Goal: Task Accomplishment & Management: Use online tool/utility

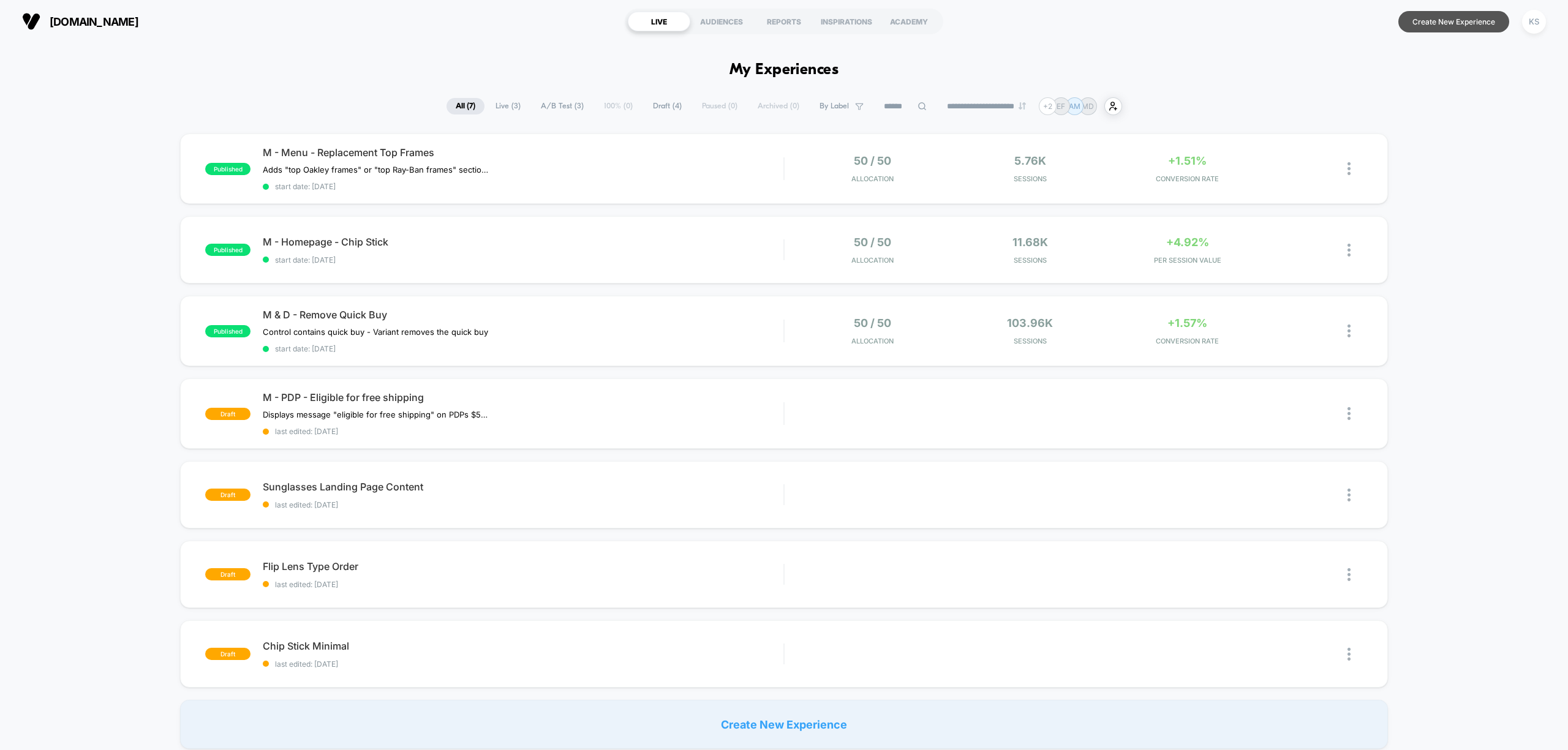
click at [1478, 27] on button "Create New Experience" at bounding box center [1453, 21] width 111 height 21
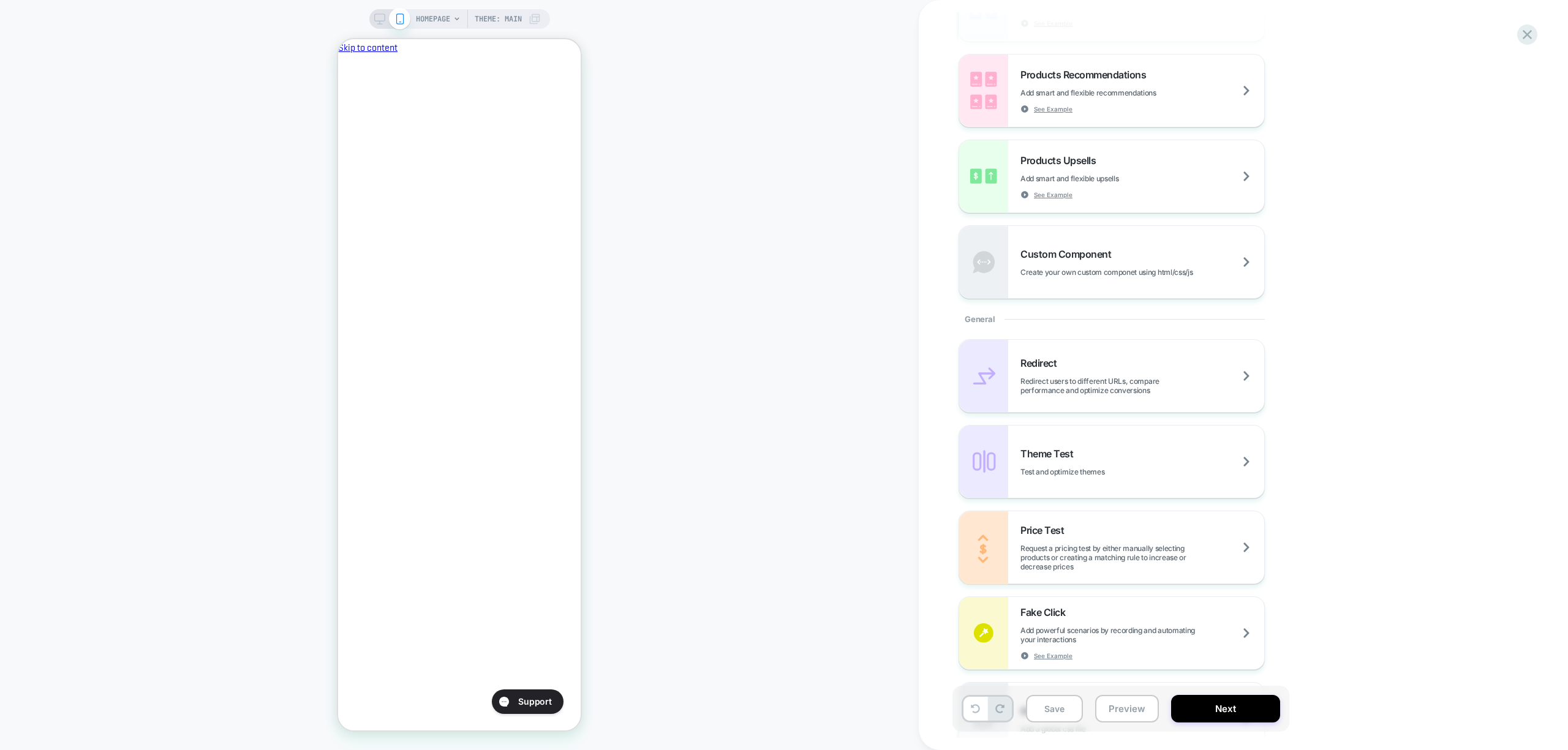
scroll to position [327, 0]
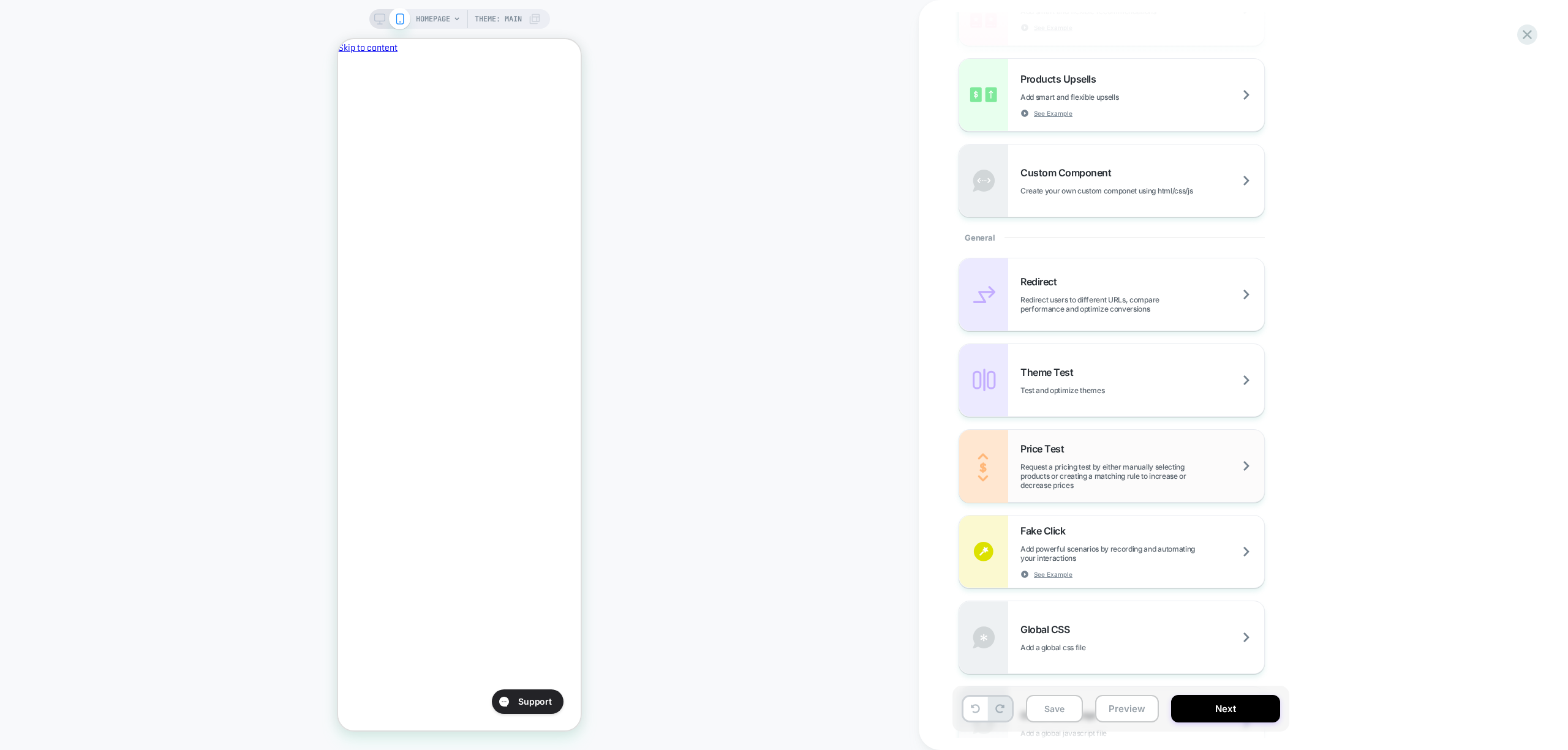
click at [1156, 481] on span "Request a pricing test by either manually selecting products or creating a matc…" at bounding box center [1142, 476] width 243 height 27
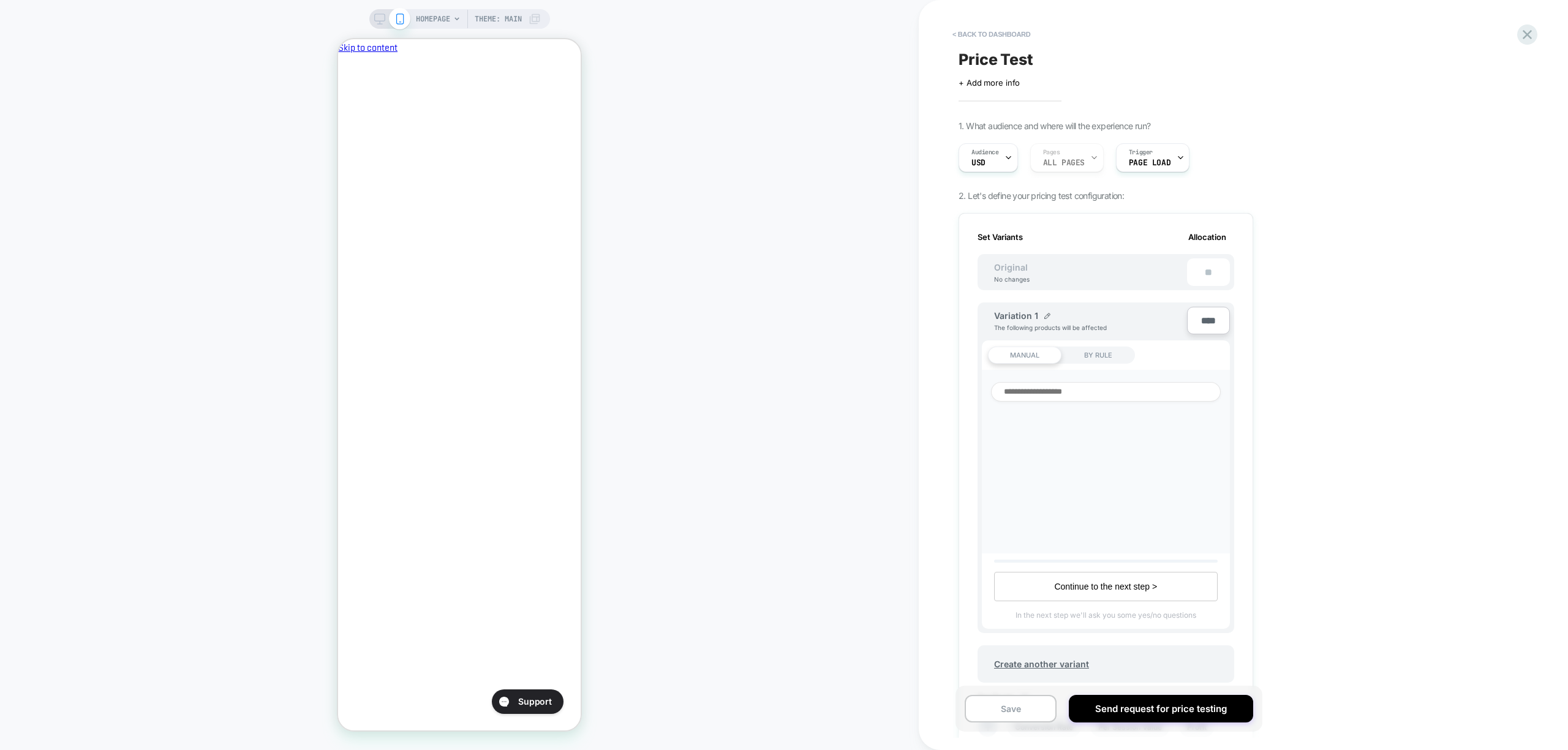
scroll to position [0, 1]
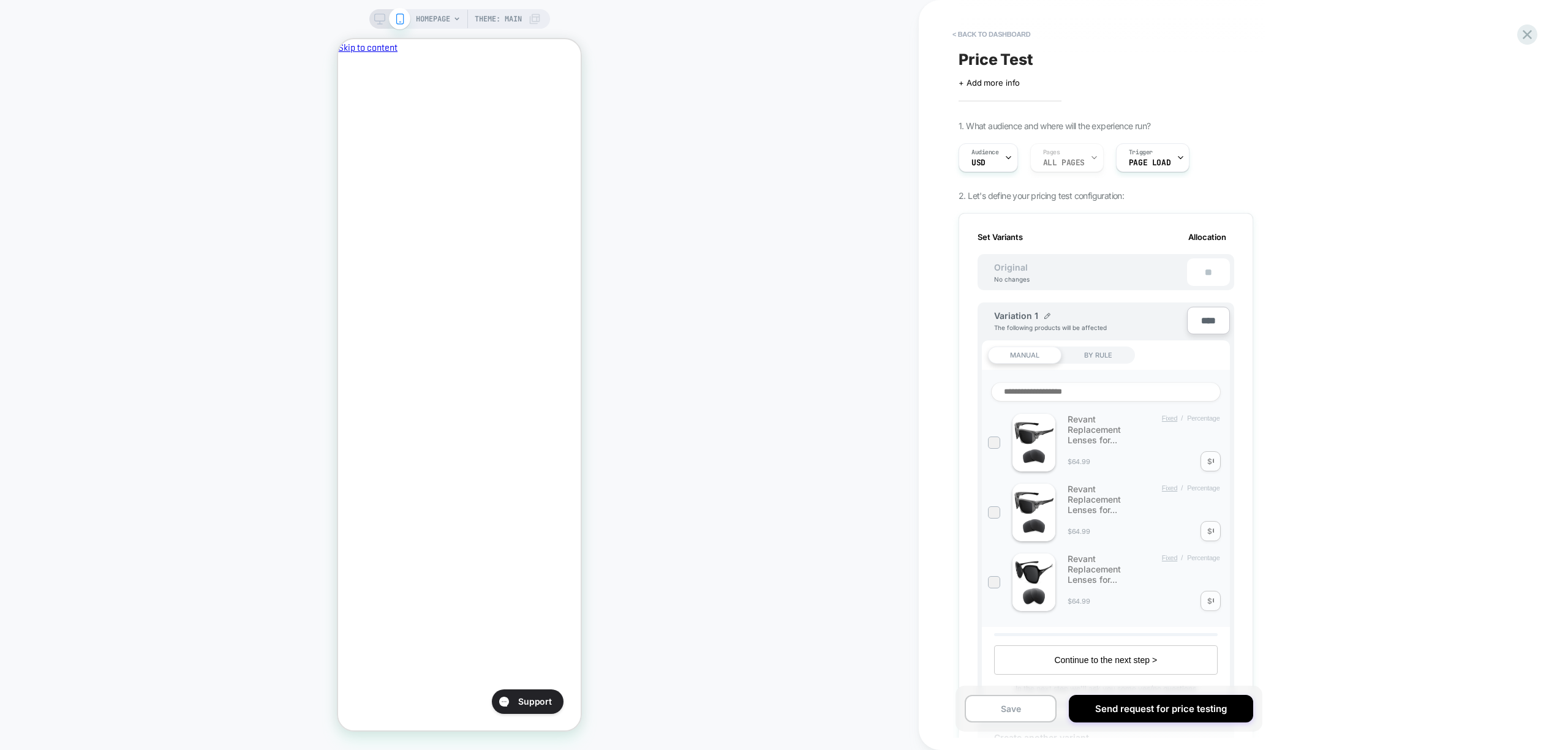
click at [1084, 390] on input at bounding box center [1106, 392] width 230 height 20
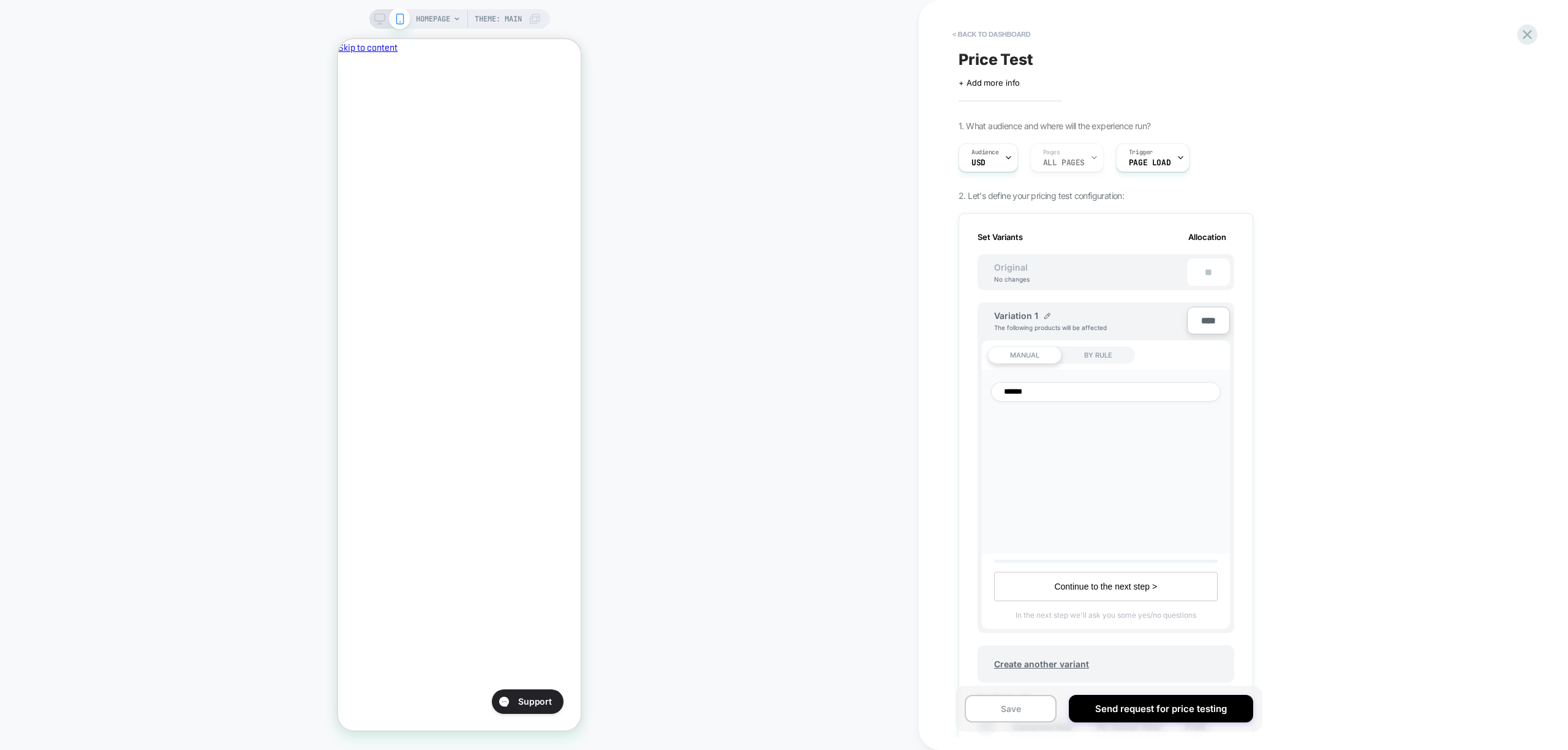
type input "******"
click at [1116, 351] on div "BY RULE" at bounding box center [1098, 355] width 74 height 17
click at [1130, 427] on div at bounding box center [1116, 431] width 60 height 11
click at [1114, 400] on div at bounding box center [1092, 399] width 132 height 11
click at [1111, 429] on div "products with tag" at bounding box center [1102, 430] width 156 height 20
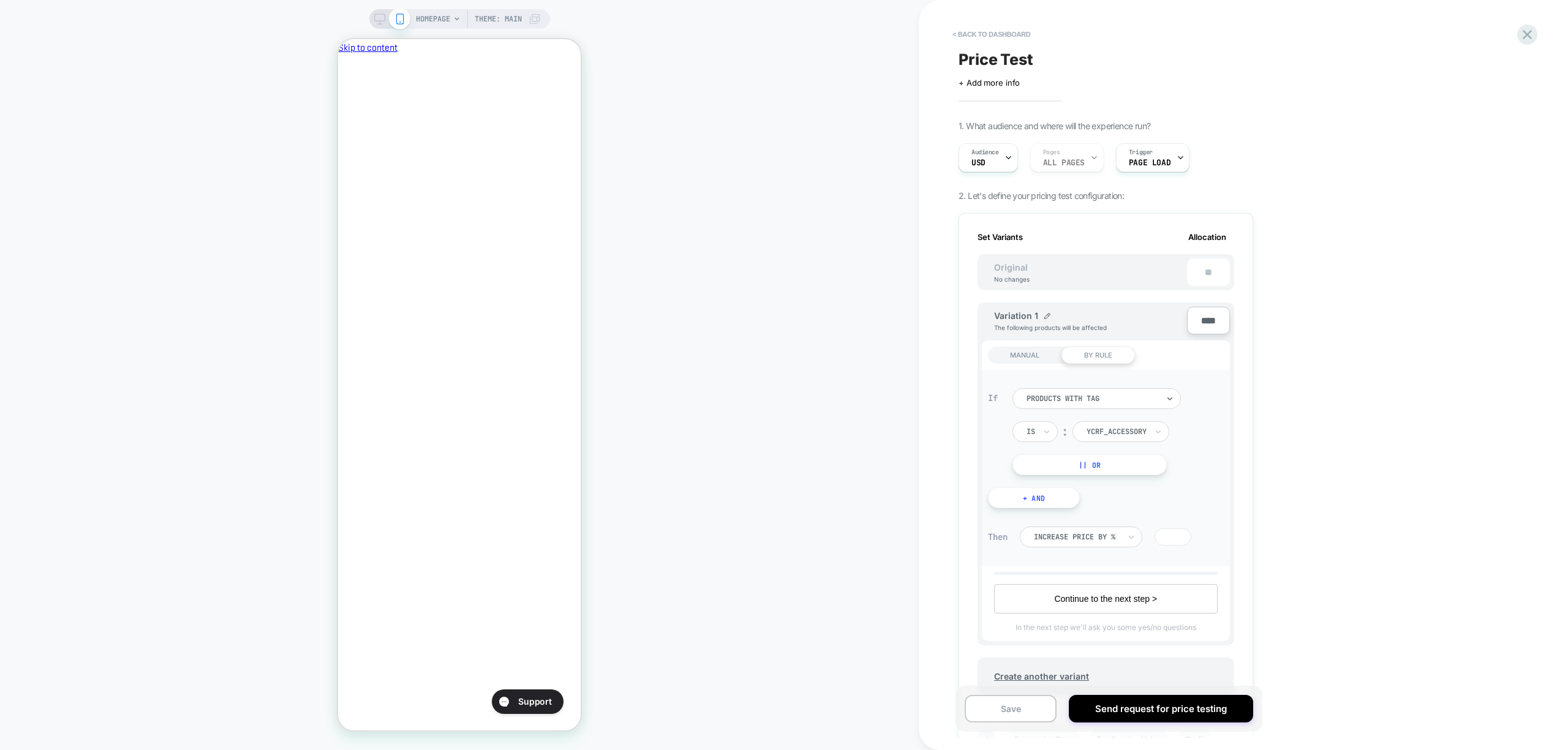
click at [1101, 429] on div at bounding box center [1116, 431] width 60 height 11
click at [1132, 431] on div at bounding box center [1116, 431] width 60 height 11
click at [1380, 503] on div "< back to dashboard Price Test Click to edit experience details + Add more info…" at bounding box center [1188, 375] width 539 height 750
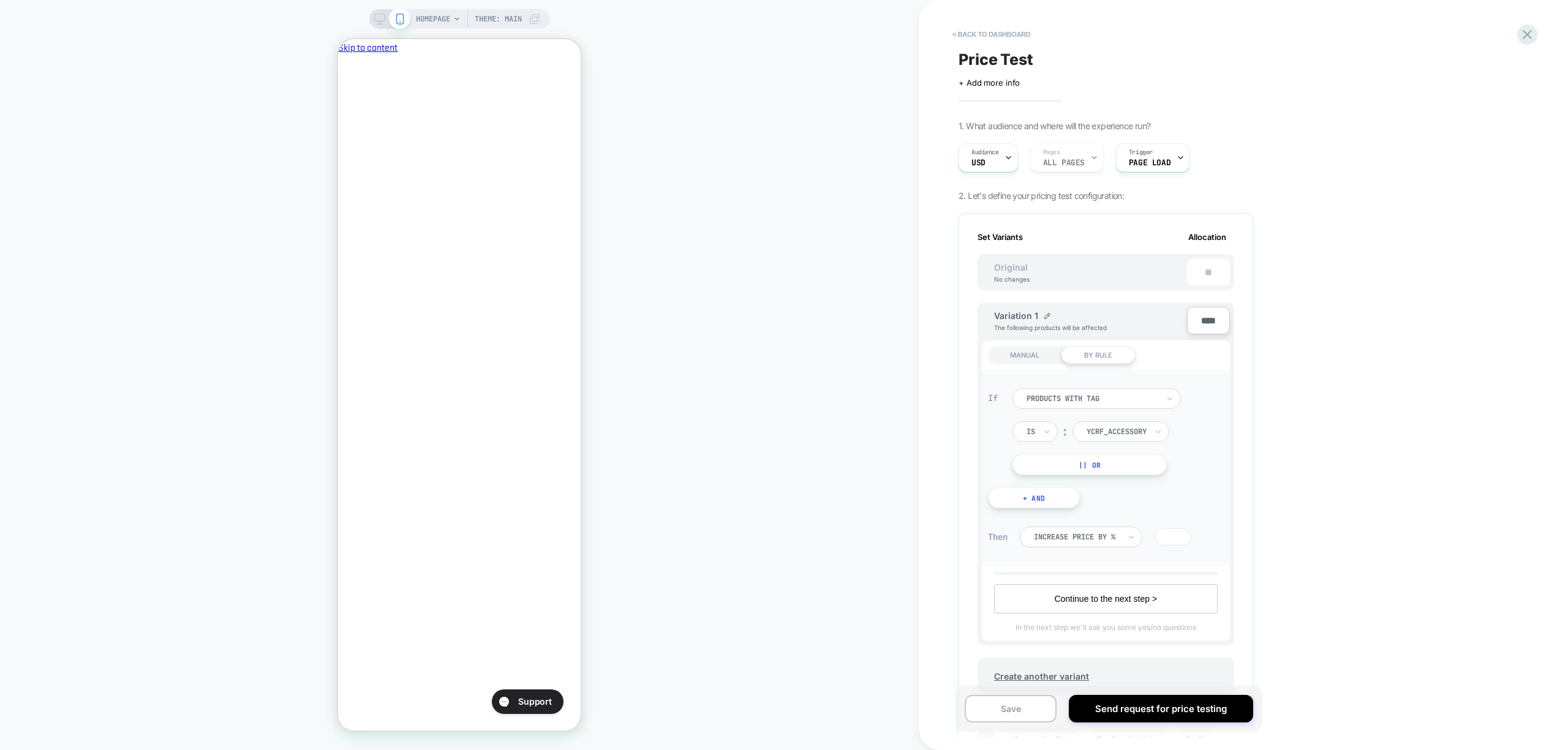
click at [1019, 357] on div "MANUAL" at bounding box center [1024, 355] width 74 height 17
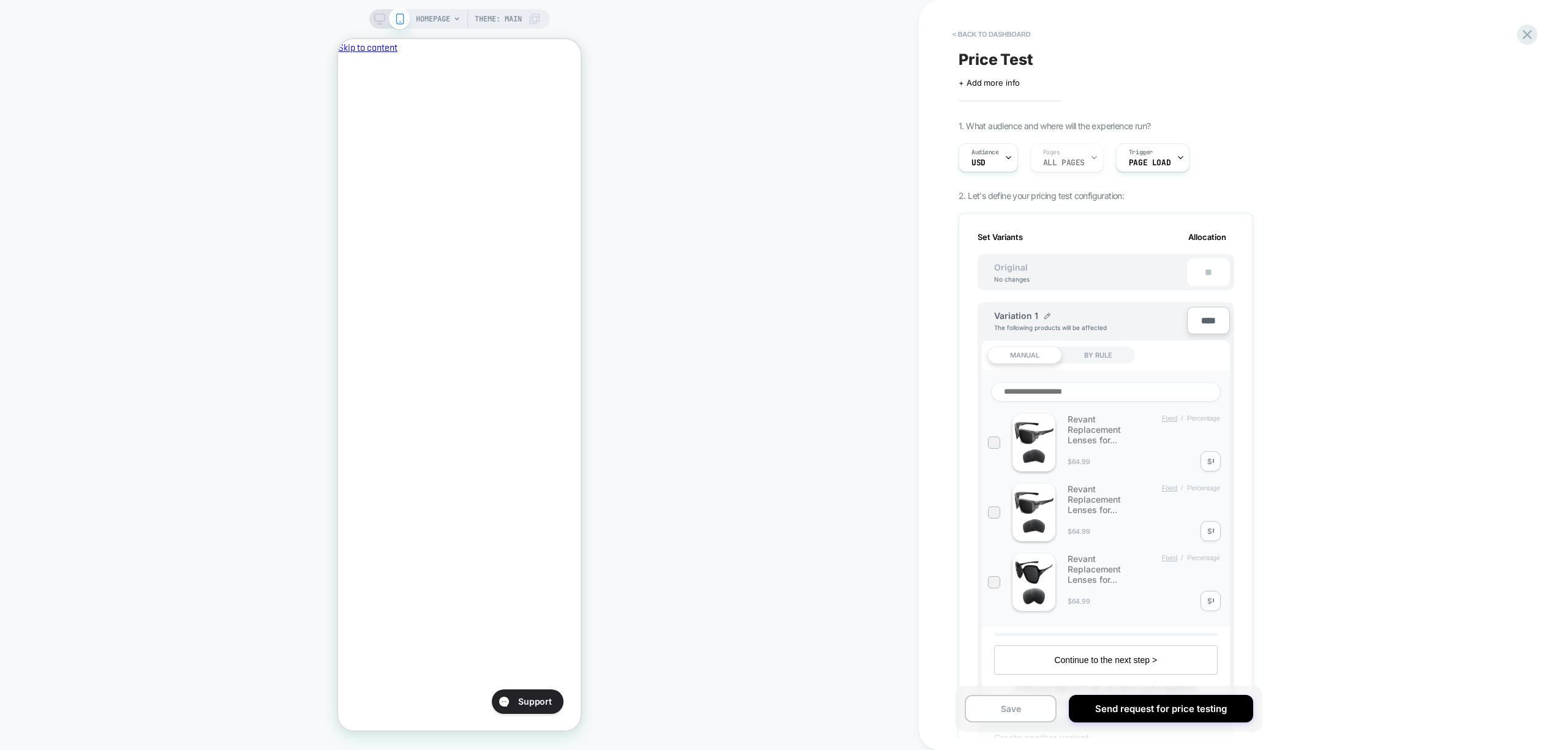
click at [1066, 393] on input at bounding box center [1106, 392] width 230 height 20
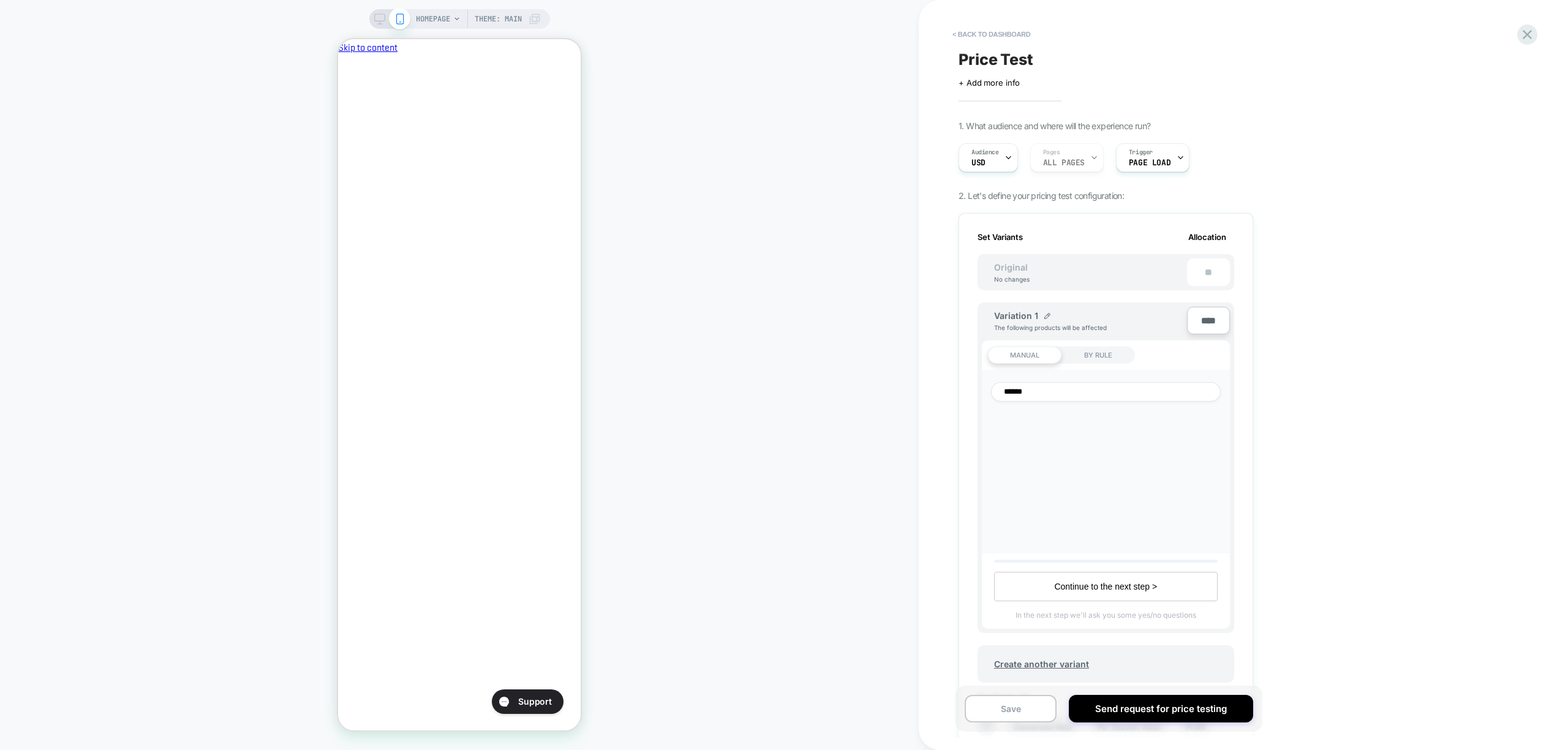
scroll to position [81, 0]
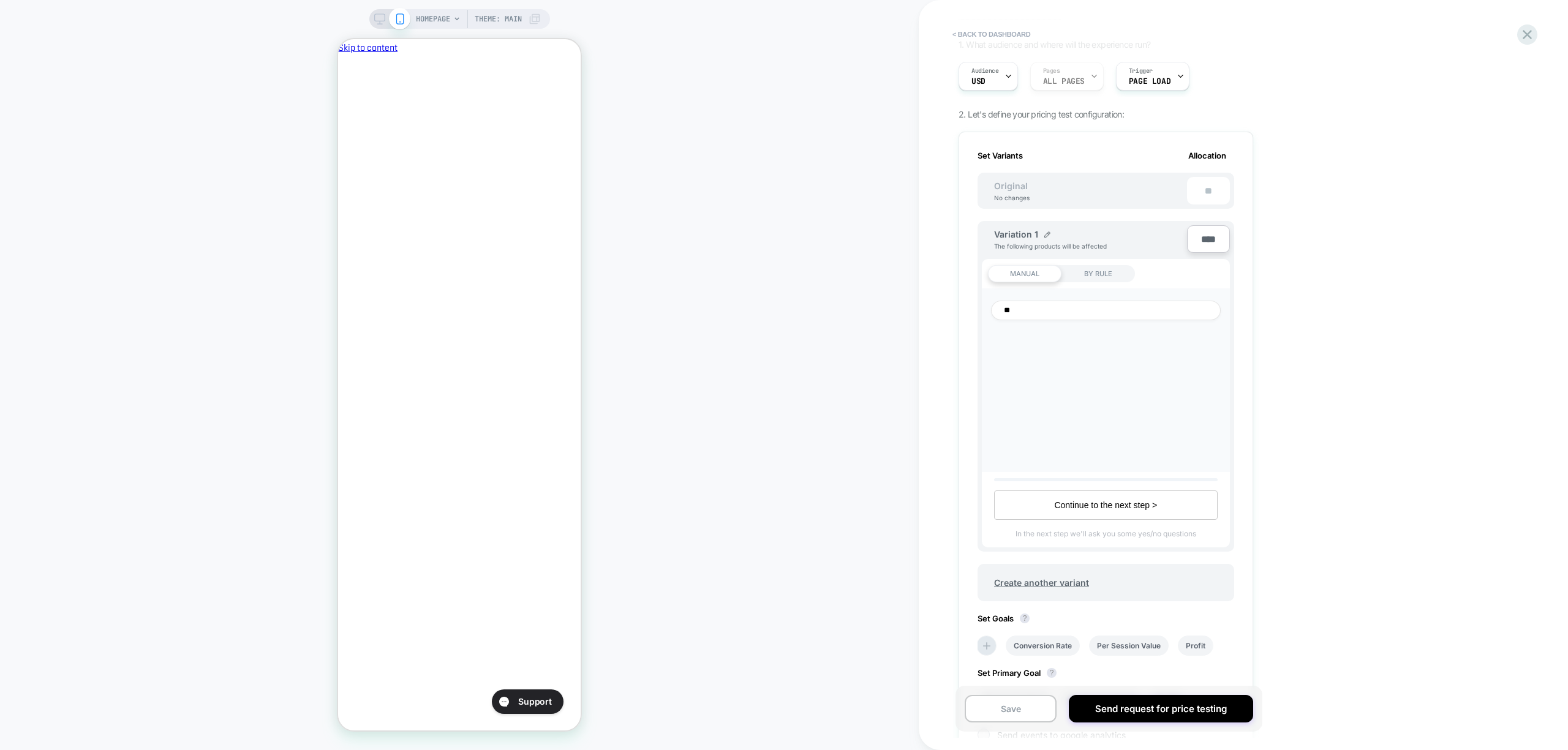
type input "*"
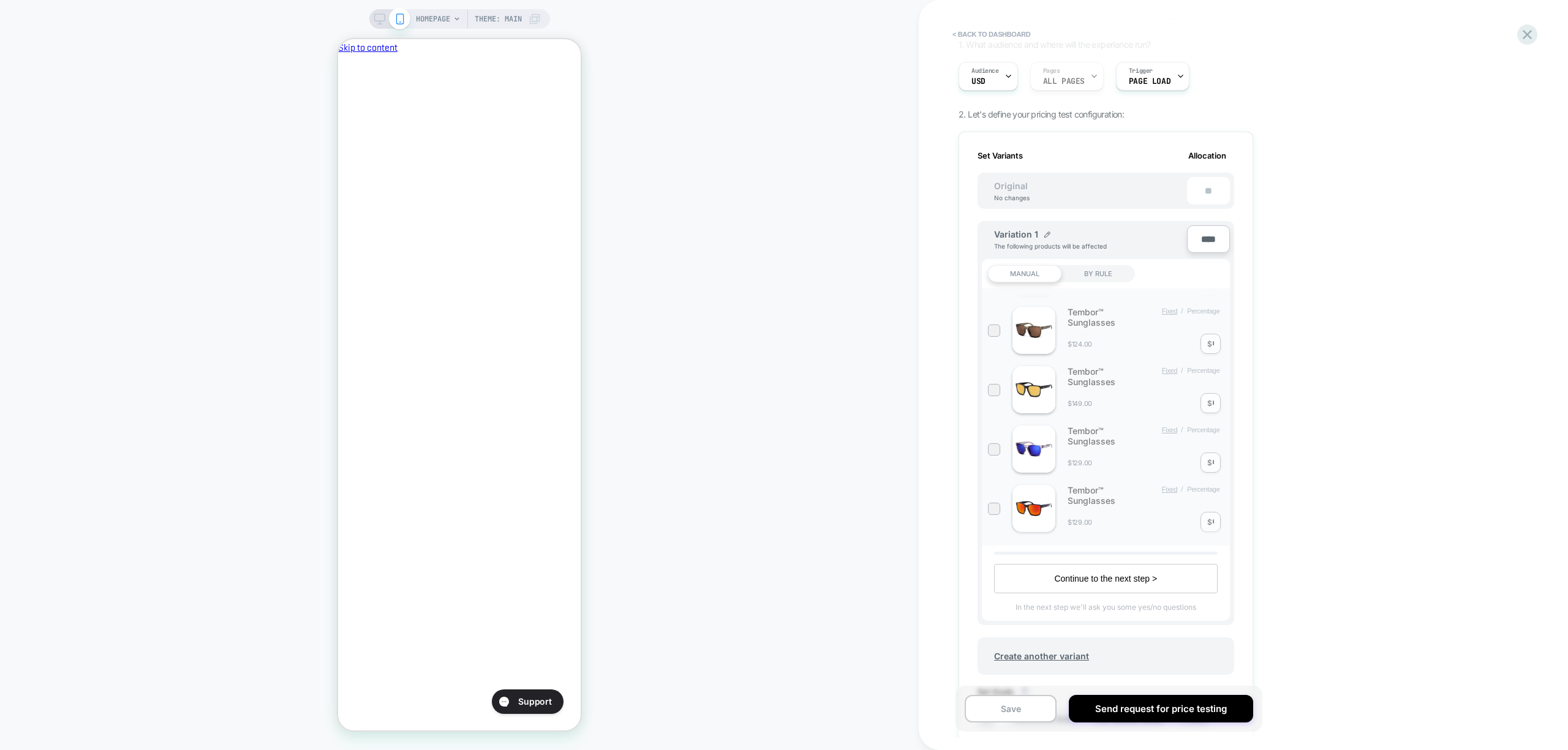
scroll to position [0, 0]
click at [993, 427] on div at bounding box center [994, 425] width 9 height 9
click at [998, 354] on div at bounding box center [994, 356] width 9 height 9
click at [994, 419] on div at bounding box center [994, 415] width 9 height 9
click at [991, 474] on div at bounding box center [994, 475] width 9 height 9
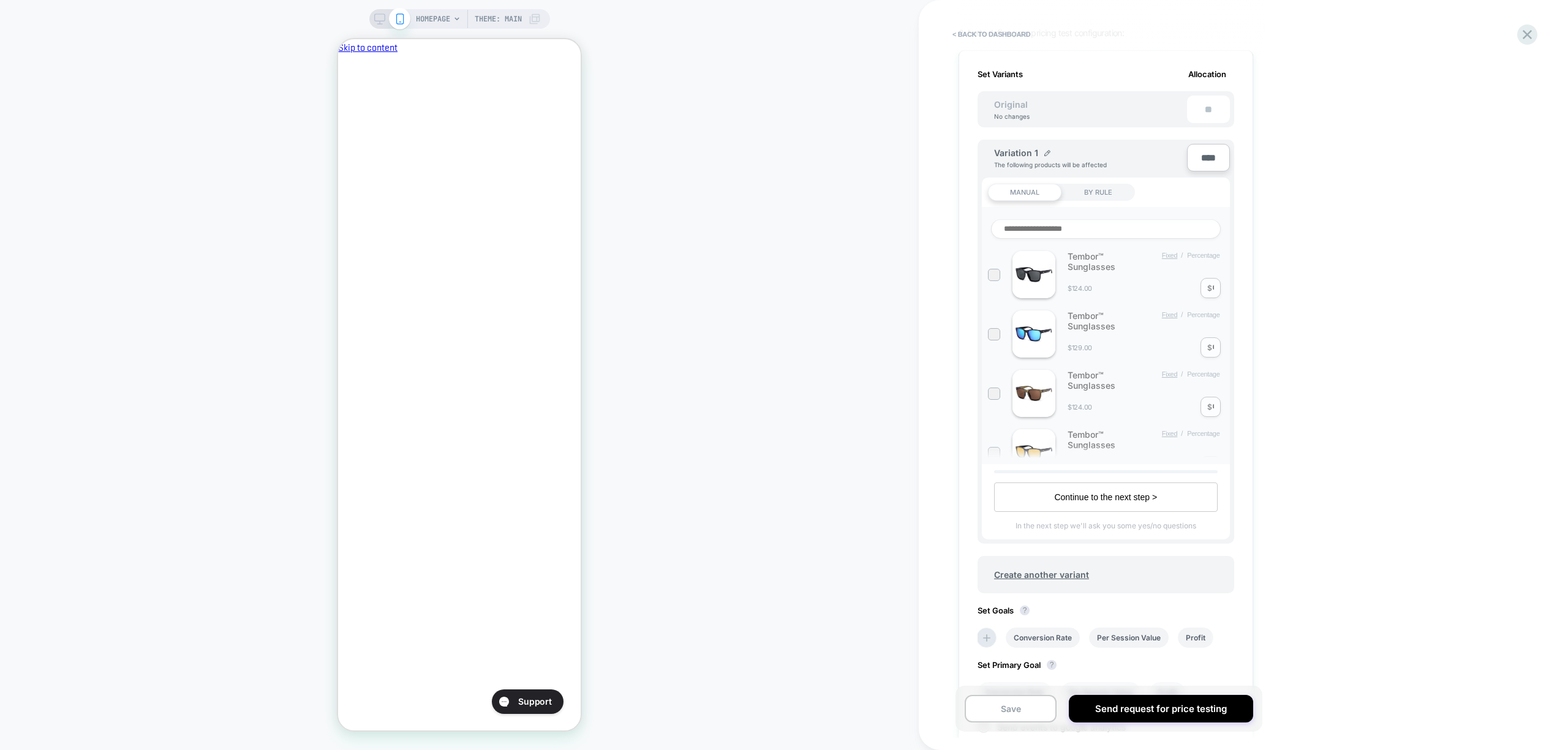
scroll to position [245, 0]
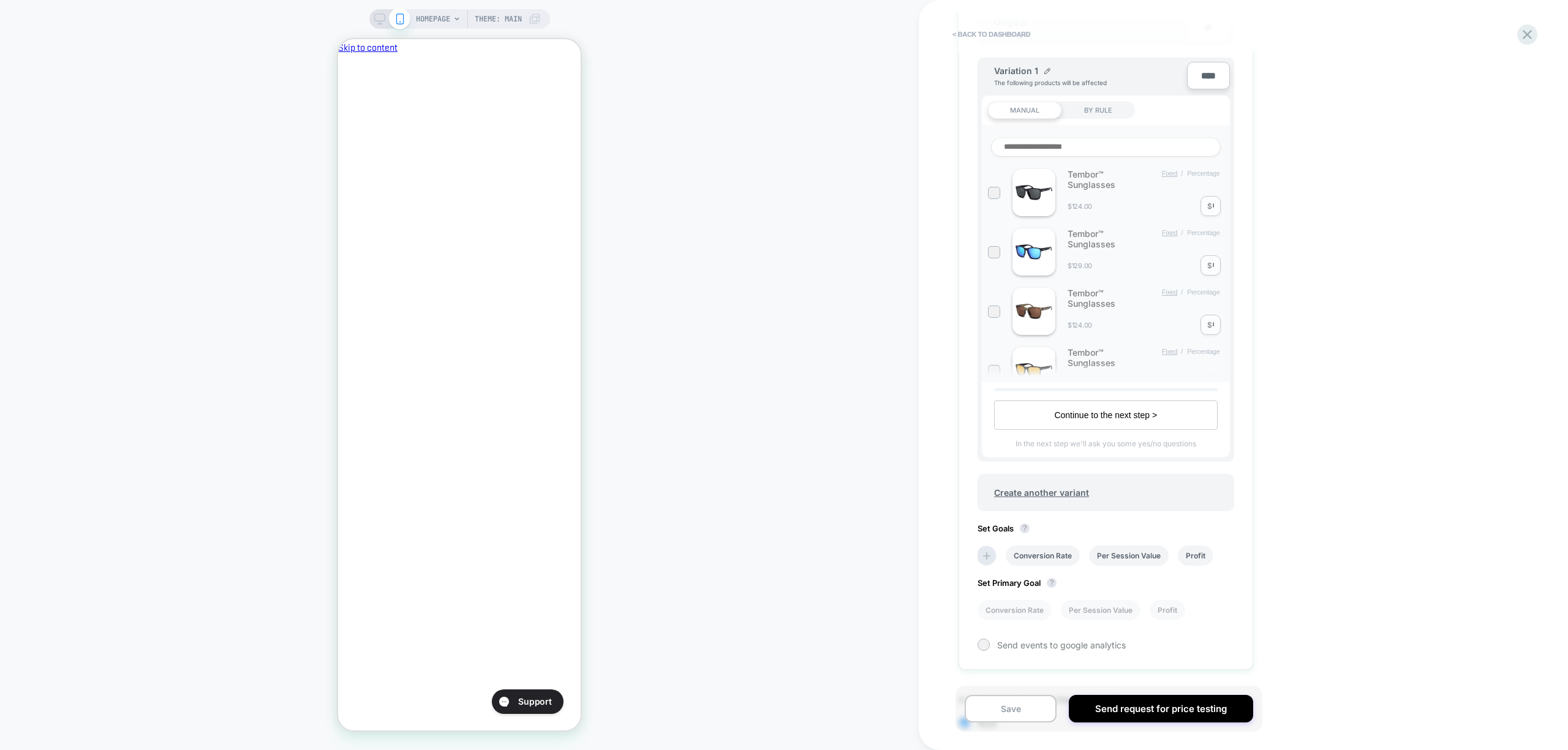
click at [1125, 145] on input at bounding box center [1106, 147] width 230 height 20
click at [993, 196] on div at bounding box center [994, 192] width 9 height 9
click at [1215, 208] on div "Tembor™ Sunglasses Fixed / Percentage $124.00 $ *" at bounding box center [1105, 192] width 236 height 47
click at [1211, 202] on div "Tembor™ Sunglasses Fixed / Percentage $124.00 $ *" at bounding box center [1105, 192] width 236 height 47
click at [1211, 267] on div "Tembor™ Sunglasses Fixed / Percentage $129.00 $ *" at bounding box center [1105, 251] width 236 height 47
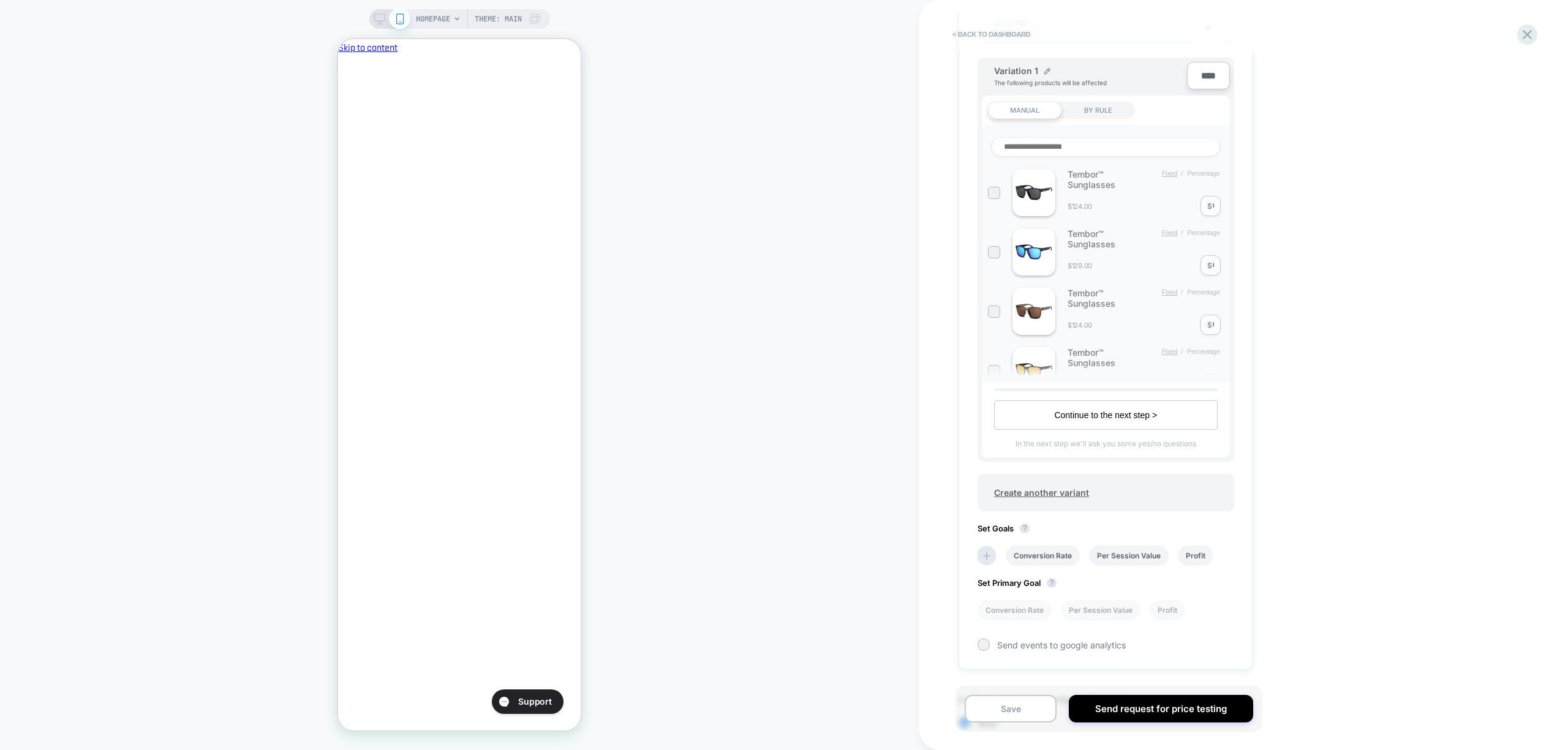
scroll to position [297, 0]
click at [994, 201] on div at bounding box center [994, 199] width 12 height 12
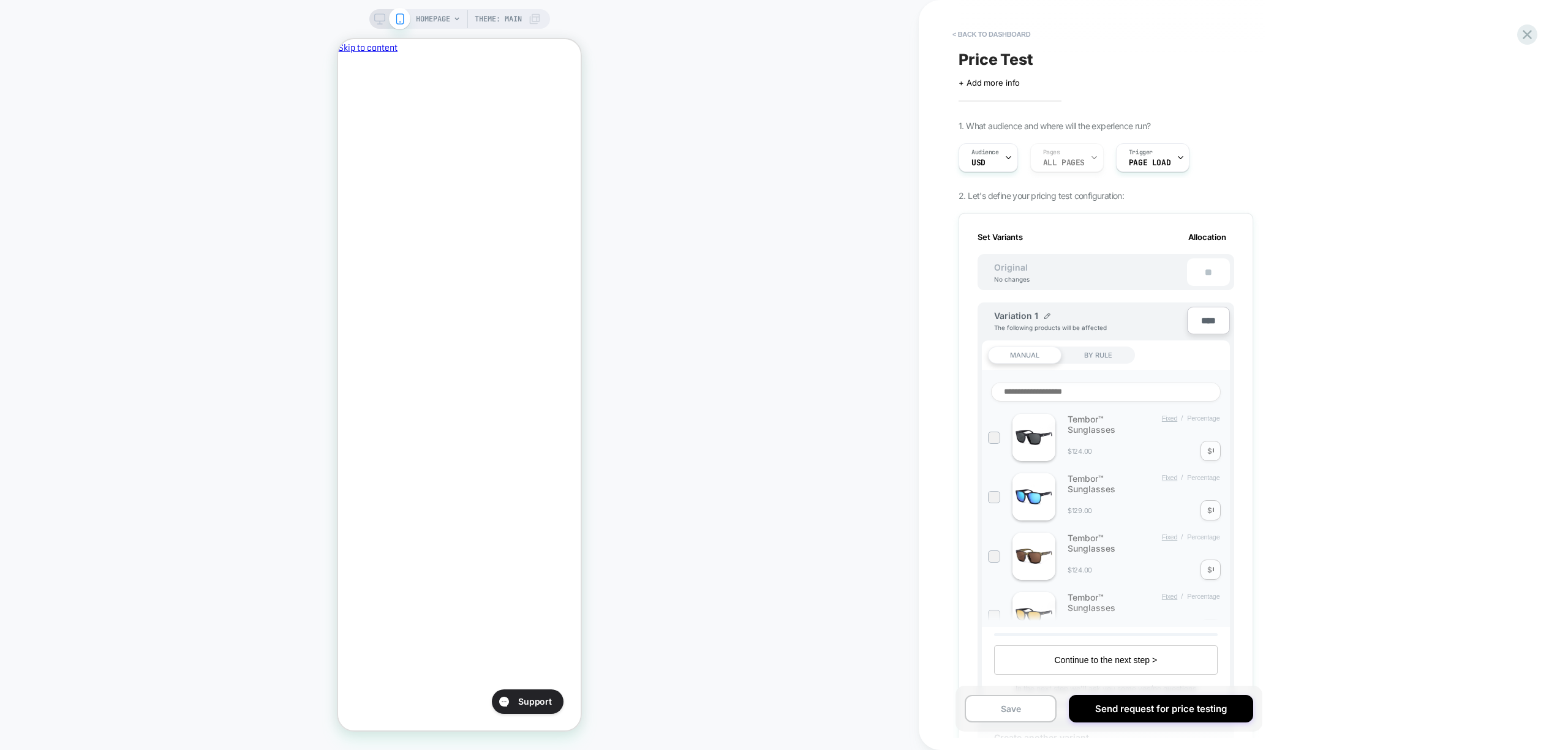
click at [1101, 351] on div "BY RULE" at bounding box center [1098, 355] width 74 height 17
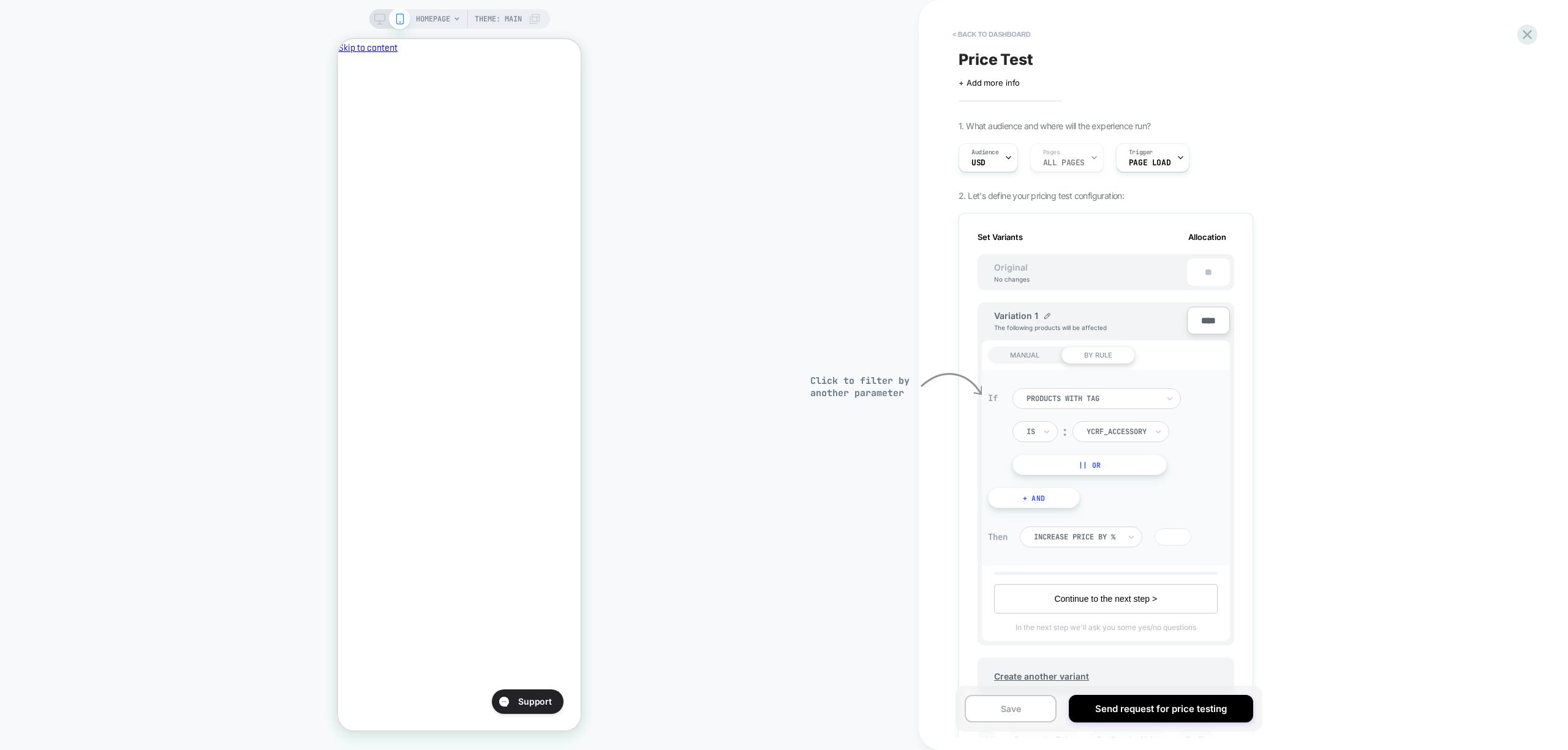
click at [1101, 351] on div "BY RULE" at bounding box center [1098, 355] width 74 height 17
click at [1151, 432] on div "YCRF_Accessory" at bounding box center [1120, 431] width 97 height 21
click at [1135, 749] on div "frame:Caster" at bounding box center [1129, 761] width 87 height 20
click at [1047, 496] on button "+ And" at bounding box center [1033, 498] width 92 height 21
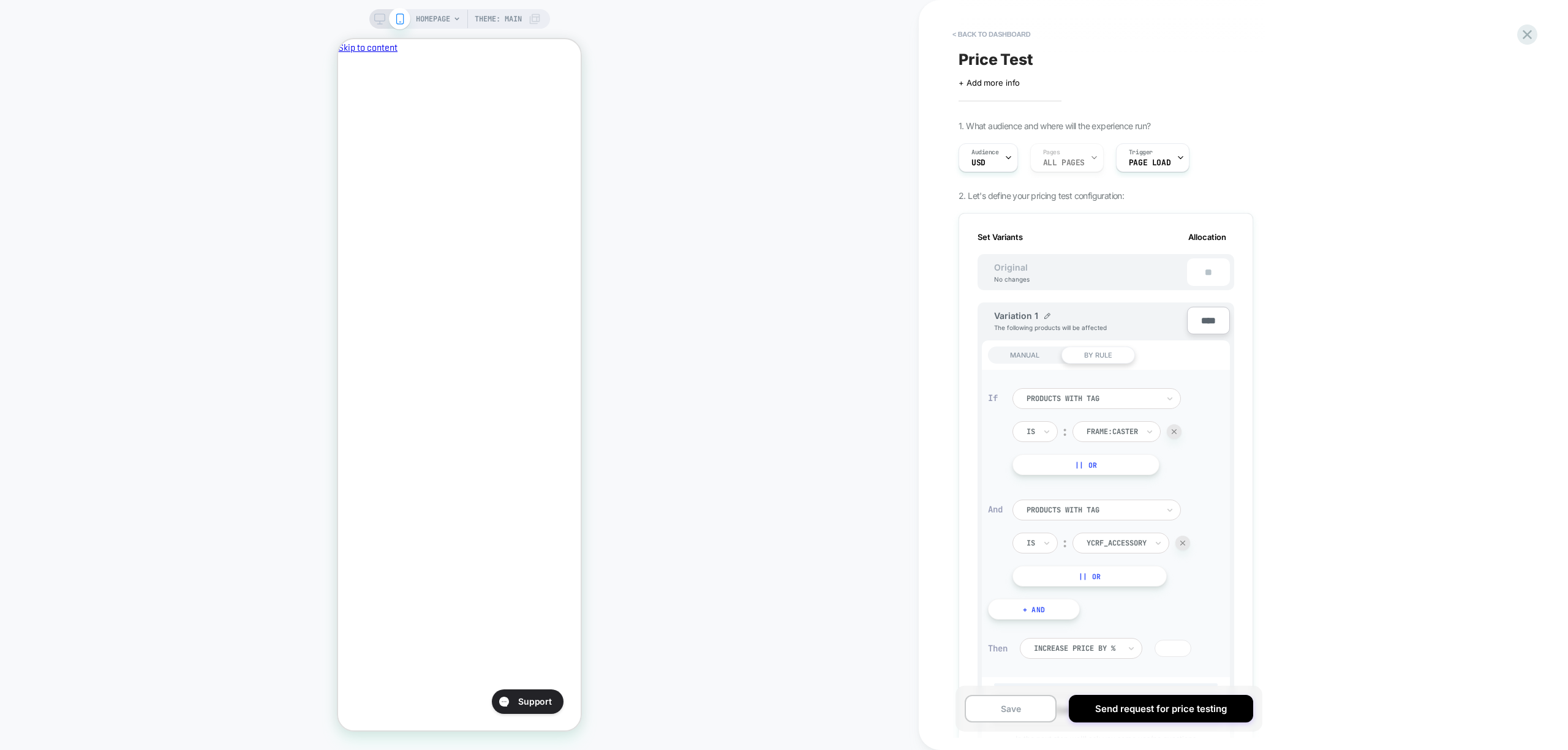
click at [1089, 469] on button "|| Or" at bounding box center [1085, 465] width 147 height 21
click at [1189, 539] on div "products with tag Is ︰ YCRF_Accessory || Or" at bounding box center [1145, 575] width 267 height 87
click at [1186, 468] on div at bounding box center [1182, 465] width 15 height 15
click at [1184, 572] on div "Is ︰ YCRF_Accessory || Or" at bounding box center [1101, 559] width 177 height 54
click at [1189, 543] on div at bounding box center [1182, 543] width 15 height 15
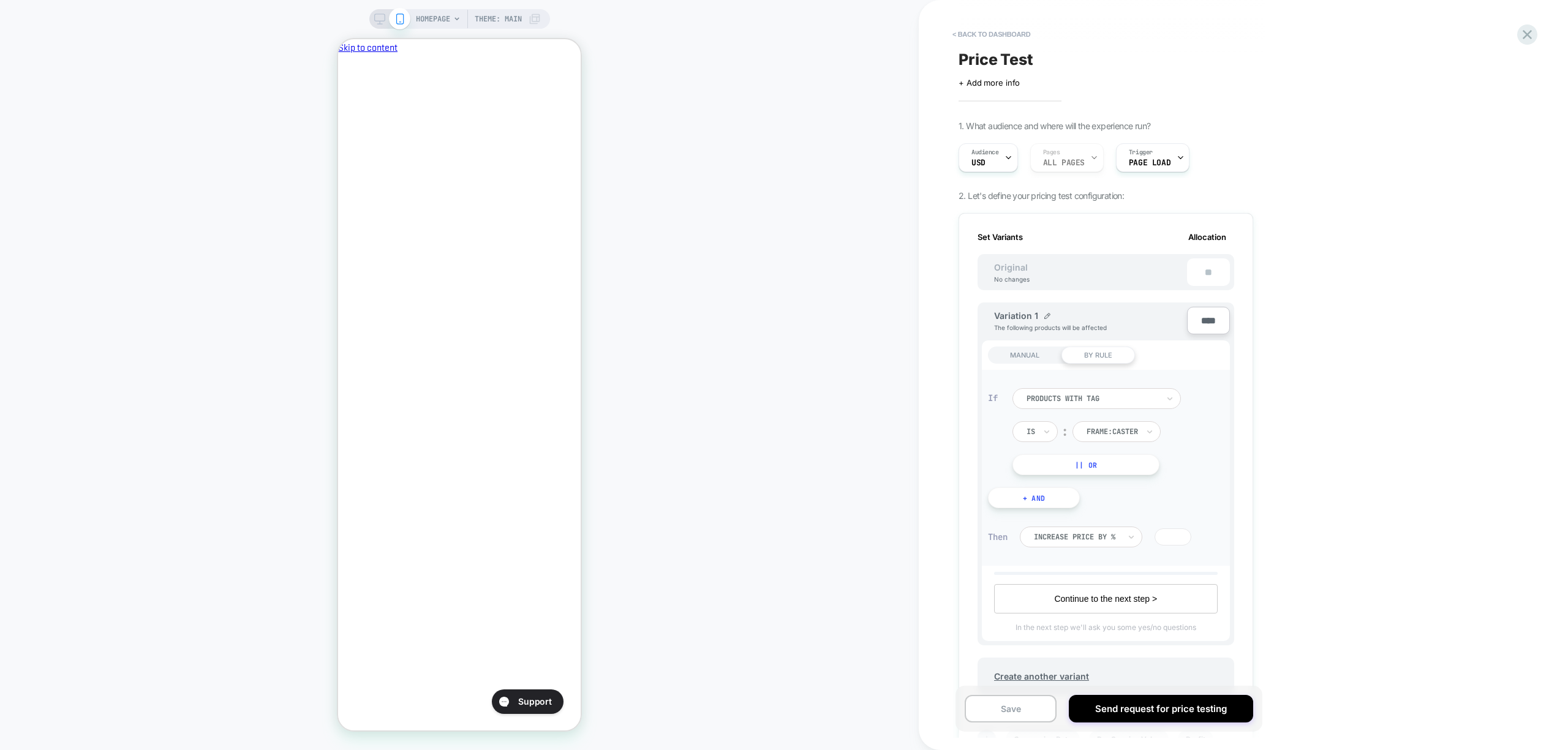
click at [1112, 464] on button "|| Or" at bounding box center [1085, 465] width 147 height 21
click at [1105, 468] on div at bounding box center [1116, 465] width 60 height 11
type input "*********"
click at [1132, 501] on div "frame:Tembor" at bounding box center [1126, 497] width 80 height 20
click at [1132, 501] on button "|| Or" at bounding box center [1085, 498] width 147 height 21
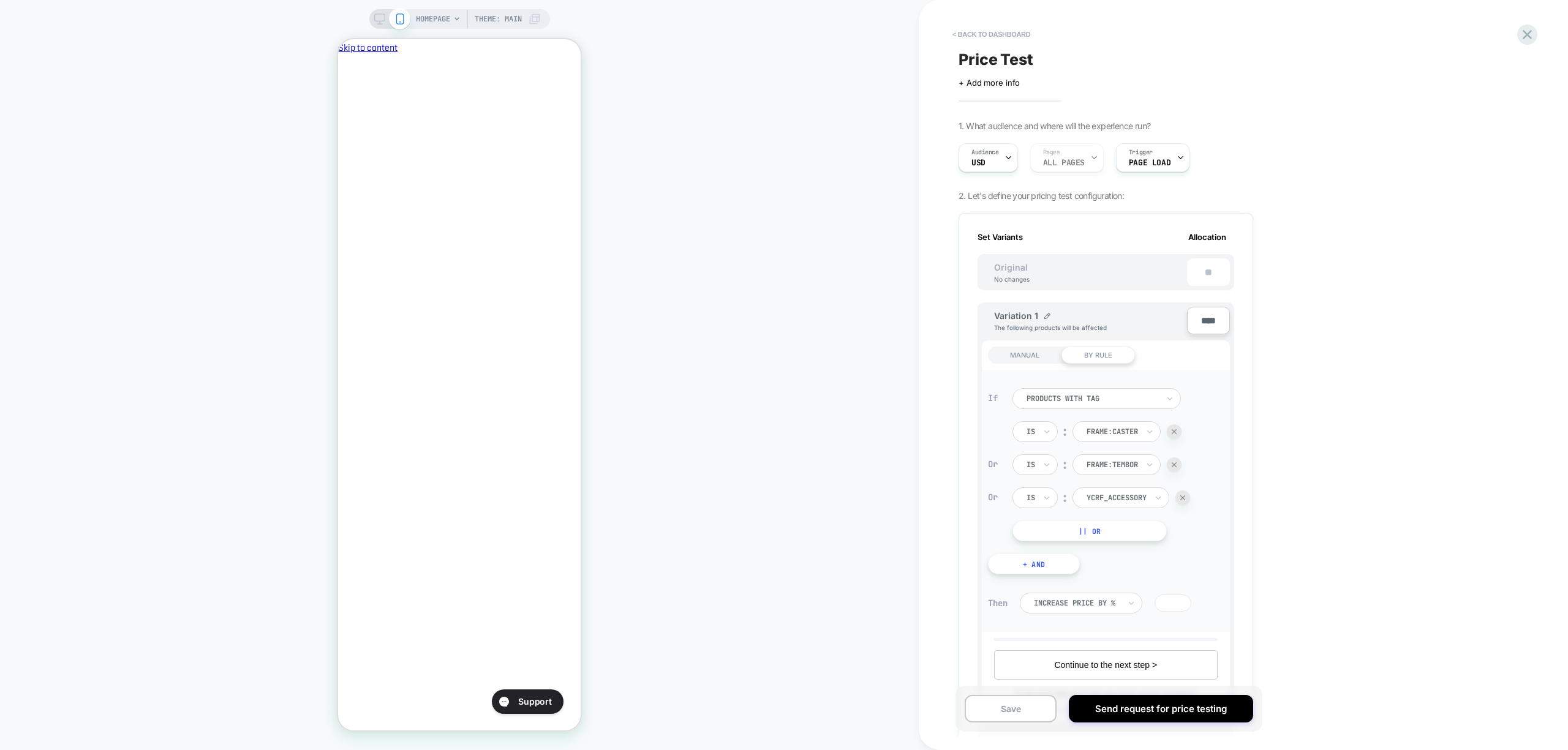
click at [1122, 492] on div at bounding box center [1116, 497] width 60 height 11
type input "*********"
click at [1139, 549] on div "frame:Caster" at bounding box center [1126, 549] width 80 height 20
click at [1147, 494] on div "frame:Caster" at bounding box center [1116, 498] width 88 height 21
click at [1181, 497] on div at bounding box center [1174, 497] width 15 height 15
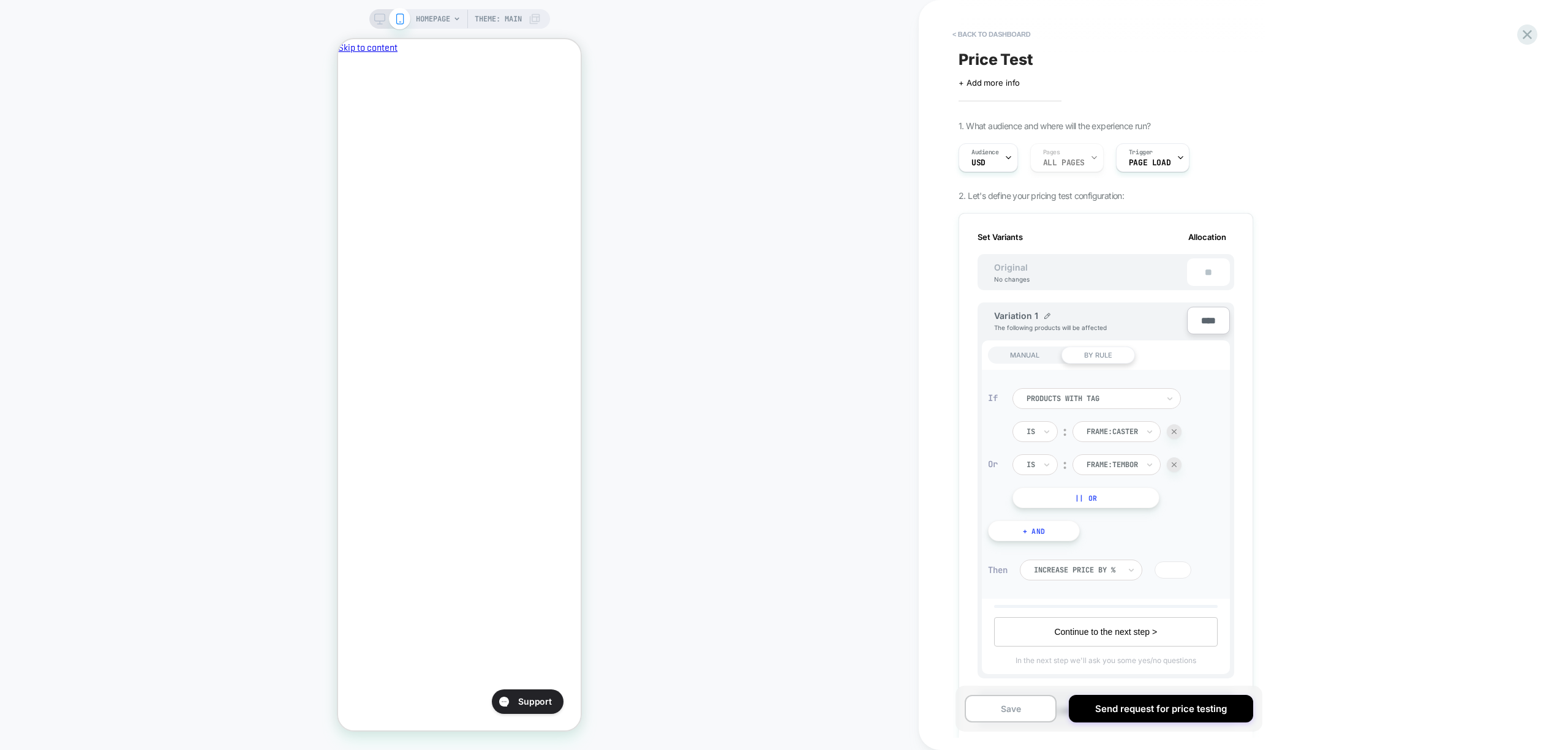
click at [1142, 496] on button "|| Or" at bounding box center [1085, 498] width 147 height 21
click at [1142, 496] on div at bounding box center [1116, 497] width 60 height 11
type input "**********"
drag, startPoint x: 1127, startPoint y: 527, endPoint x: 1152, endPoint y: 527, distance: 25.0
click at [1127, 528] on div "frame:Vayda" at bounding box center [1129, 535] width 87 height 29
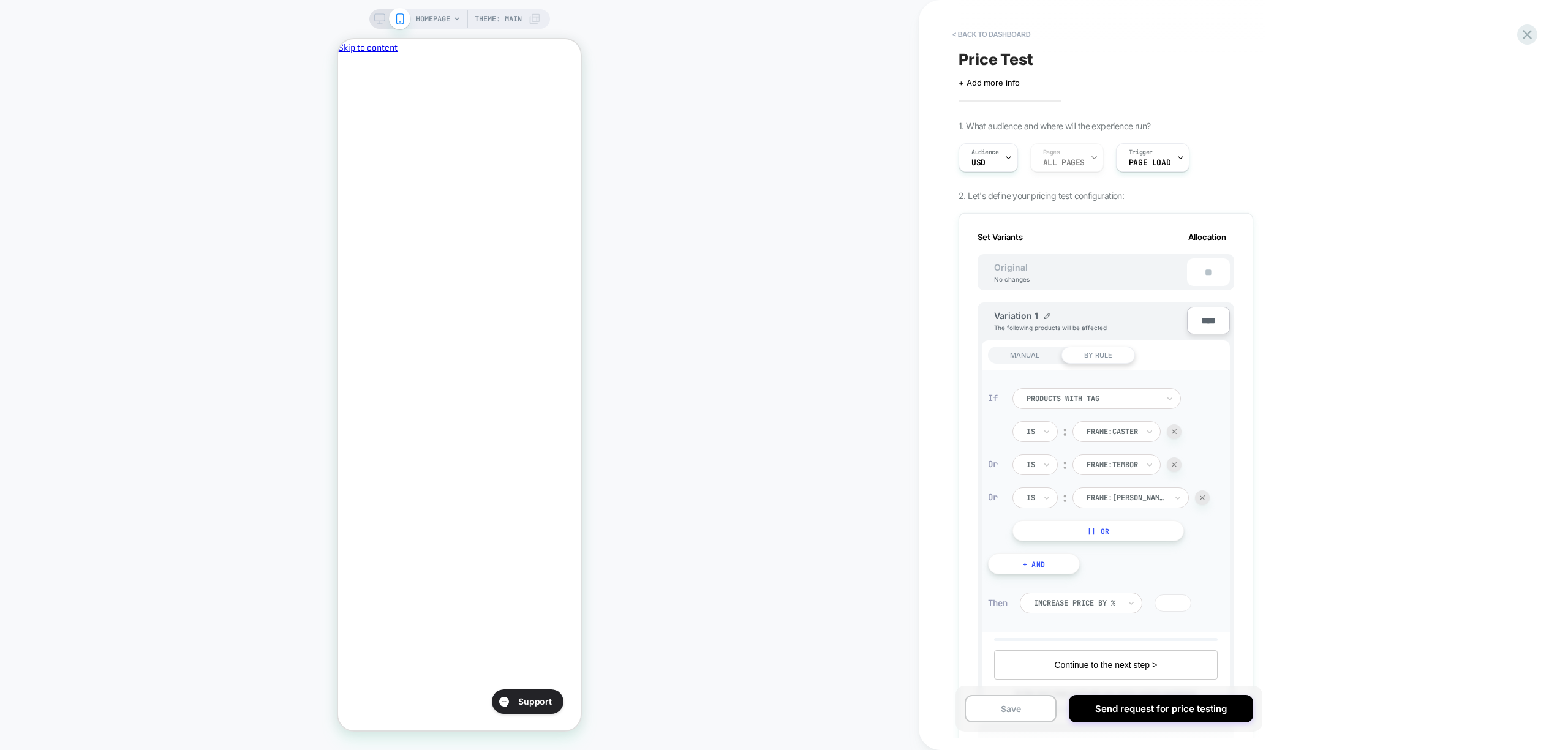
click at [1135, 527] on button "|| Or" at bounding box center [1098, 531] width 171 height 21
click at [1127, 531] on div at bounding box center [1116, 531] width 60 height 11
type input "**********"
click at [1130, 556] on div "frame:Durata" at bounding box center [1132, 563] width 92 height 20
click at [1019, 596] on button "+ And" at bounding box center [1033, 597] width 92 height 21
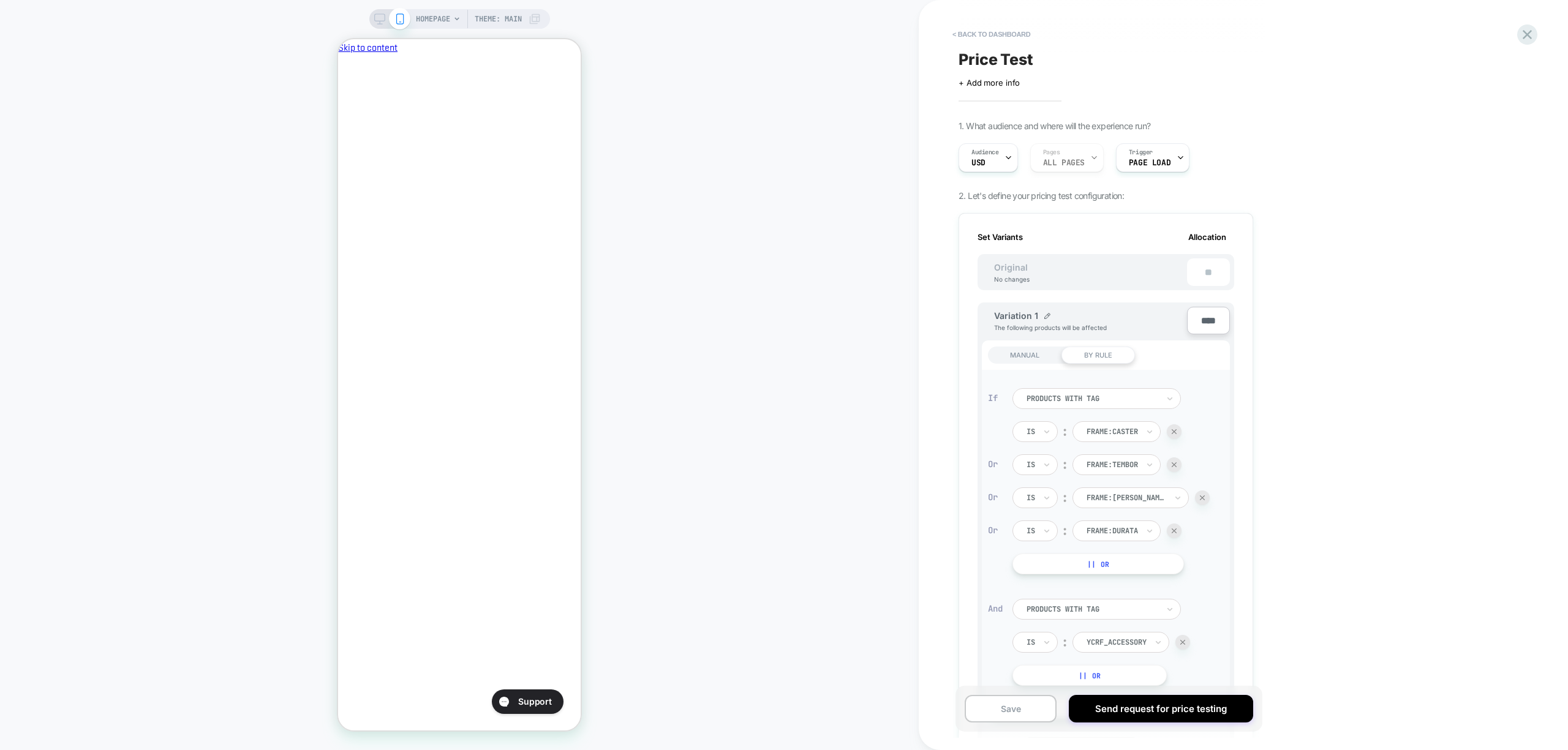
scroll to position [245, 0]
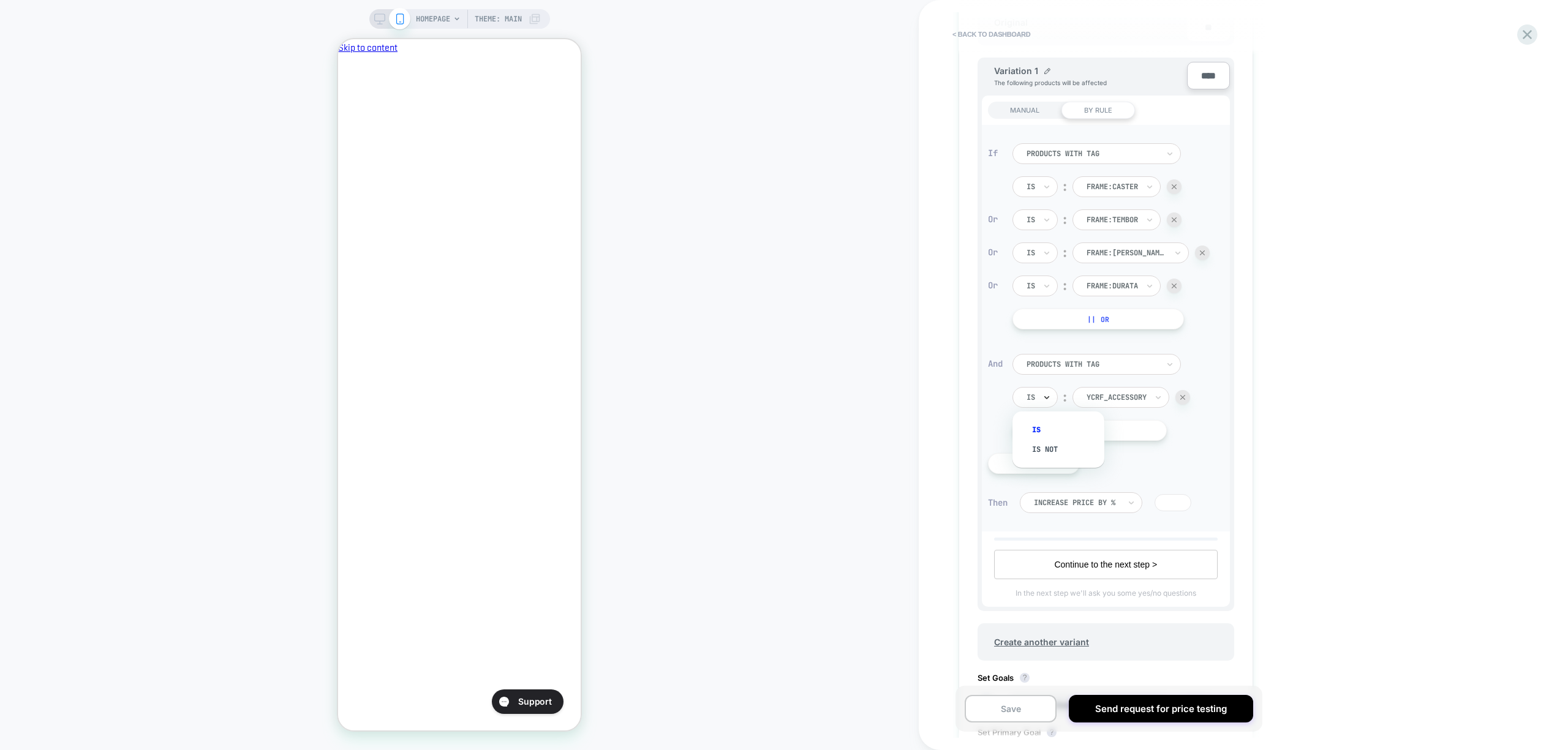
click at [1042, 391] on icon at bounding box center [1047, 397] width 9 height 12
click at [1060, 446] on div "Is not" at bounding box center [1064, 449] width 80 height 20
click at [1120, 395] on div at bounding box center [1133, 397] width 60 height 11
type input "****"
drag, startPoint x: 1137, startPoint y: 435, endPoint x: 1309, endPoint y: 436, distance: 172.0
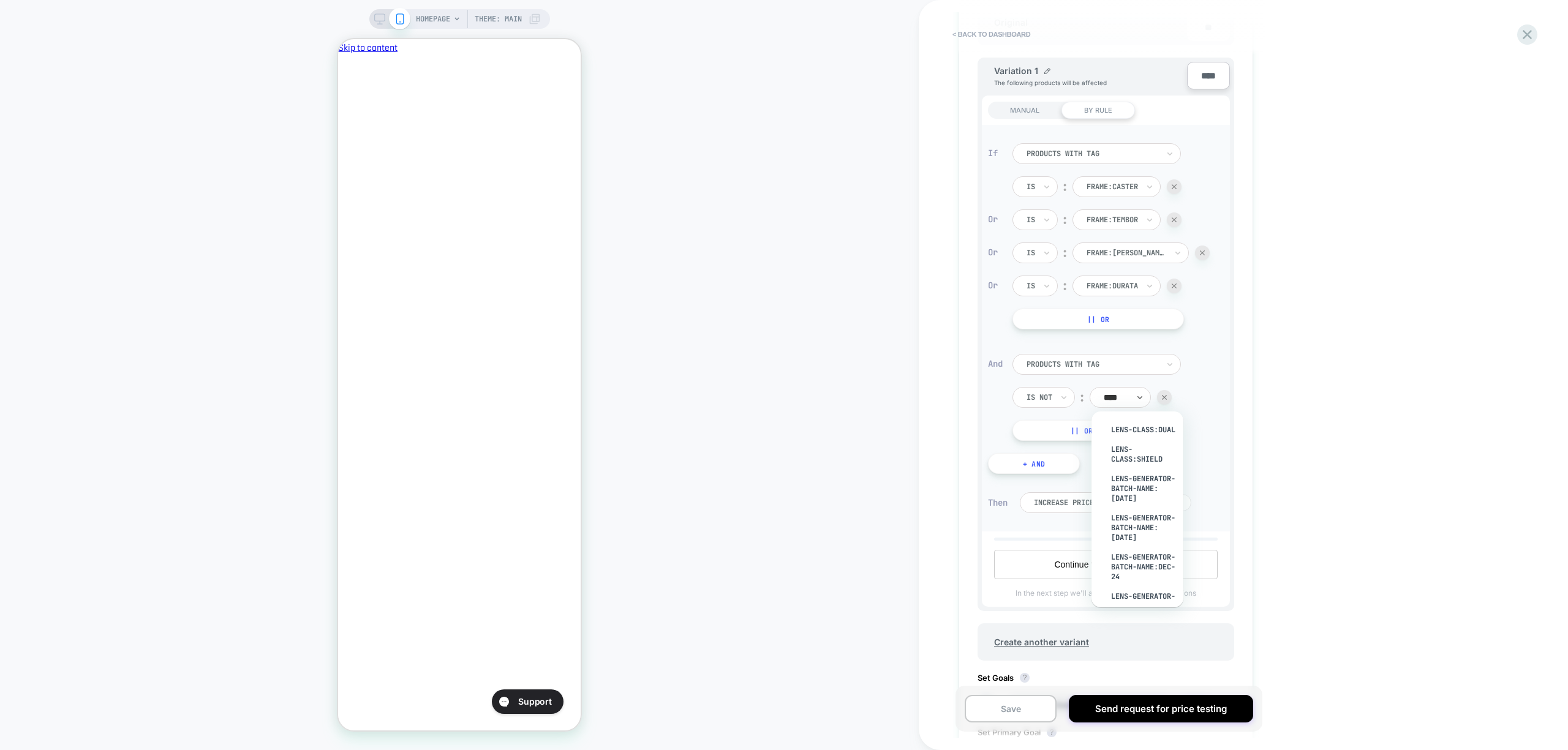
click at [1137, 436] on div "lens-class:dual" at bounding box center [1143, 429] width 80 height 20
click at [1122, 505] on div "Increase Price by %" at bounding box center [1080, 502] width 123 height 21
click at [1116, 591] on div "Decrease Price by $" at bounding box center [1087, 594] width 111 height 20
click at [1172, 502] on input "*" at bounding box center [1173, 502] width 37 height 17
click at [1176, 502] on input "*" at bounding box center [1173, 502] width 37 height 17
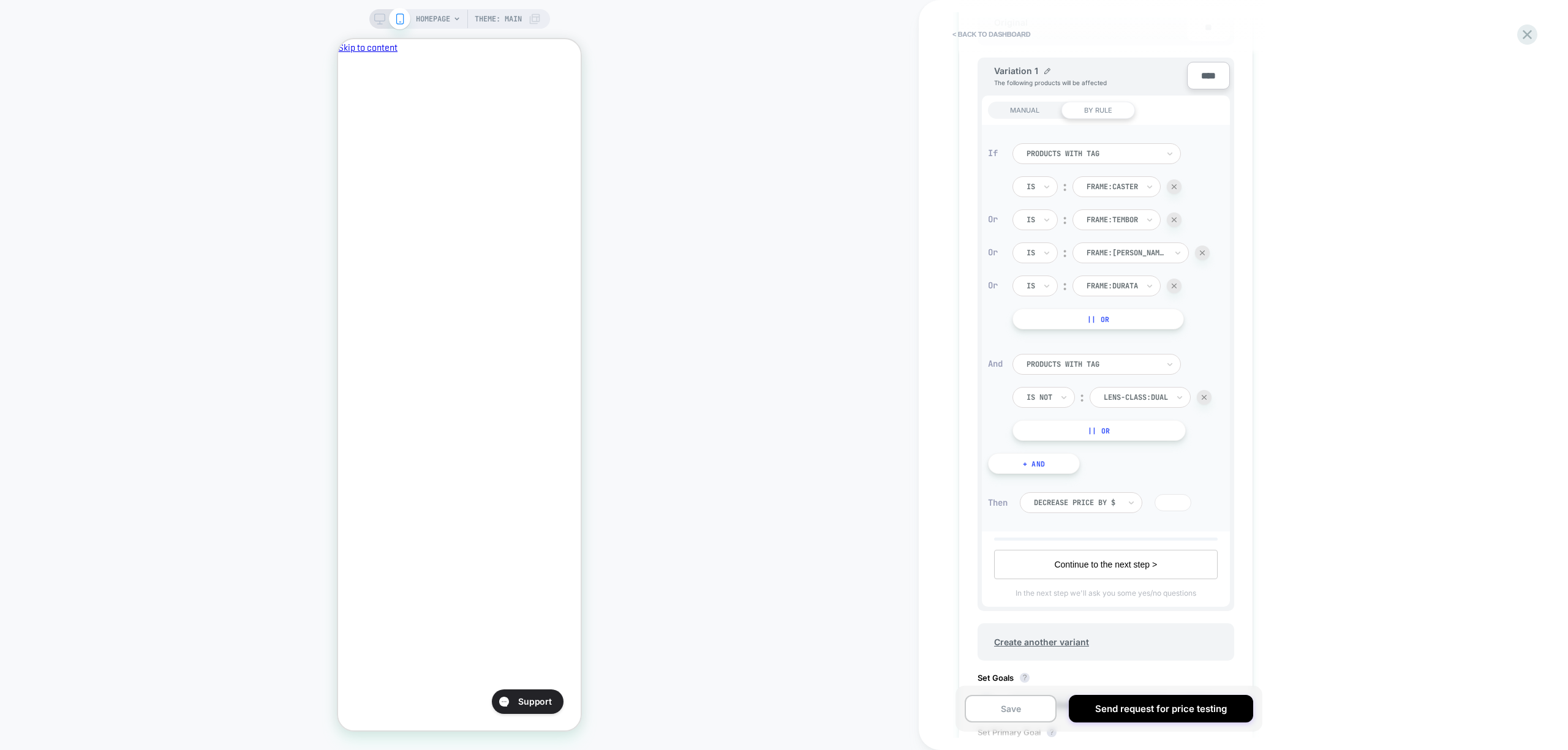
click at [1179, 500] on input "***" at bounding box center [1173, 502] width 37 height 17
click at [1176, 500] on input "***" at bounding box center [1173, 502] width 37 height 17
type input "*****"
click at [1377, 439] on div "< back to dashboard Price Test Click to edit experience details + Add more info…" at bounding box center [1188, 375] width 539 height 750
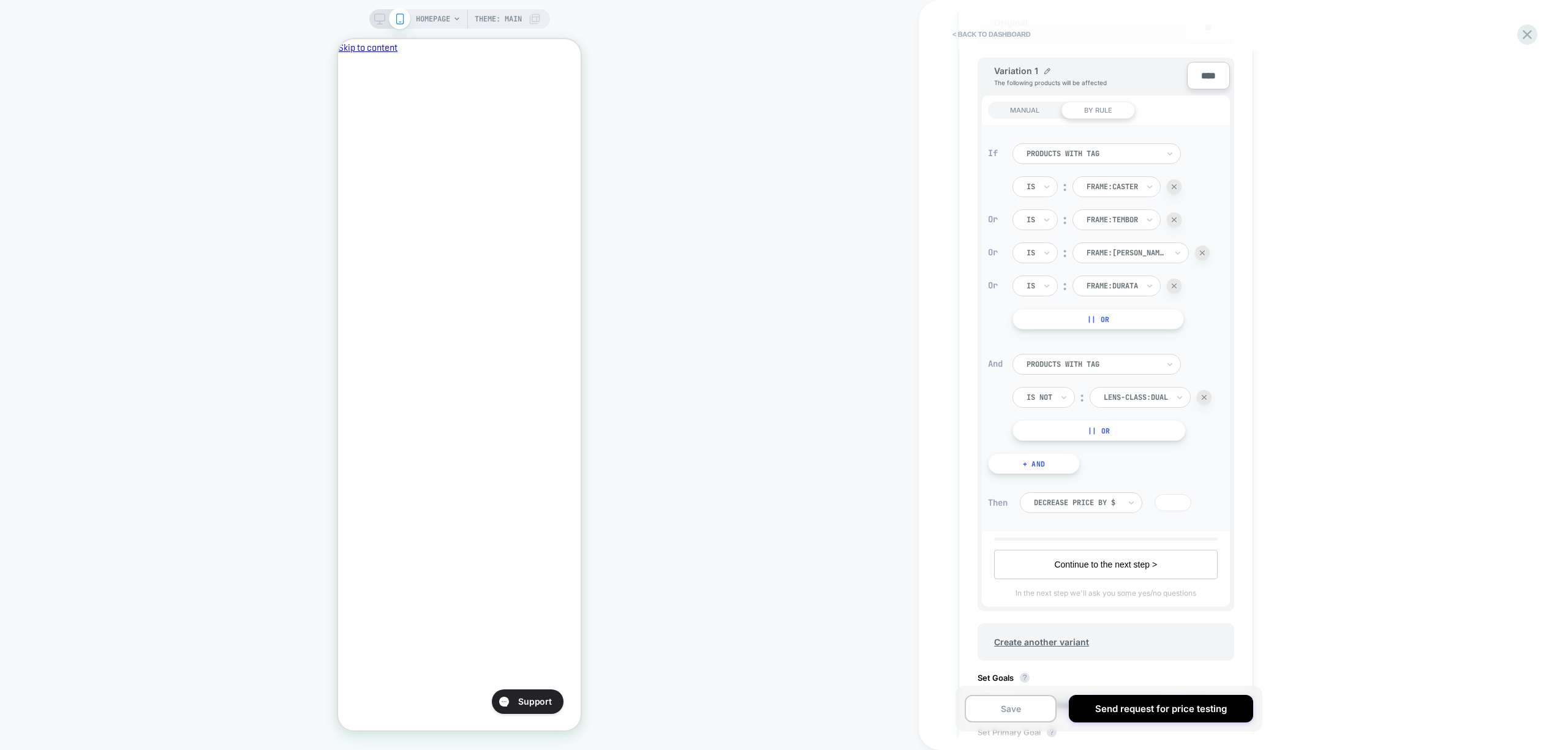
click at [1129, 363] on div at bounding box center [1092, 364] width 132 height 11
click at [1113, 368] on div at bounding box center [1092, 364] width 132 height 11
click at [1345, 352] on div "< back to dashboard Price Test Click to edit experience details + Add more info…" at bounding box center [1188, 375] width 539 height 750
click at [1168, 363] on icon at bounding box center [1169, 364] width 9 height 12
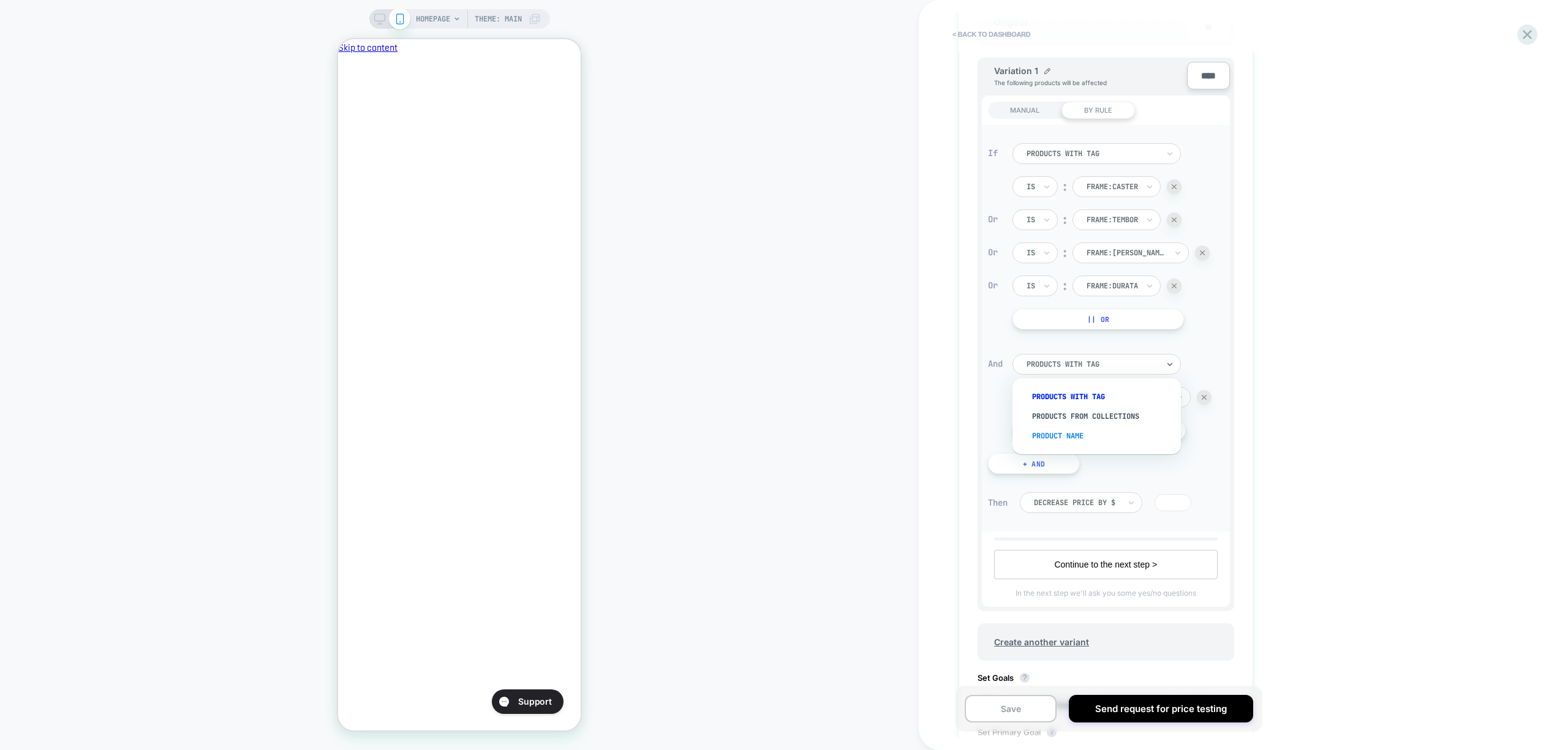
click at [1082, 429] on div "Product Name" at bounding box center [1102, 435] width 156 height 20
click at [1042, 395] on div at bounding box center [1039, 397] width 26 height 11
click at [1044, 419] on div "Is Is not" at bounding box center [1058, 439] width 80 height 44
click at [1046, 426] on div "Is" at bounding box center [1064, 429] width 80 height 20
click at [1176, 287] on div at bounding box center [1174, 285] width 15 height 15
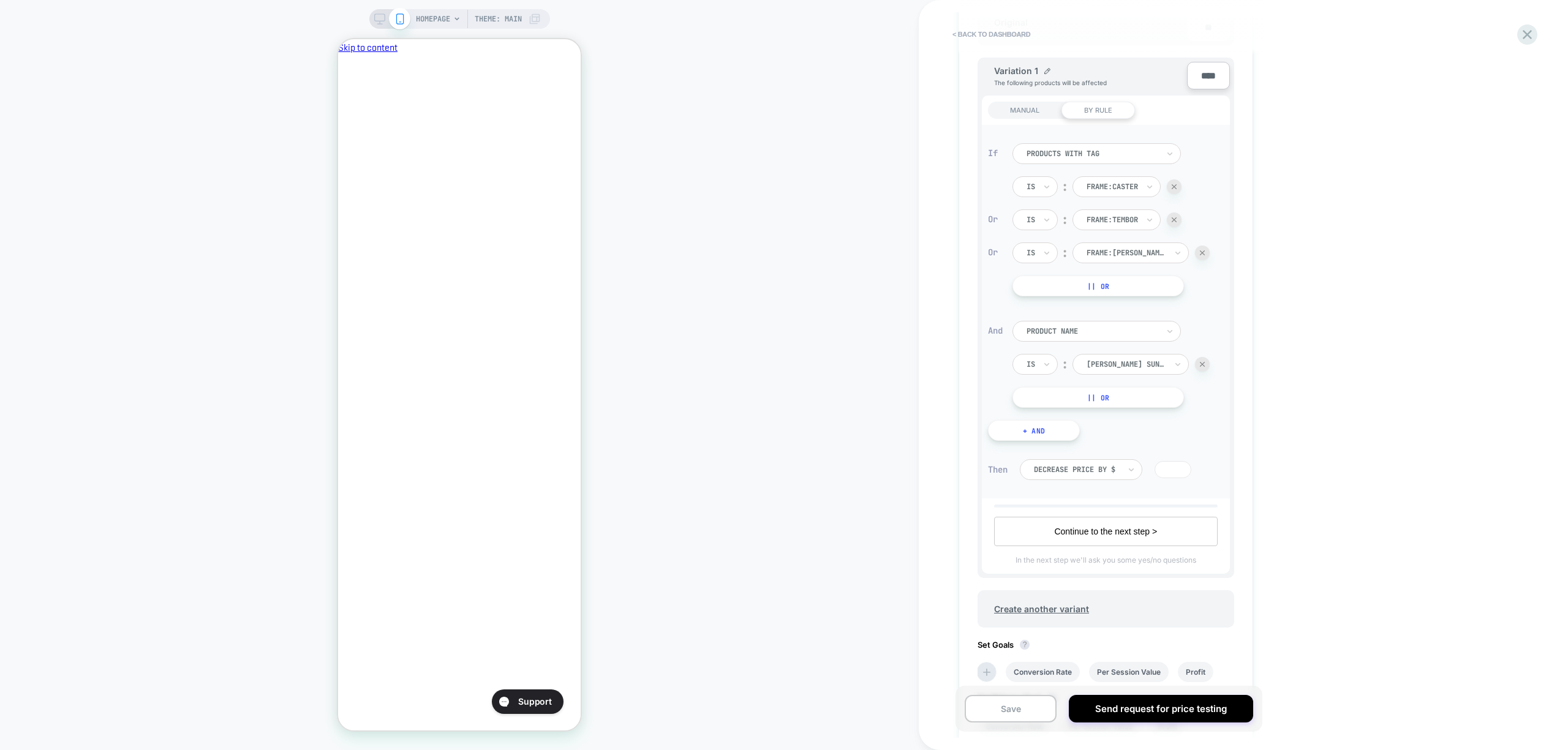
click at [1199, 251] on img at bounding box center [1202, 253] width 5 height 5
click at [1176, 218] on img at bounding box center [1174, 220] width 5 height 5
click at [1176, 186] on img at bounding box center [1174, 187] width 5 height 5
click at [1202, 517] on button "Continue to the next step >" at bounding box center [1105, 531] width 224 height 29
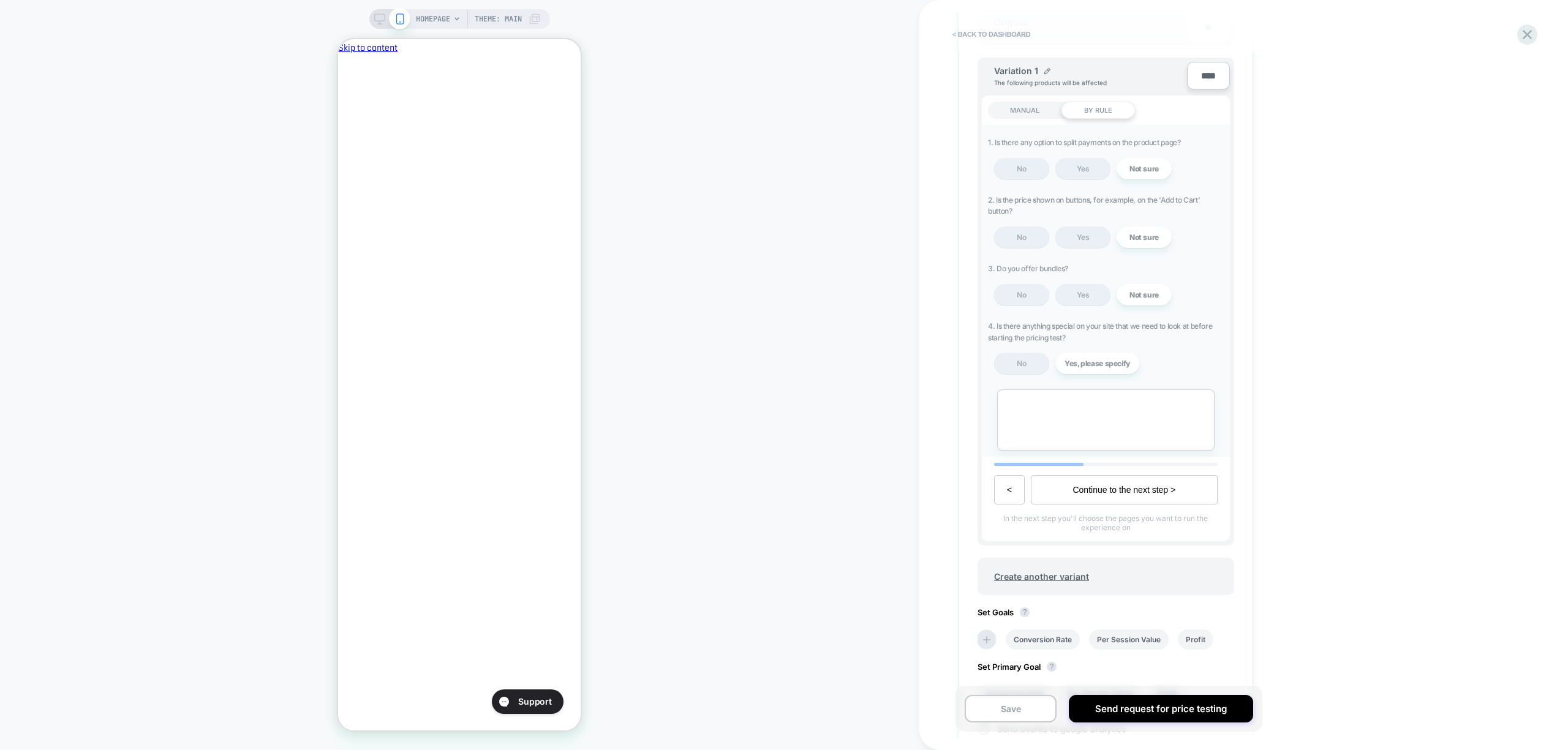
click at [1032, 111] on div "MANUAL" at bounding box center [1024, 111] width 74 height 17
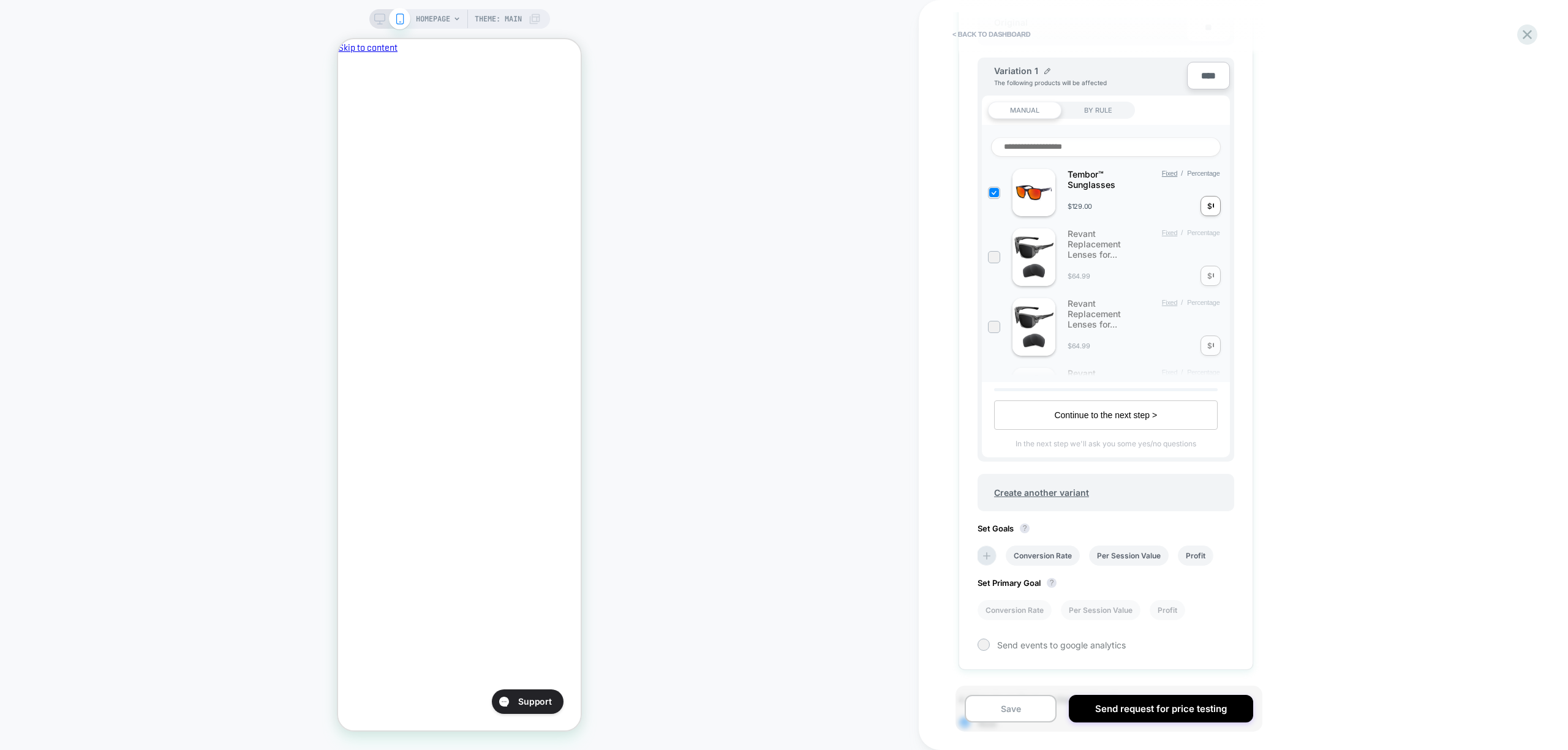
click at [1093, 111] on div "BY RULE" at bounding box center [1098, 111] width 74 height 17
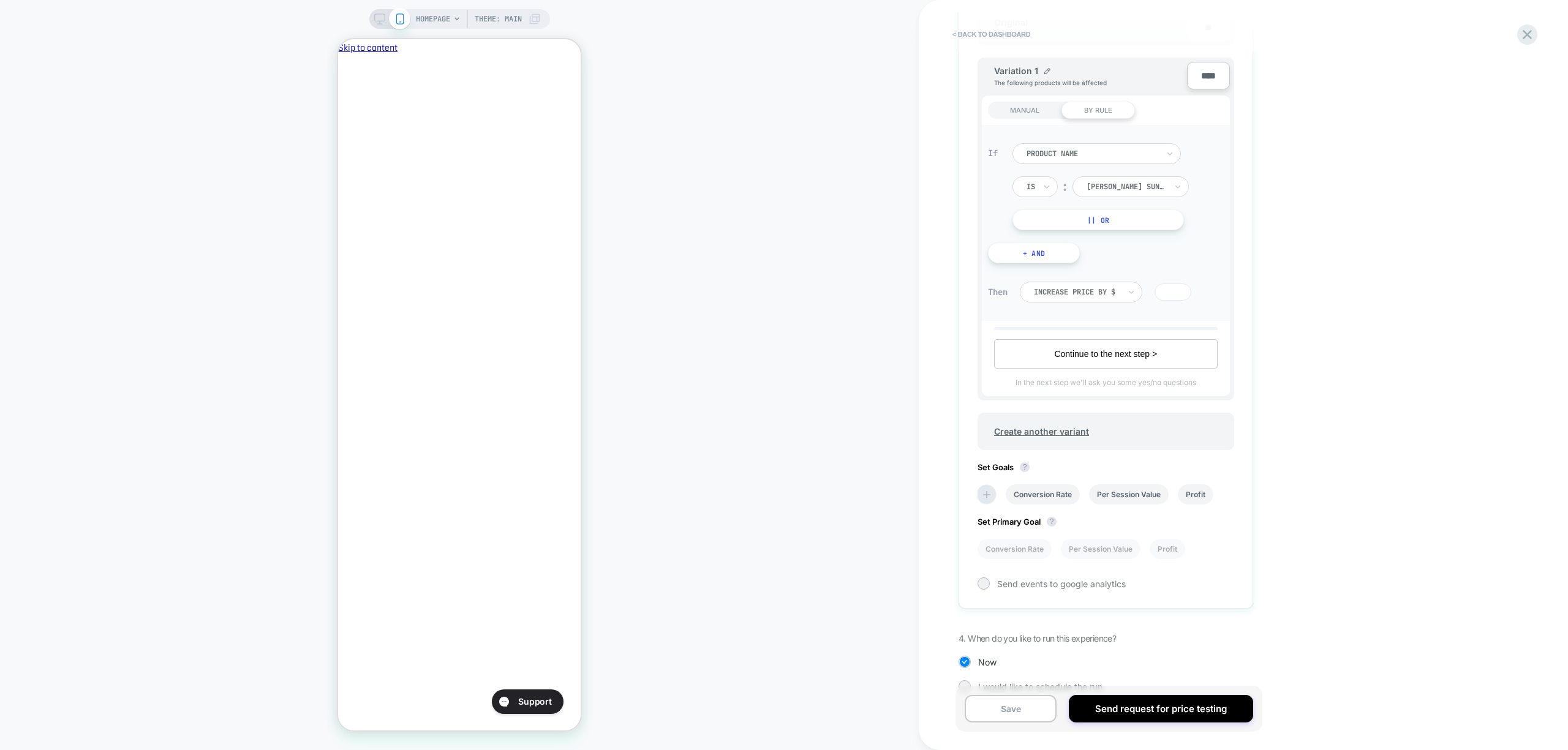
scroll to position [0, 0]
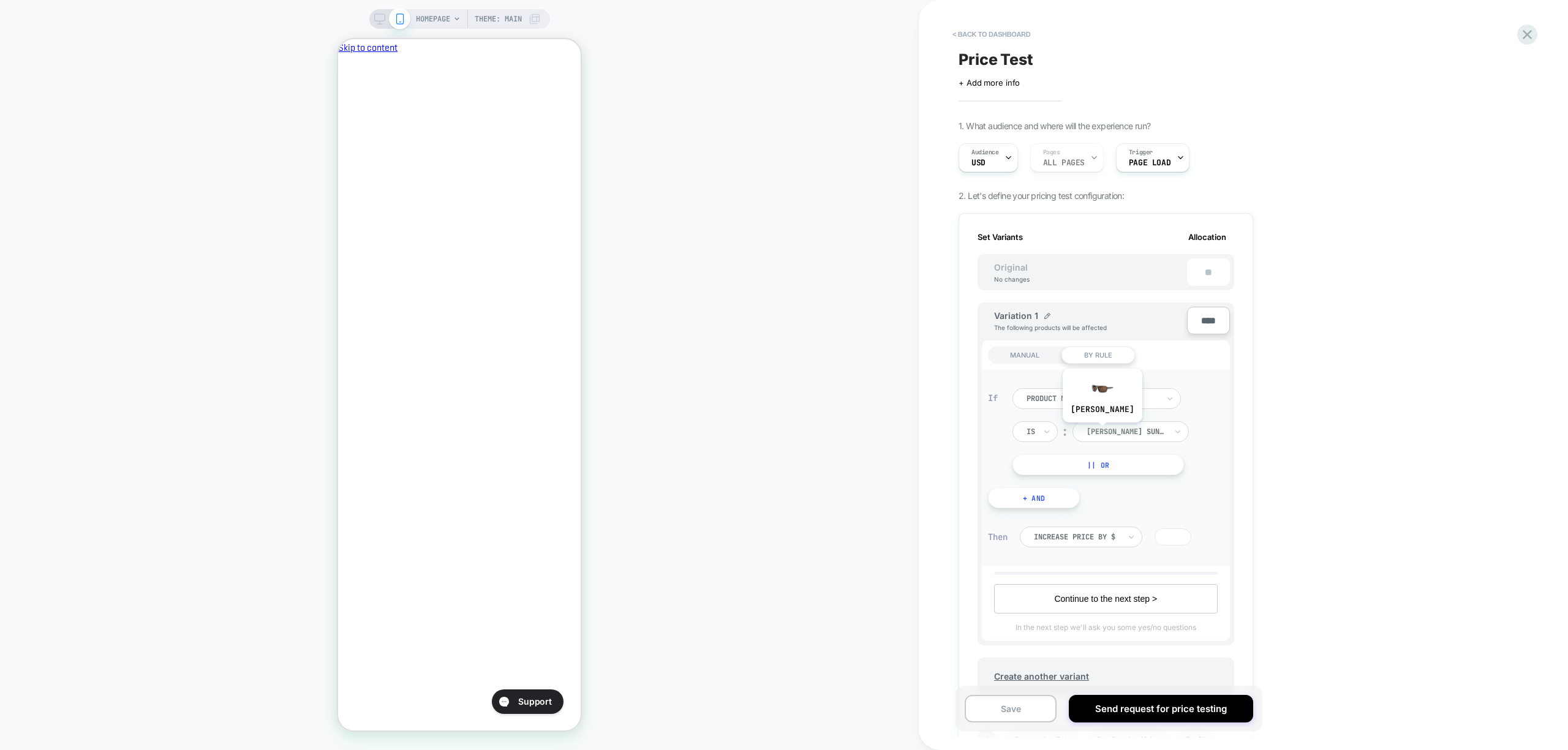
click at [1138, 429] on div at bounding box center [1126, 431] width 80 height 11
click at [1138, 471] on div "revant caster sunglasses" at bounding box center [1131, 474] width 104 height 39
click at [1042, 495] on button "+ And" at bounding box center [1033, 498] width 92 height 21
click at [1184, 541] on img at bounding box center [1183, 543] width 5 height 5
click at [1122, 464] on button "|| Or" at bounding box center [1098, 465] width 171 height 21
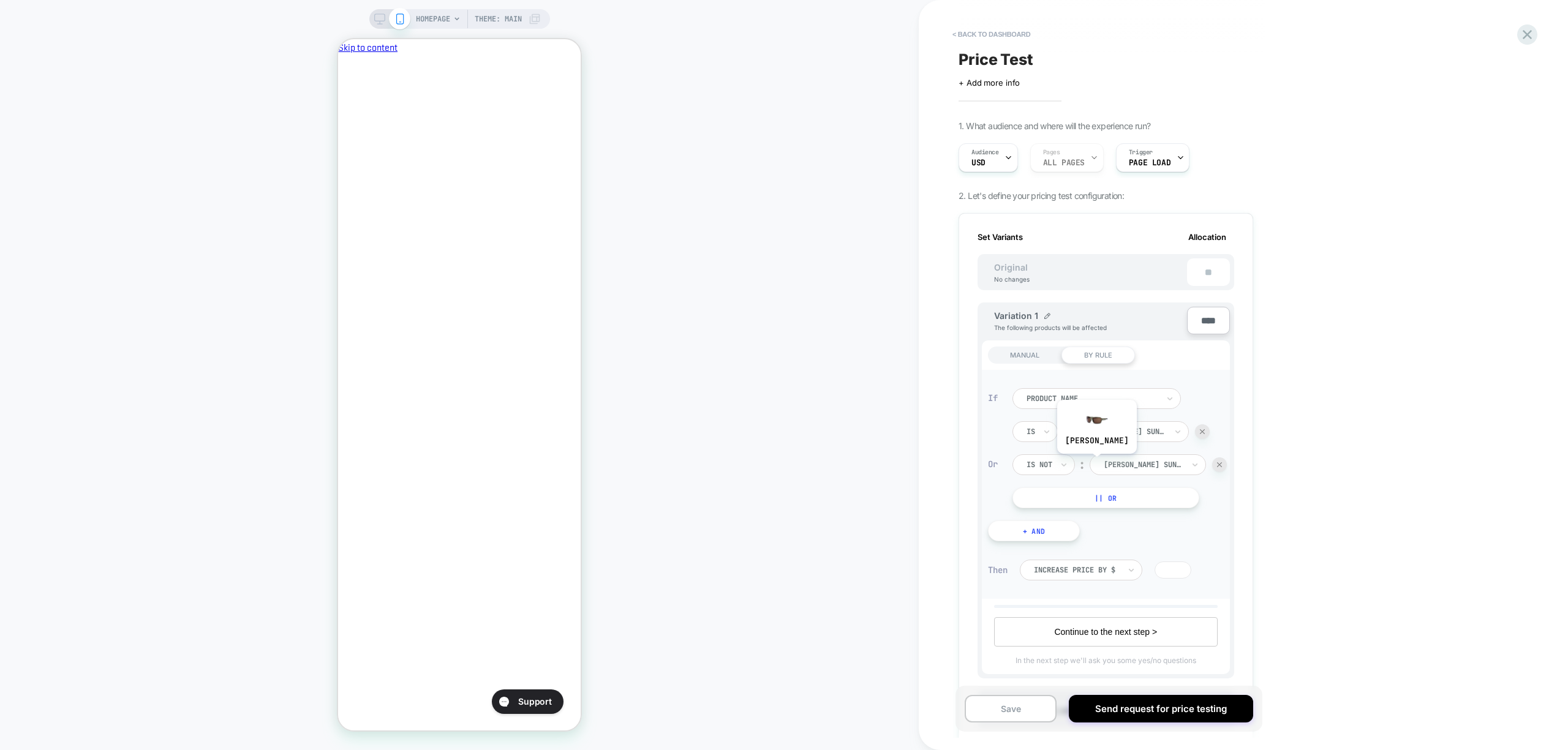
click at [1035, 466] on div at bounding box center [1039, 465] width 26 height 11
click at [1037, 489] on div "Is" at bounding box center [1064, 497] width 80 height 20
type input "**********"
click at [1129, 562] on div "revant tembor sunglasses" at bounding box center [1120, 561] width 81 height 42
click at [1112, 497] on button "|| Or" at bounding box center [1098, 498] width 171 height 21
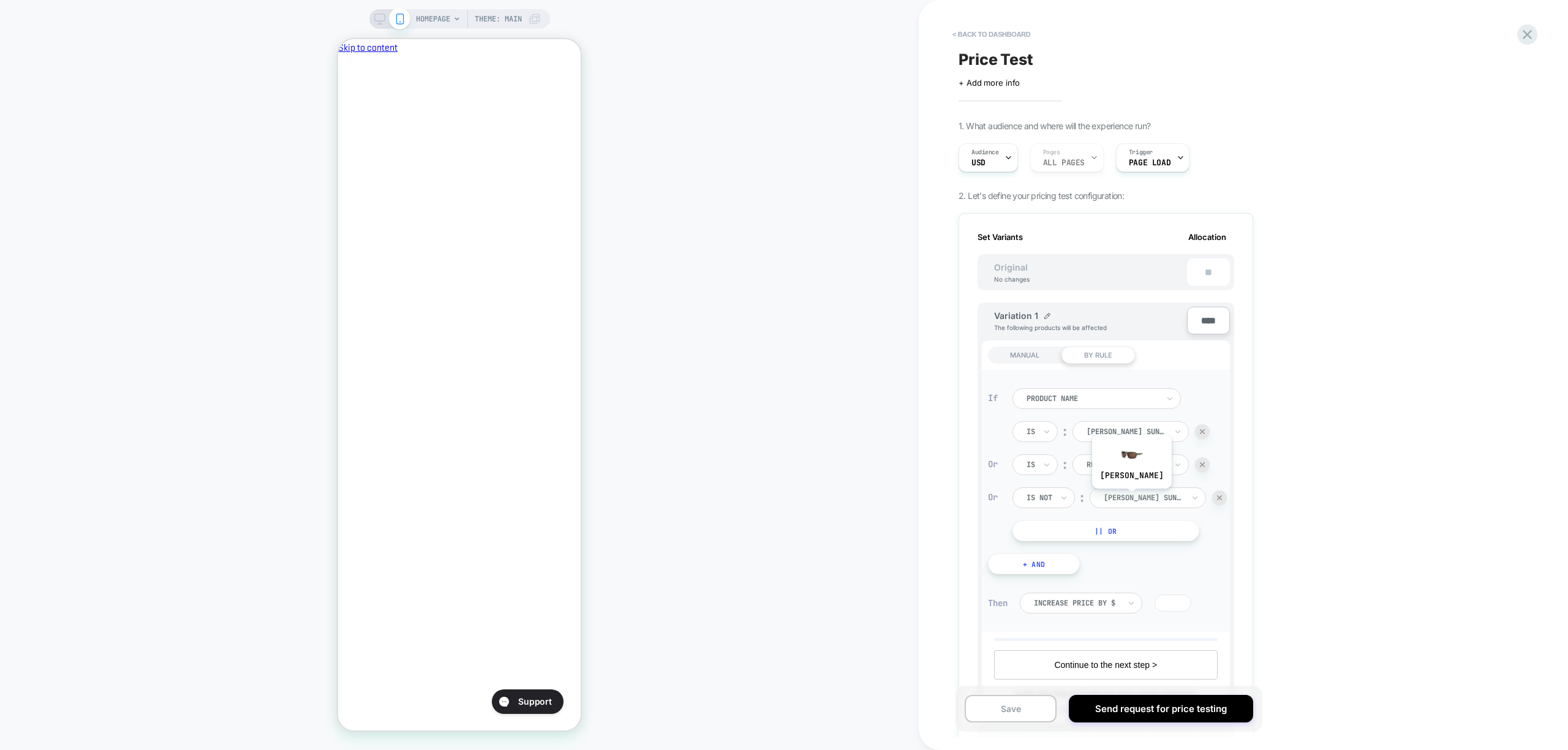
click at [1157, 498] on div at bounding box center [1143, 497] width 80 height 11
type input "**********"
click at [1155, 602] on div "revant vayda sunglasses" at bounding box center [1143, 582] width 92 height 39
click at [1042, 497] on div at bounding box center [1039, 497] width 26 height 11
click at [1048, 528] on div "Is" at bounding box center [1064, 530] width 80 height 20
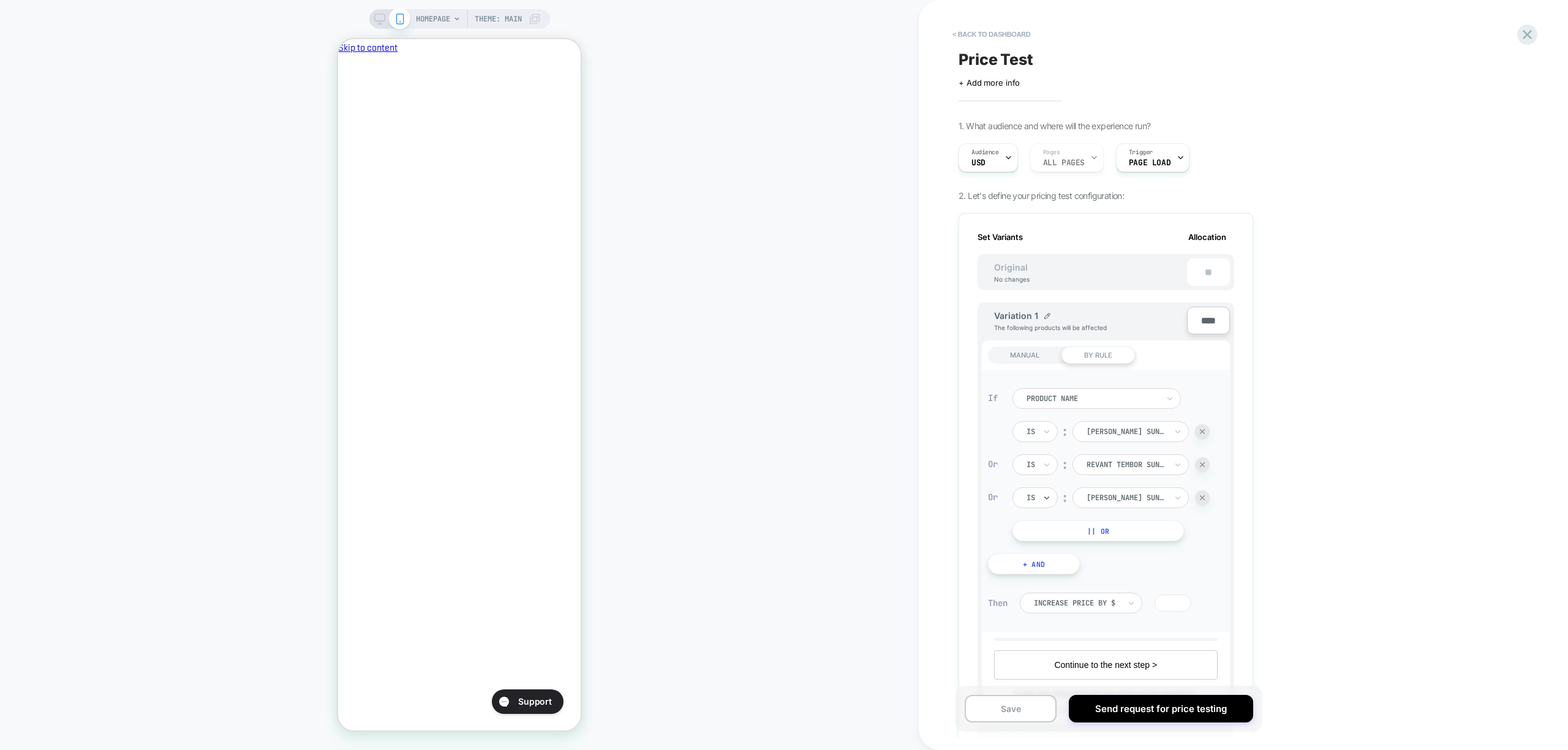
click at [1078, 528] on button "|| Or" at bounding box center [1098, 531] width 171 height 21
click at [1057, 530] on div "Is not" at bounding box center [1043, 531] width 63 height 21
click at [1048, 559] on div "Is" at bounding box center [1064, 563] width 80 height 20
type input "******"
click at [1123, 572] on div "revant durata sunglasses" at bounding box center [1119, 574] width 80 height 42
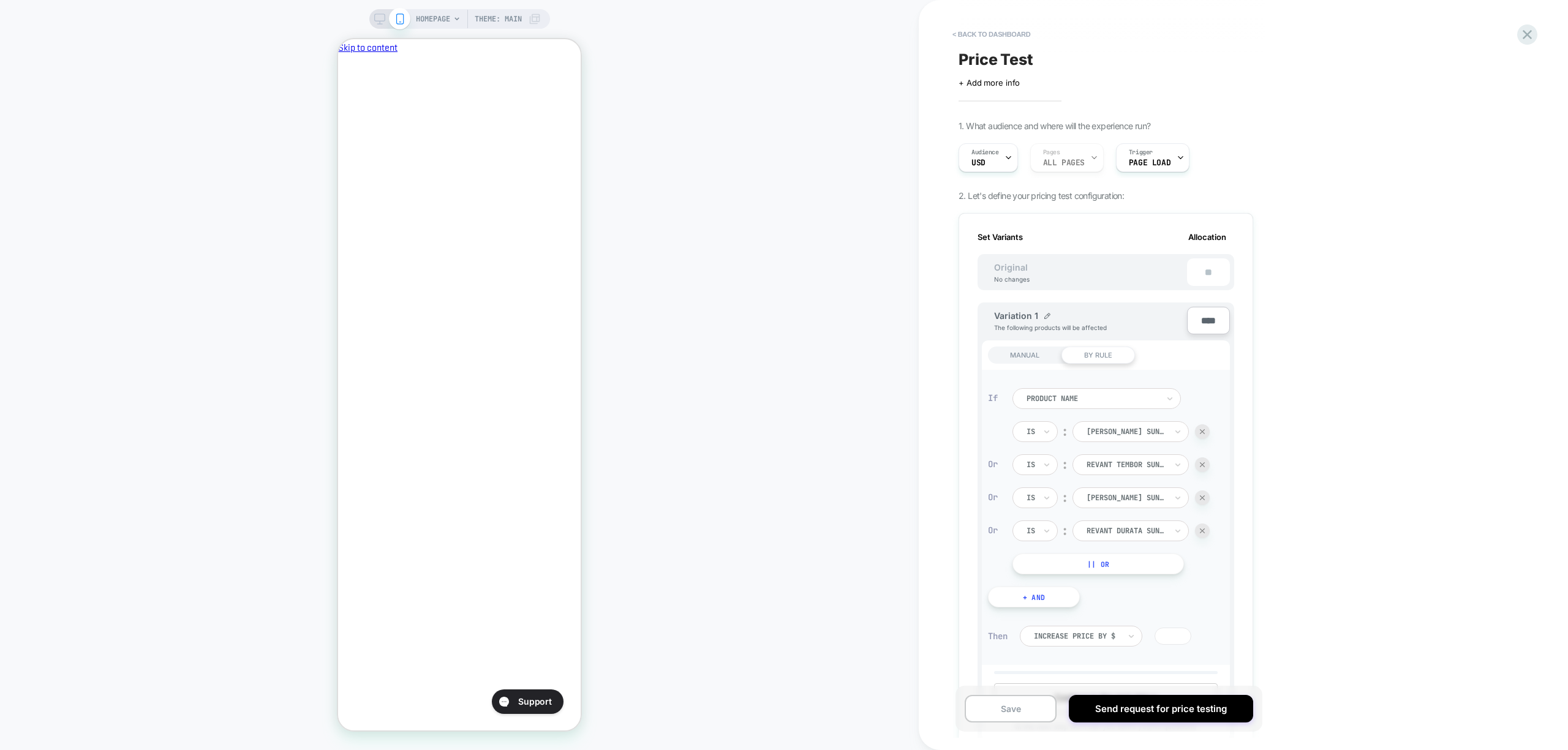
click at [1048, 638] on div at bounding box center [1077, 636] width 86 height 8
click at [1071, 728] on div "Decrease Price by $" at bounding box center [1087, 727] width 111 height 20
click at [1338, 586] on div "< back to dashboard Price Test Click to edit experience details + Add more info…" at bounding box center [1188, 375] width 539 height 750
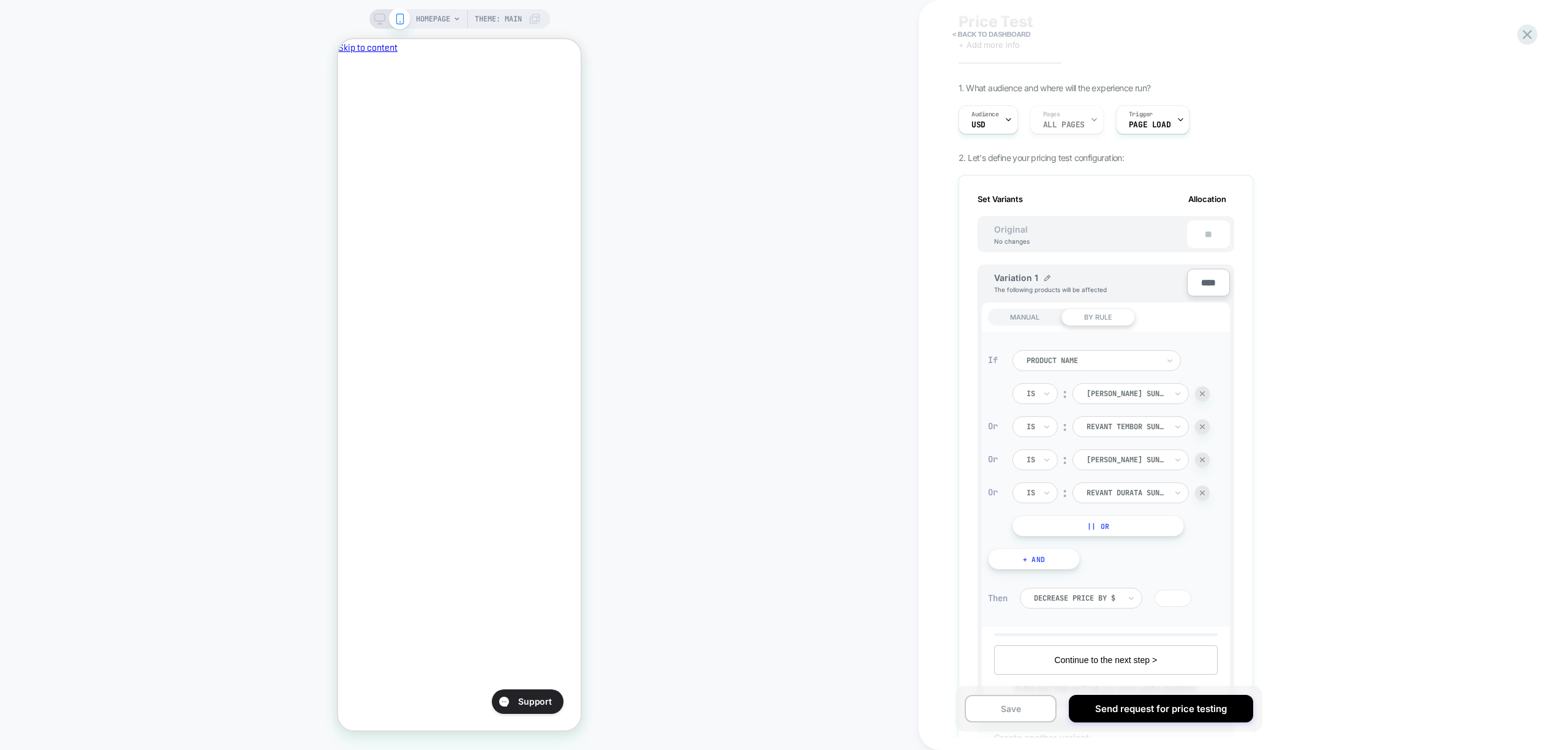
scroll to position [283, 0]
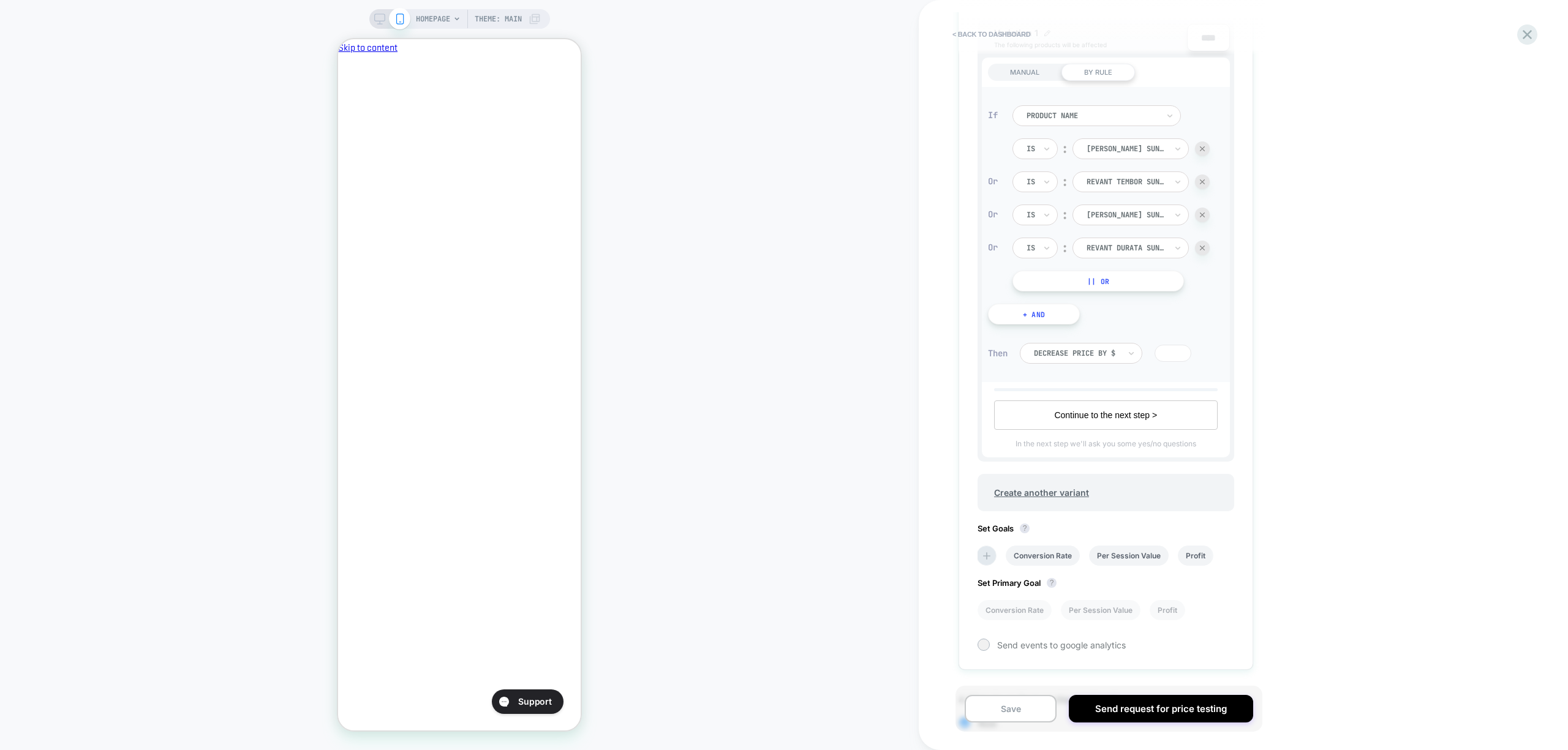
click at [1126, 417] on button "Continue to the next step >" at bounding box center [1105, 415] width 224 height 29
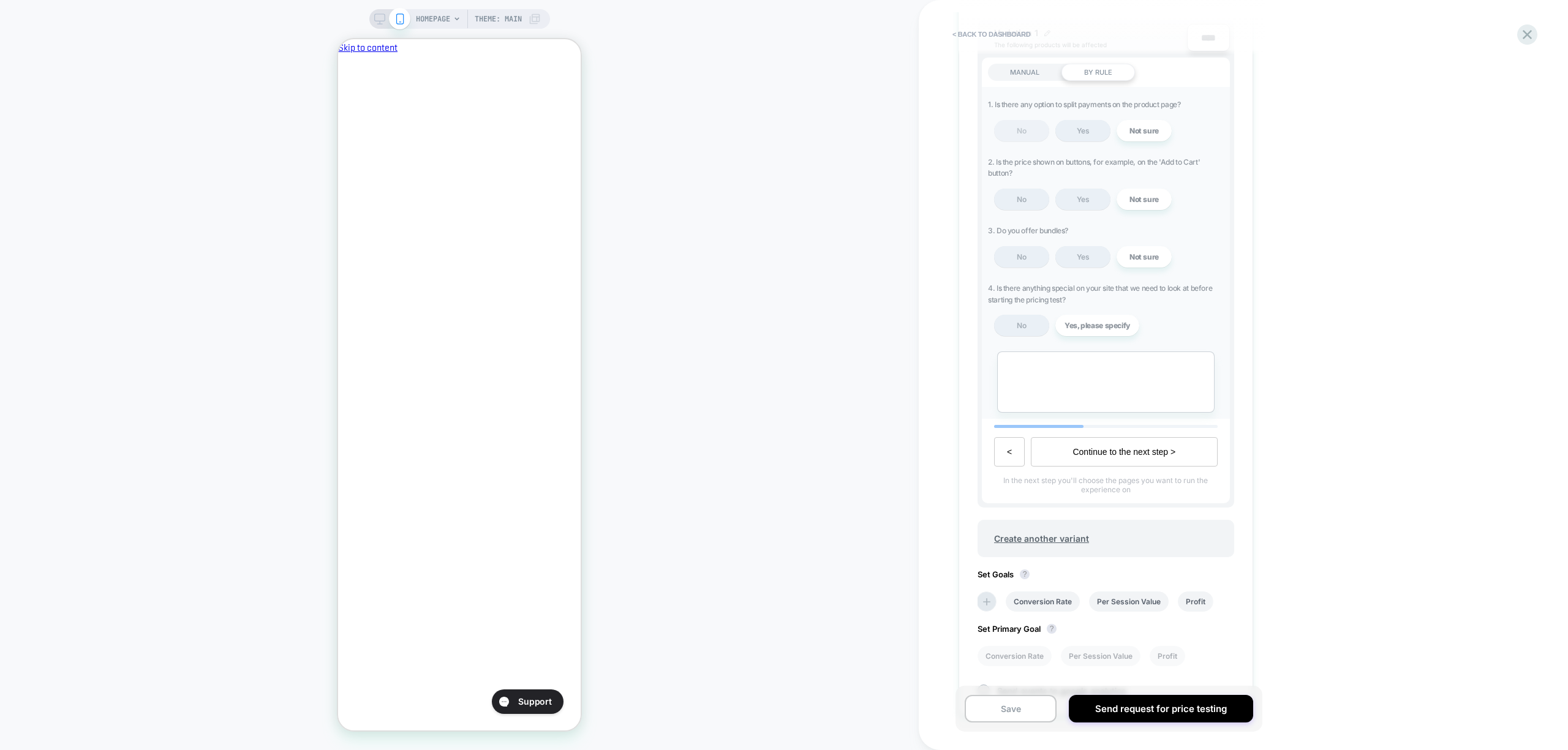
click at [1008, 121] on span "No" at bounding box center [1021, 130] width 55 height 21
click at [1011, 196] on span "No" at bounding box center [1021, 199] width 55 height 21
click at [1032, 256] on span "No" at bounding box center [1021, 256] width 55 height 21
click at [1028, 329] on span "No" at bounding box center [1021, 325] width 55 height 21
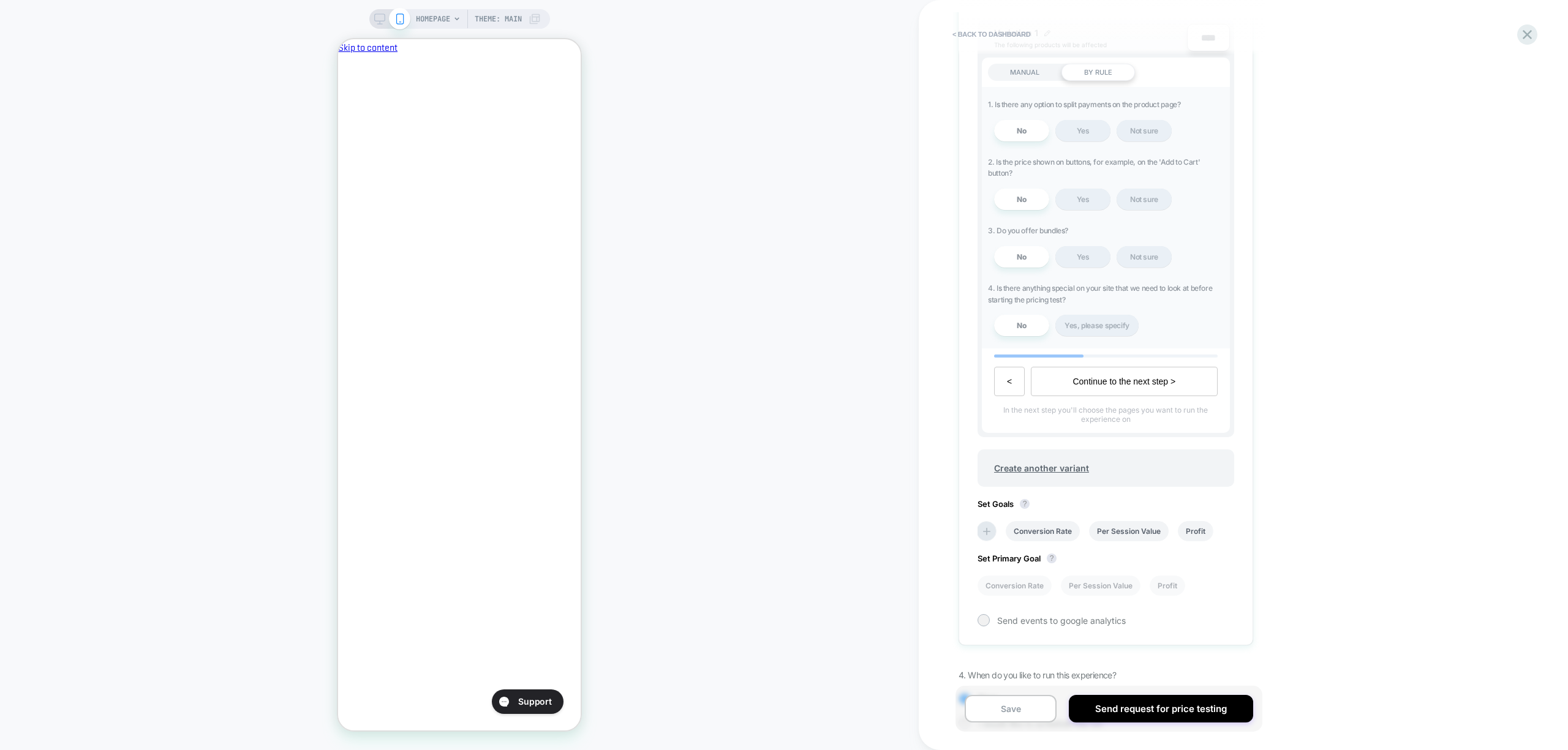
click at [1135, 378] on button "Continue to the next step >" at bounding box center [1123, 381] width 186 height 29
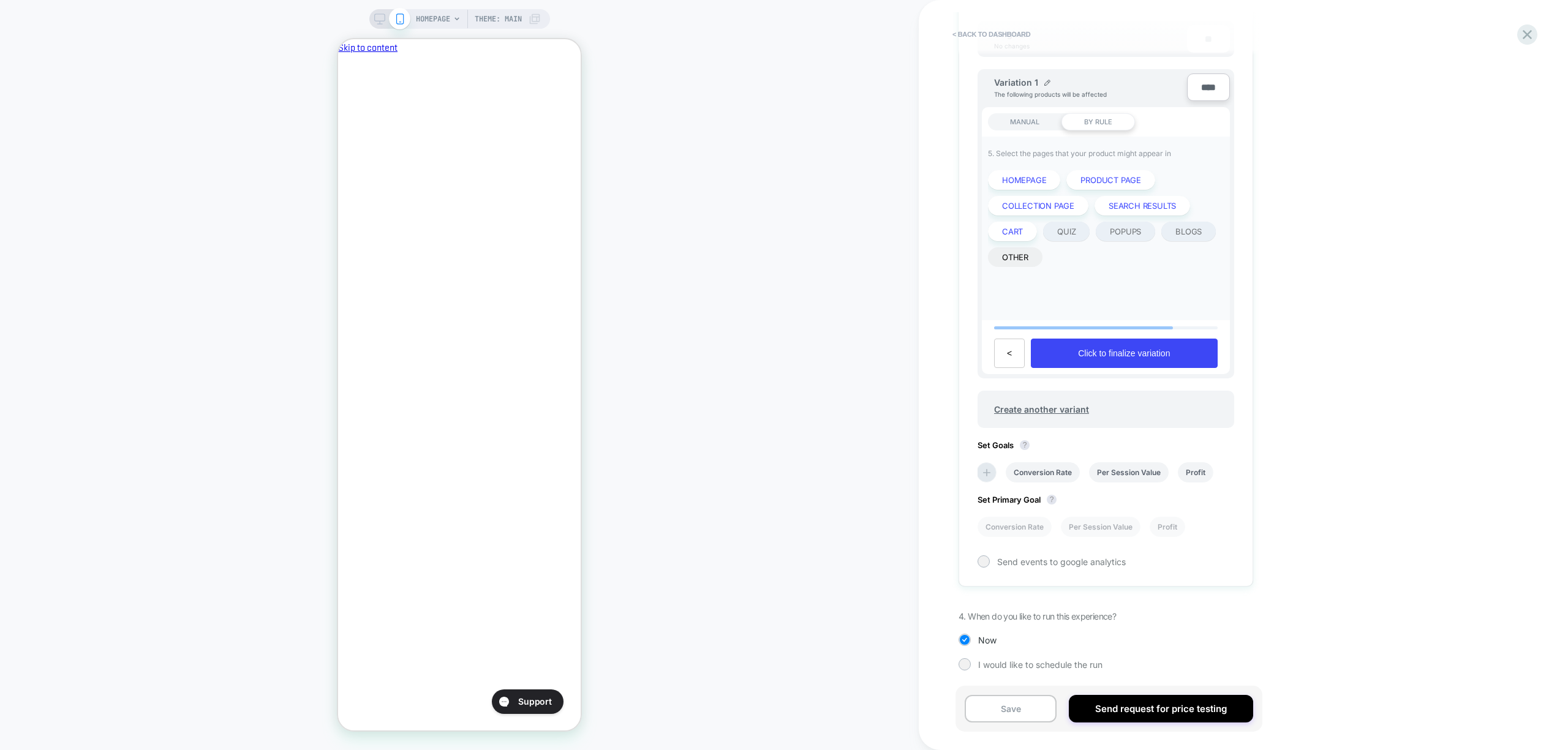
scroll to position [231, 0]
click at [1138, 357] on button "Click to finalize variation" at bounding box center [1123, 355] width 186 height 29
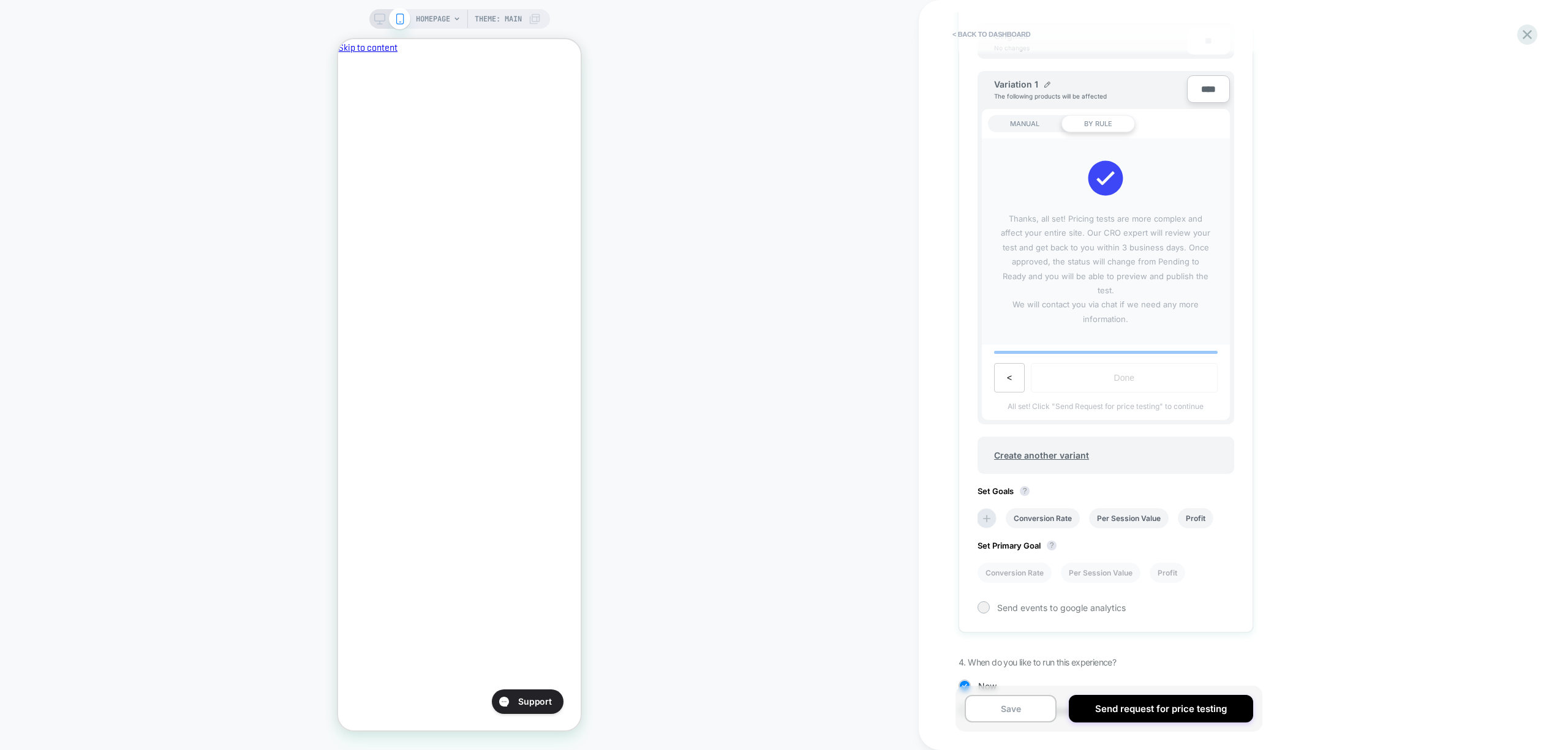
scroll to position [261, 0]
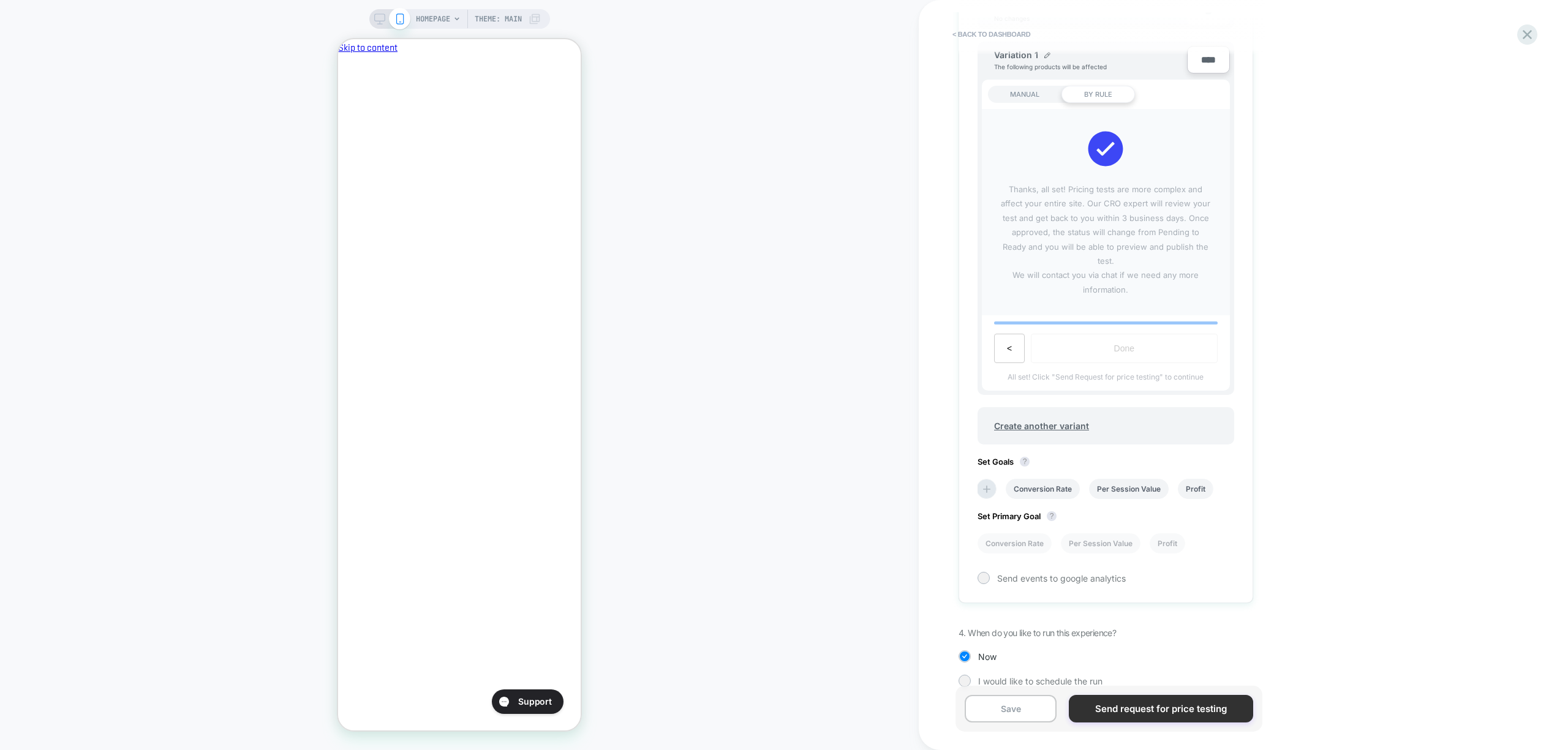
click at [1168, 706] on button "Send request for price testing" at bounding box center [1161, 709] width 183 height 27
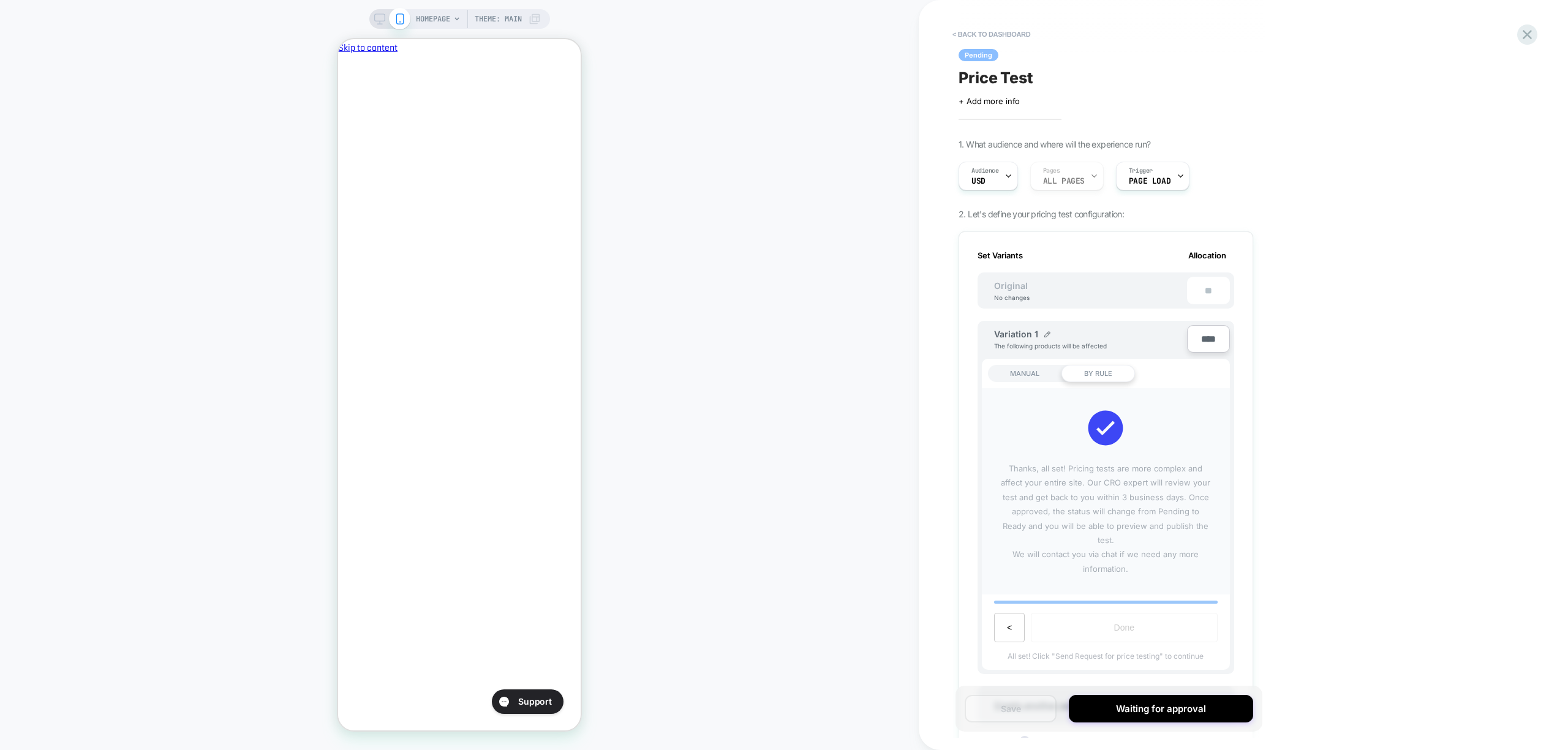
scroll to position [163, 0]
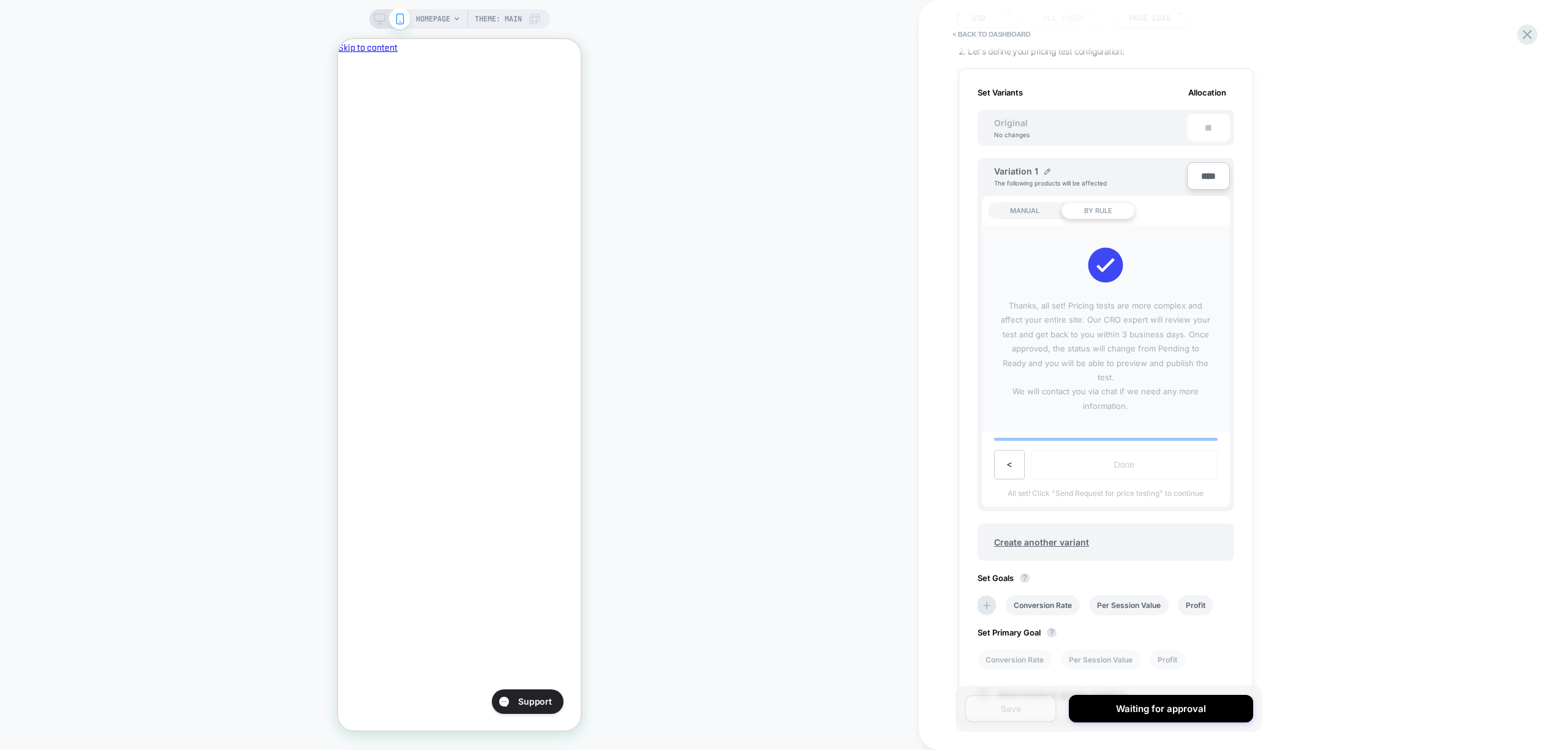
click at [1015, 455] on button "<" at bounding box center [1009, 465] width 31 height 29
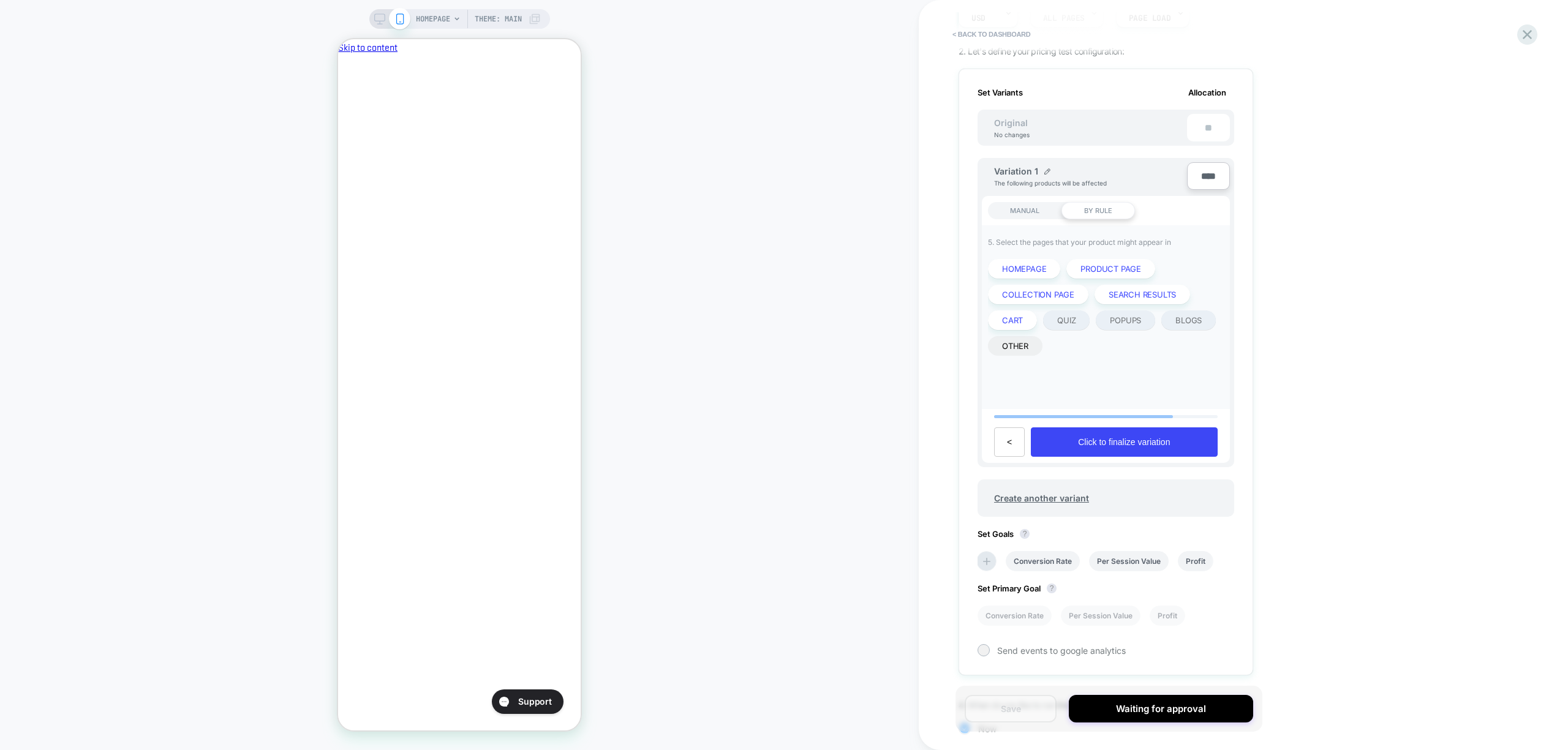
click at [1009, 449] on button "<" at bounding box center [1009, 442] width 31 height 29
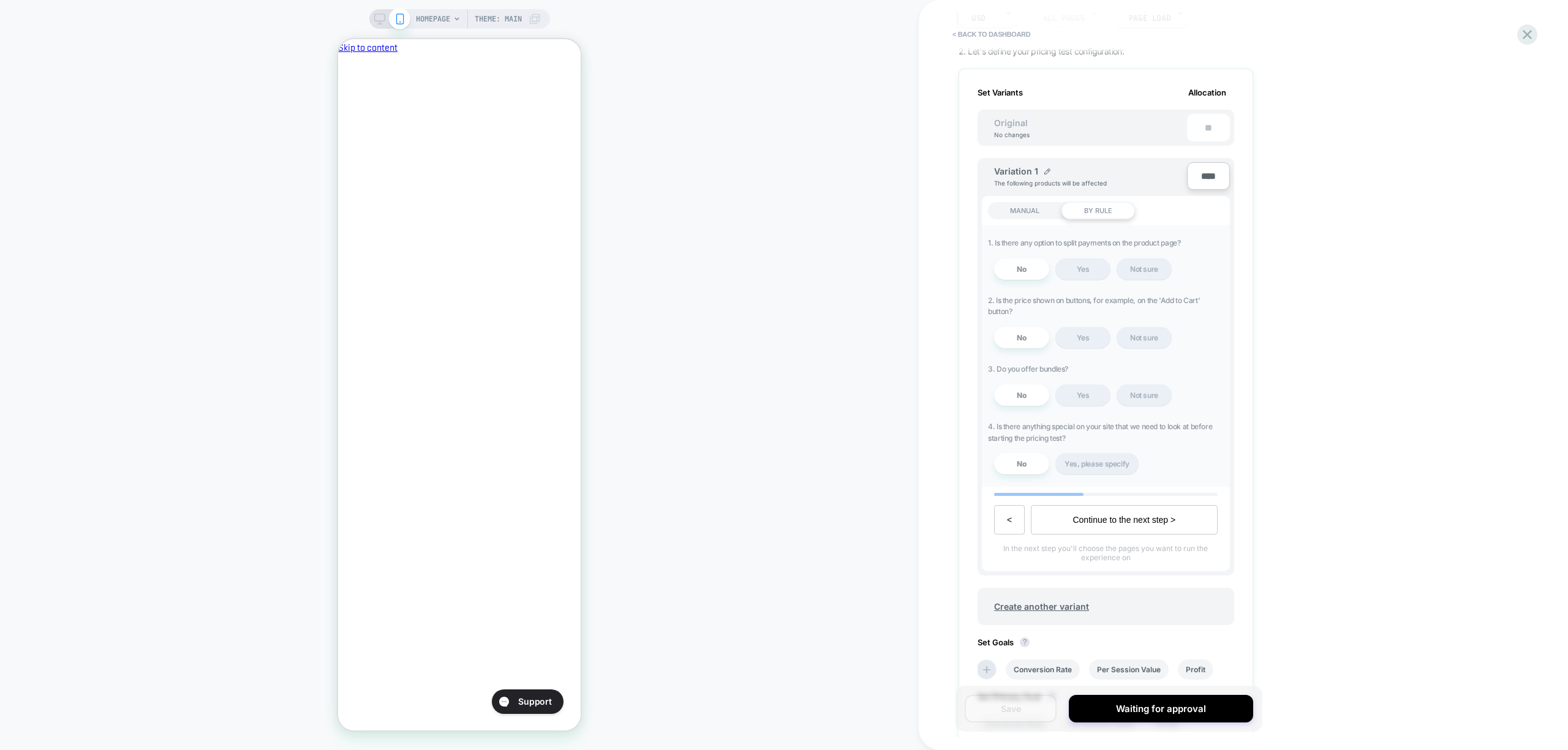
click at [1007, 524] on button "<" at bounding box center [1009, 519] width 31 height 29
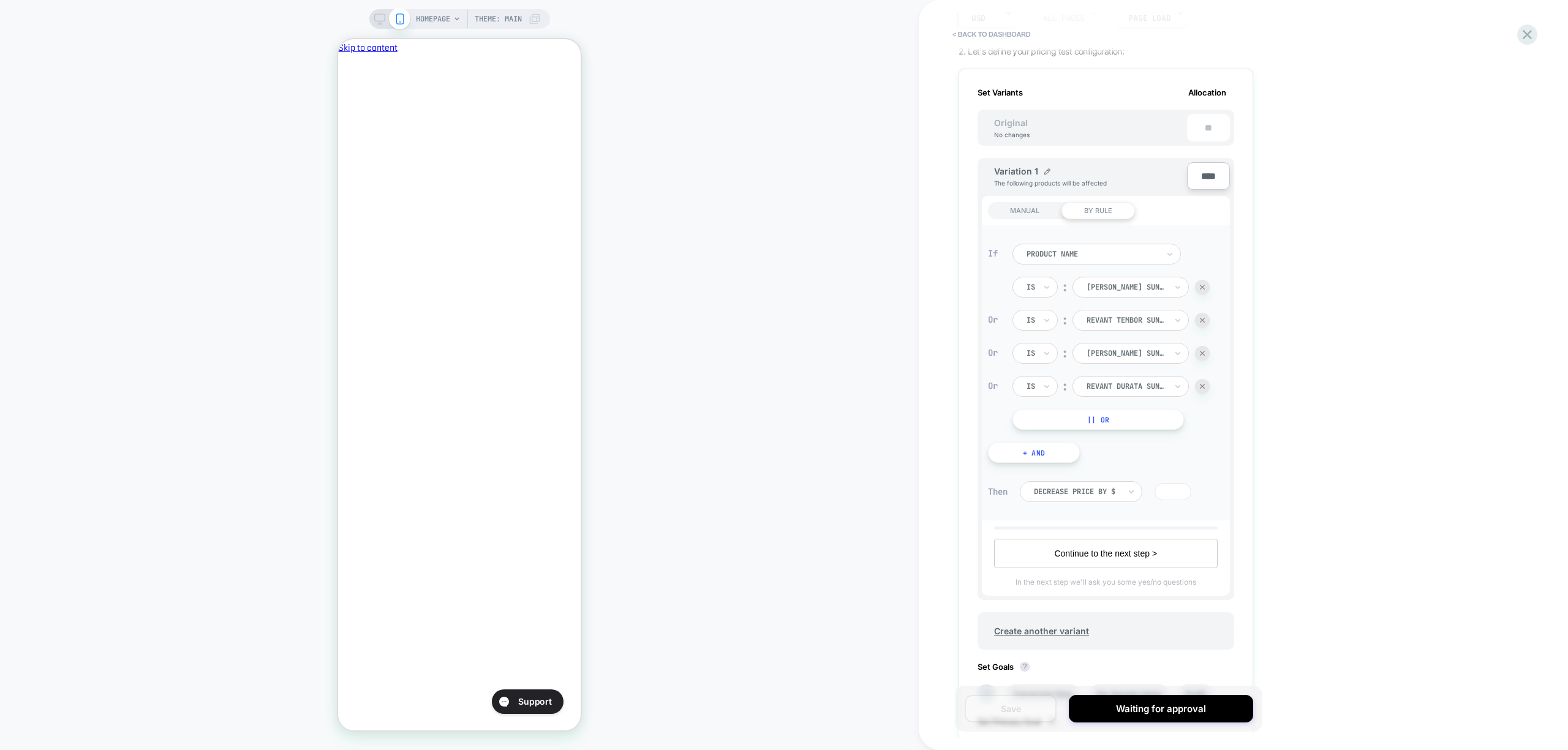
scroll to position [383, 0]
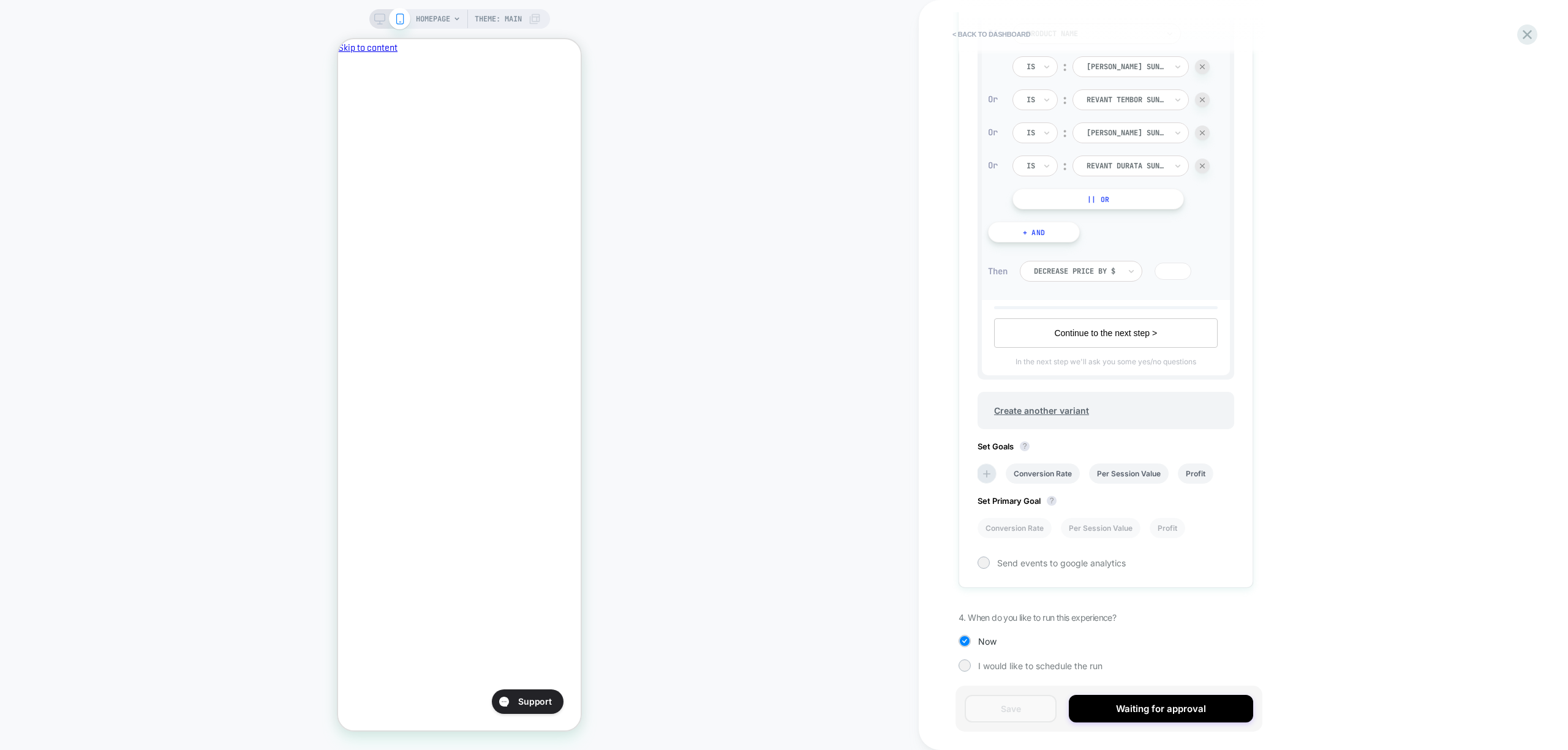
click at [1135, 331] on button "Continue to the next step >" at bounding box center [1105, 333] width 224 height 29
click at [1130, 325] on button "Continue to the next step >" at bounding box center [1123, 325] width 186 height 29
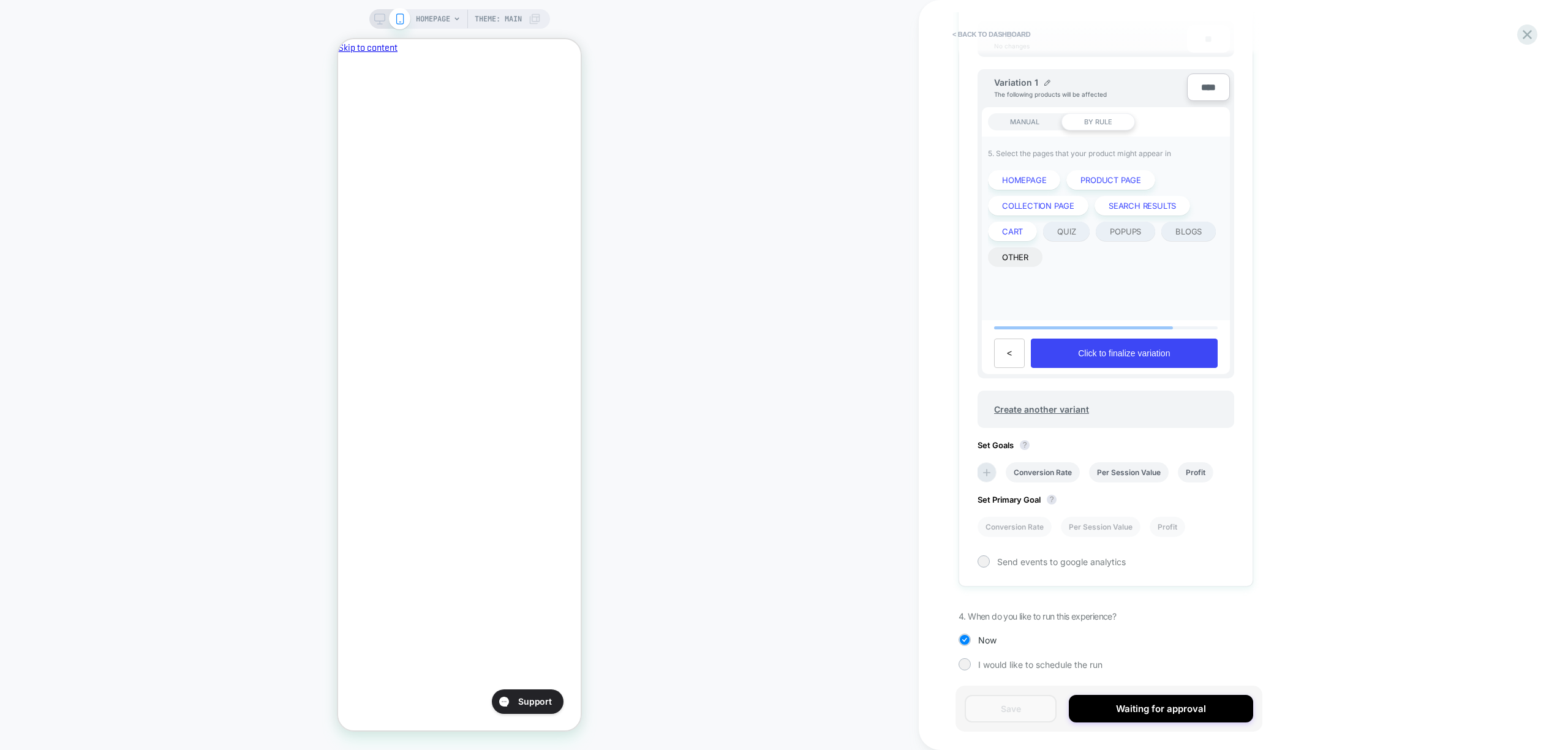
scroll to position [250, 0]
click at [1013, 351] on button "<" at bounding box center [1009, 354] width 31 height 29
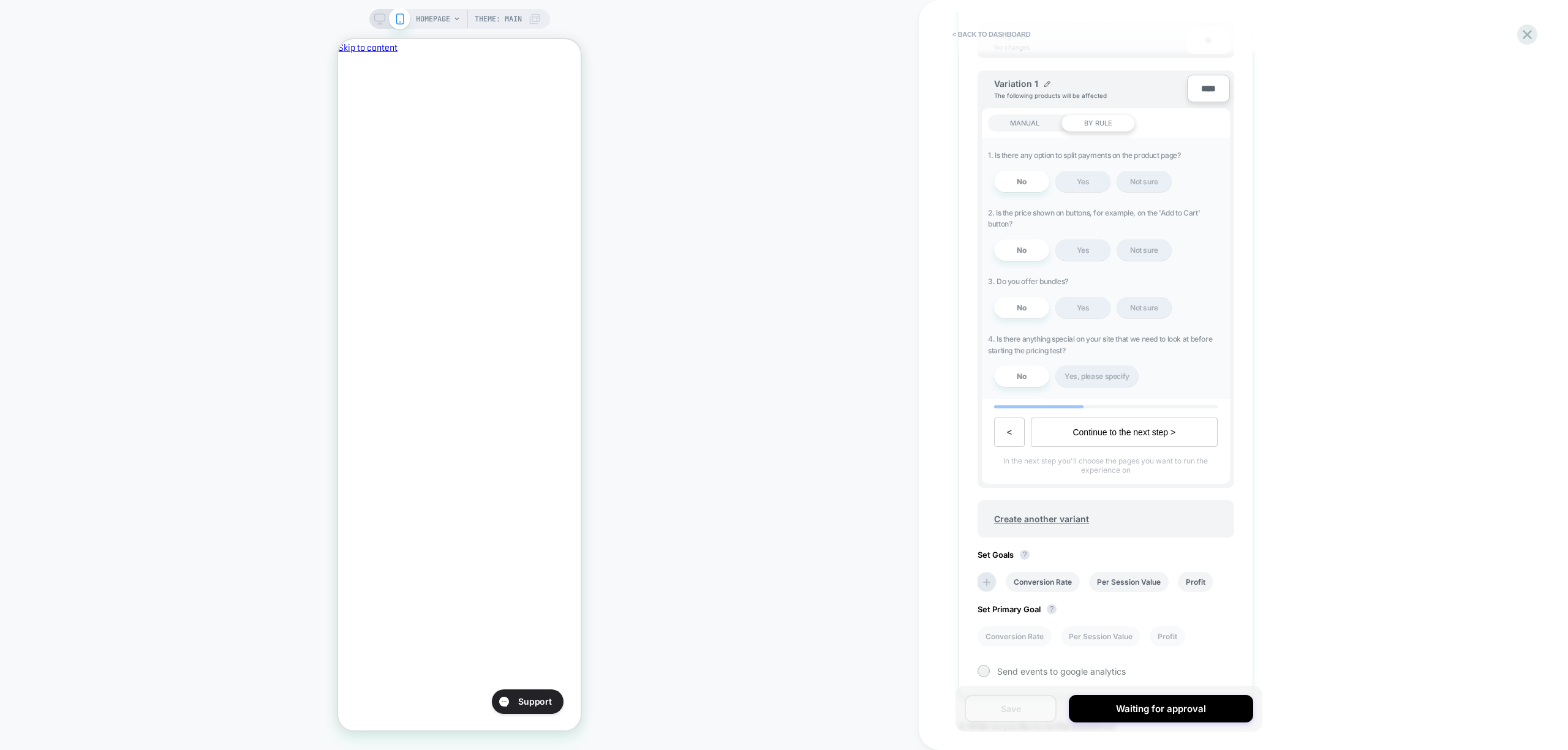
click at [1090, 432] on button "Continue to the next step >" at bounding box center [1123, 432] width 186 height 29
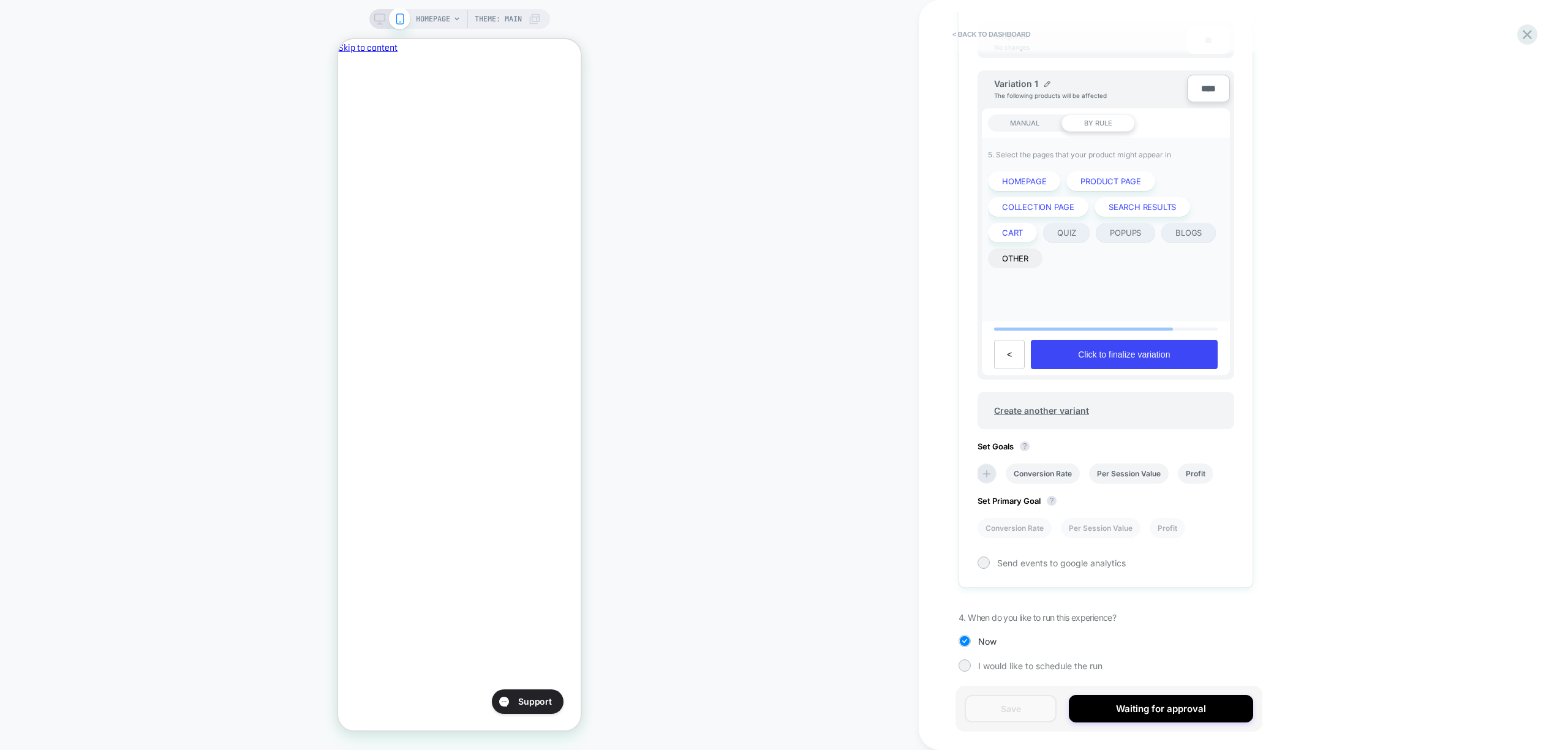
click at [1144, 352] on button "Click to finalize variation" at bounding box center [1123, 354] width 186 height 29
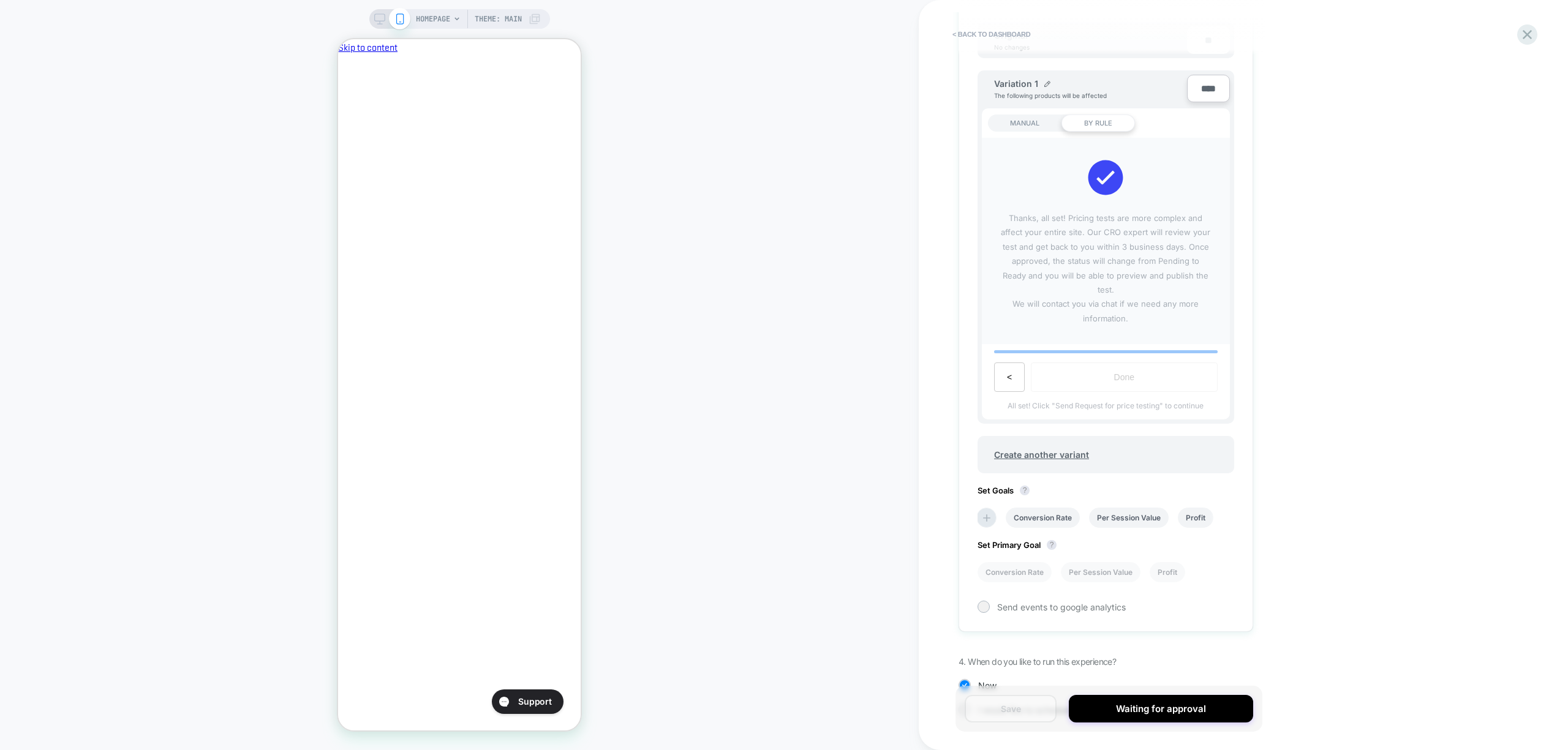
click at [1409, 403] on div "< back to dashboard Pending Price Test Click to edit experience details + Add m…" at bounding box center [1188, 375] width 539 height 750
click at [1529, 37] on icon at bounding box center [1527, 34] width 9 height 9
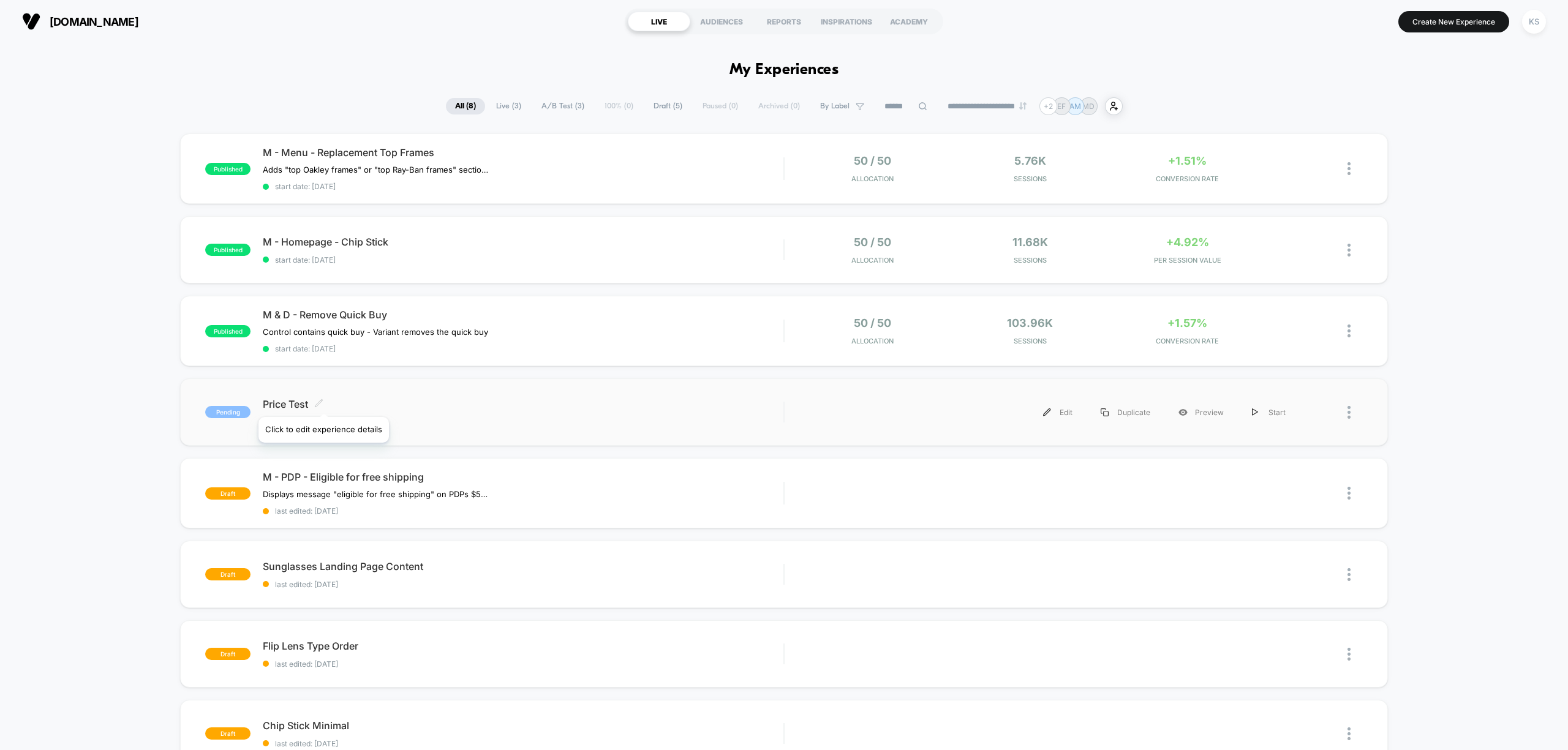
click at [323, 402] on icon at bounding box center [318, 403] width 9 height 9
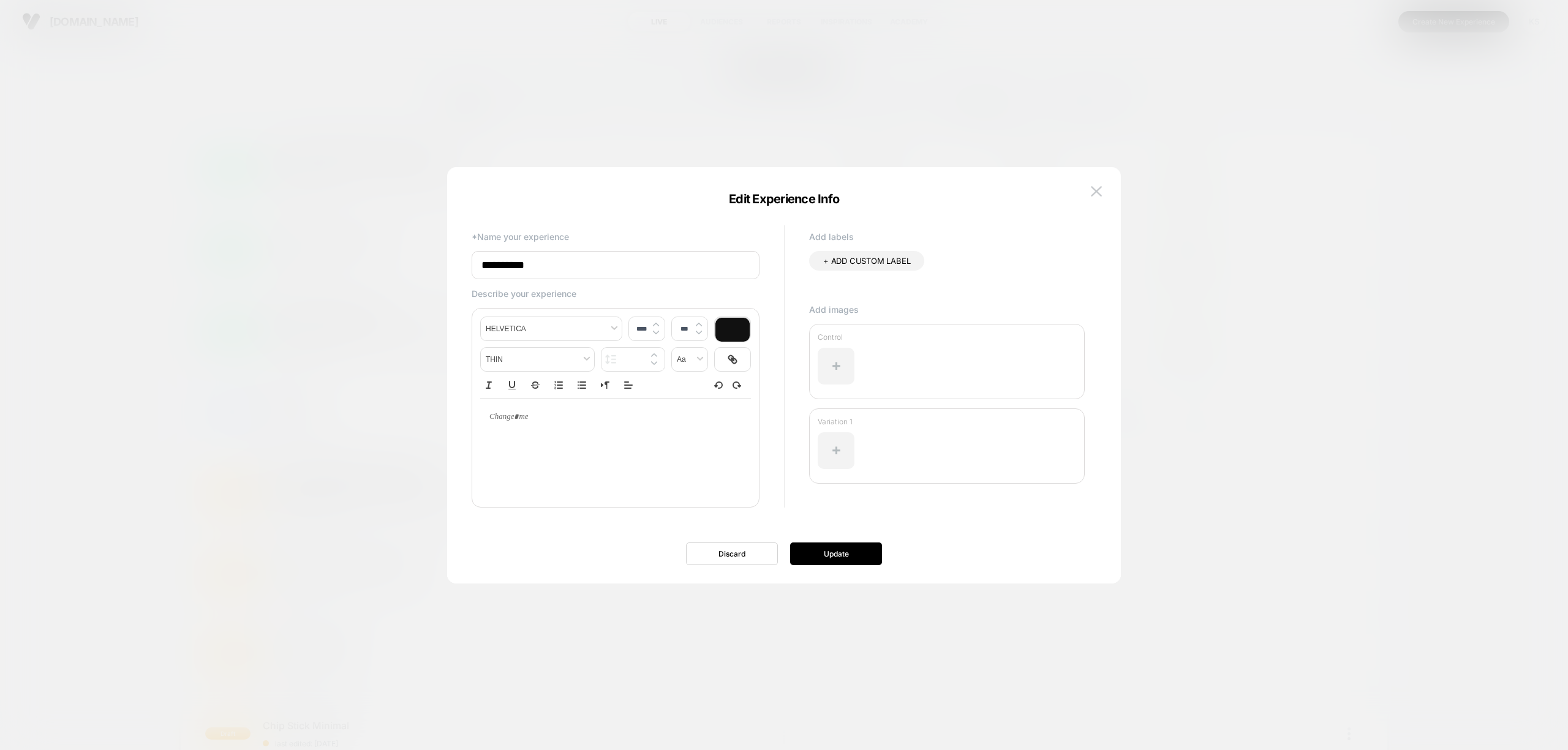
click at [484, 265] on input "**********" at bounding box center [616, 265] width 288 height 28
type input "**********"
click at [589, 435] on div "To enrich screen reader interactions, please activate Accessibility in Grammarl…" at bounding box center [616, 417] width 271 height 35
type input "****"
click at [511, 422] on p "To enrich screen reader interactions, please activate Accessibility in Grammarl…" at bounding box center [610, 417] width 237 height 11
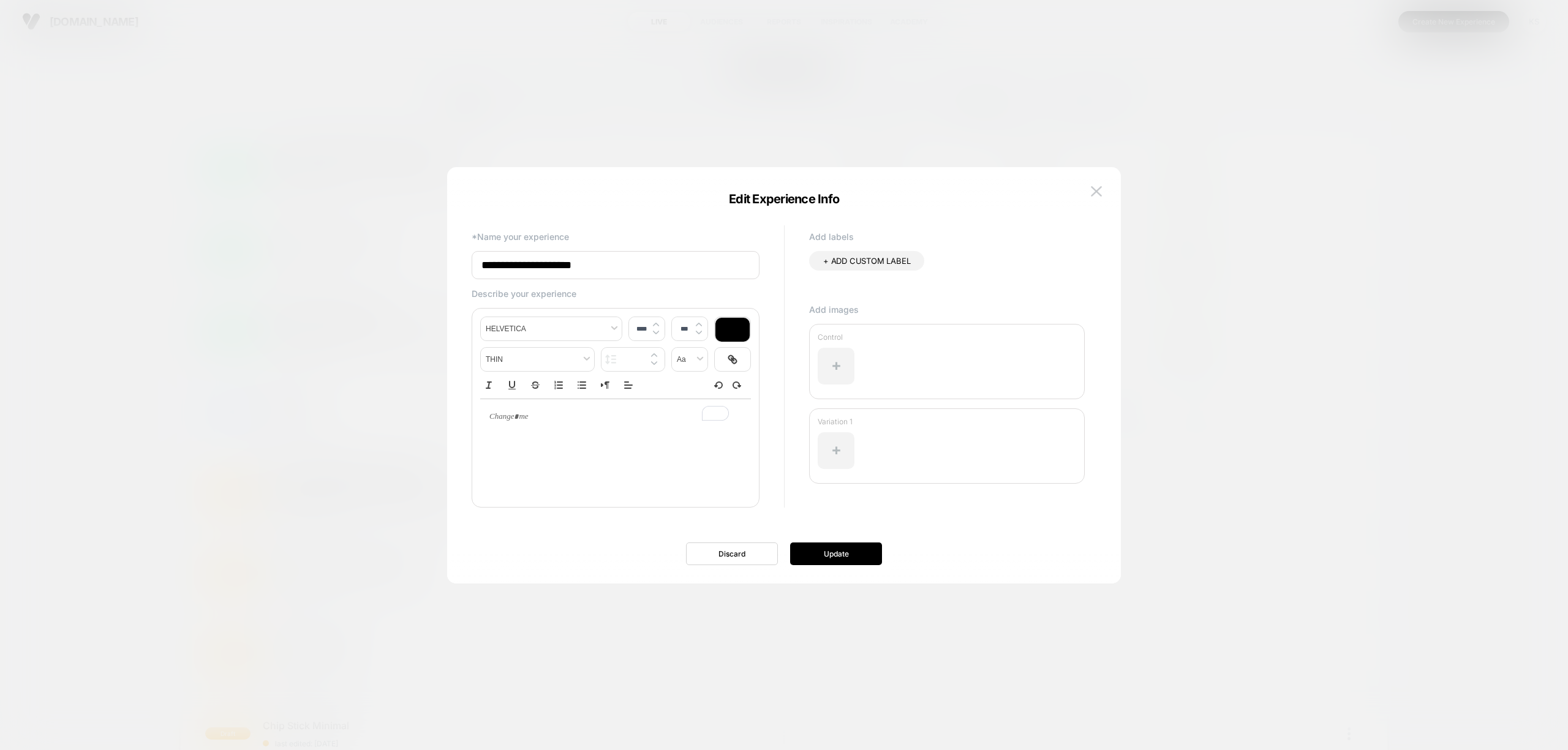
click at [863, 339] on p "Control" at bounding box center [946, 337] width 258 height 9
click at [579, 423] on p "To enrich screen reader interactions, please activate Accessibility in Grammarl…" at bounding box center [610, 417] width 237 height 11
type input "****"
click at [540, 419] on span "**********" at bounding box center [544, 417] width 105 height 9
click at [634, 419] on p "**********" at bounding box center [610, 417] width 237 height 12
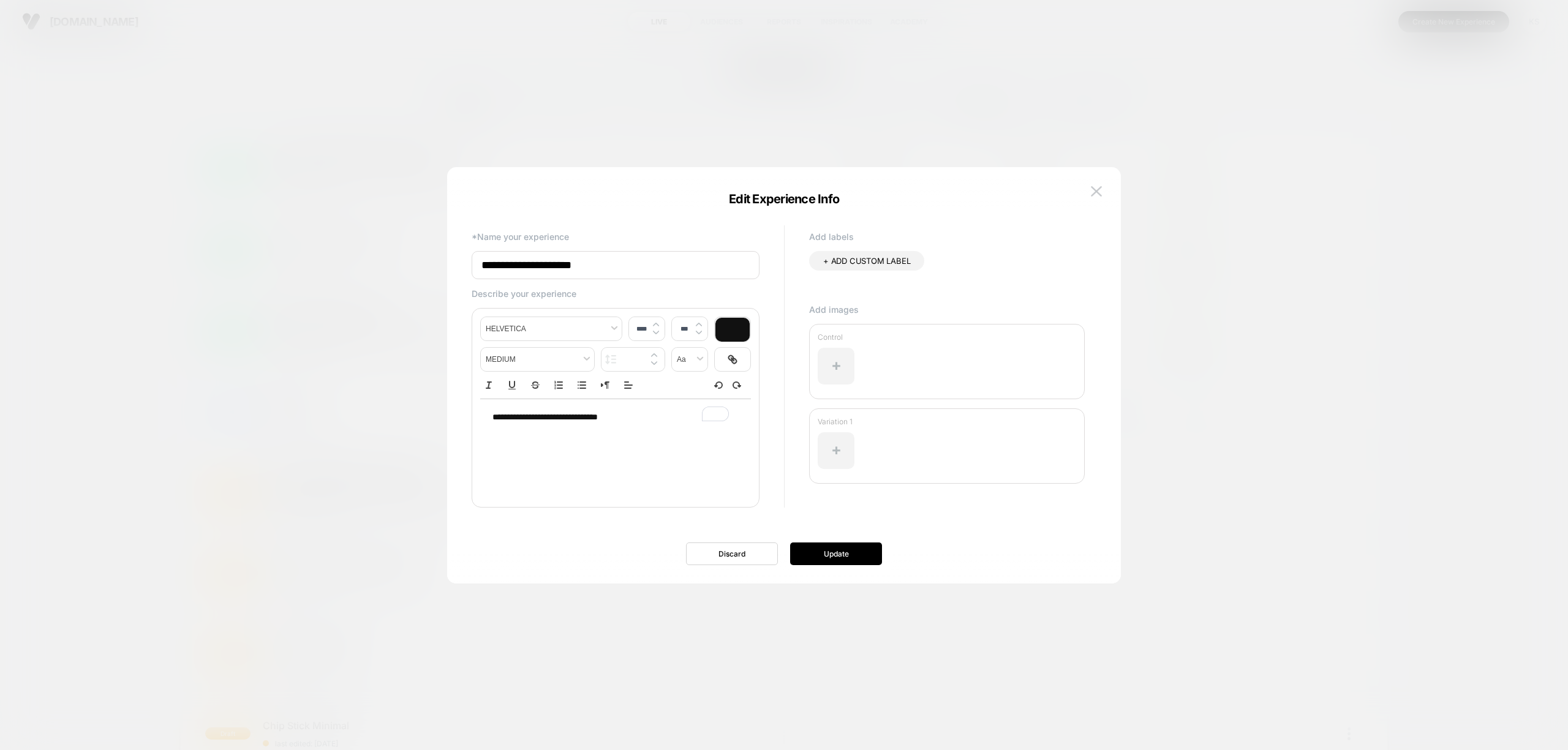
click at [498, 419] on span "**********" at bounding box center [544, 417] width 105 height 9
click at [845, 554] on button "Update" at bounding box center [836, 554] width 92 height 22
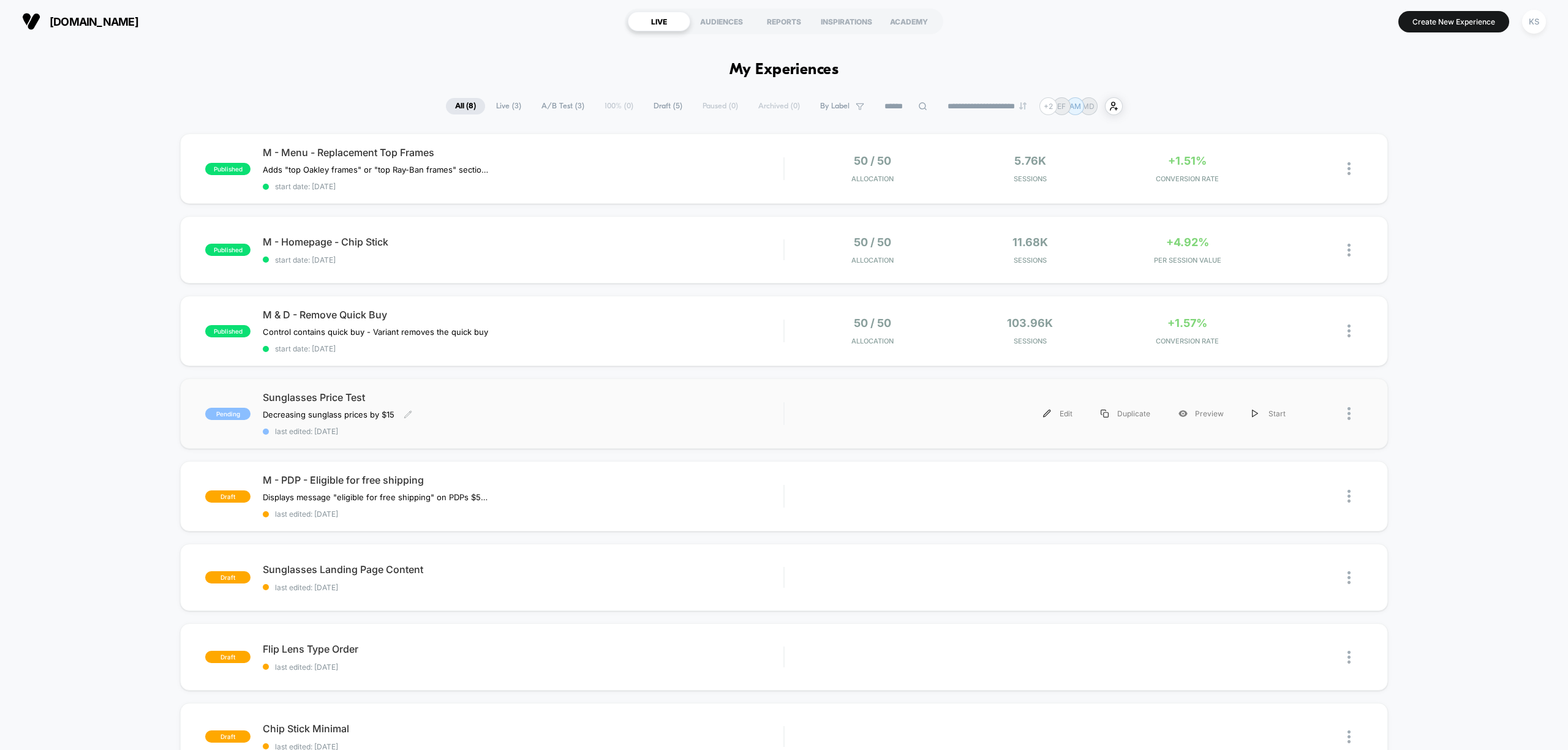
scroll to position [81, 0]
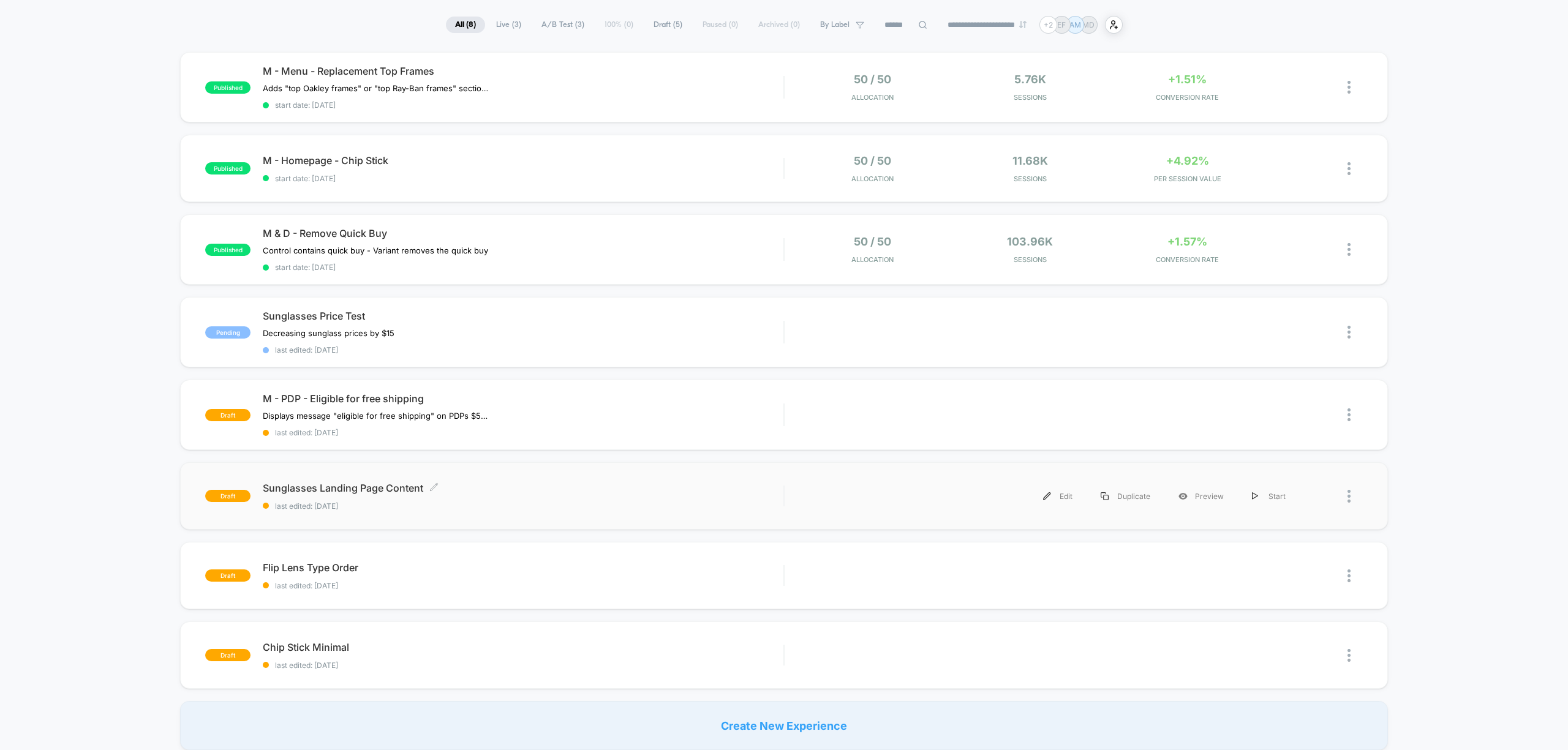
click at [501, 502] on span "last edited: [DATE]" at bounding box center [522, 506] width 520 height 9
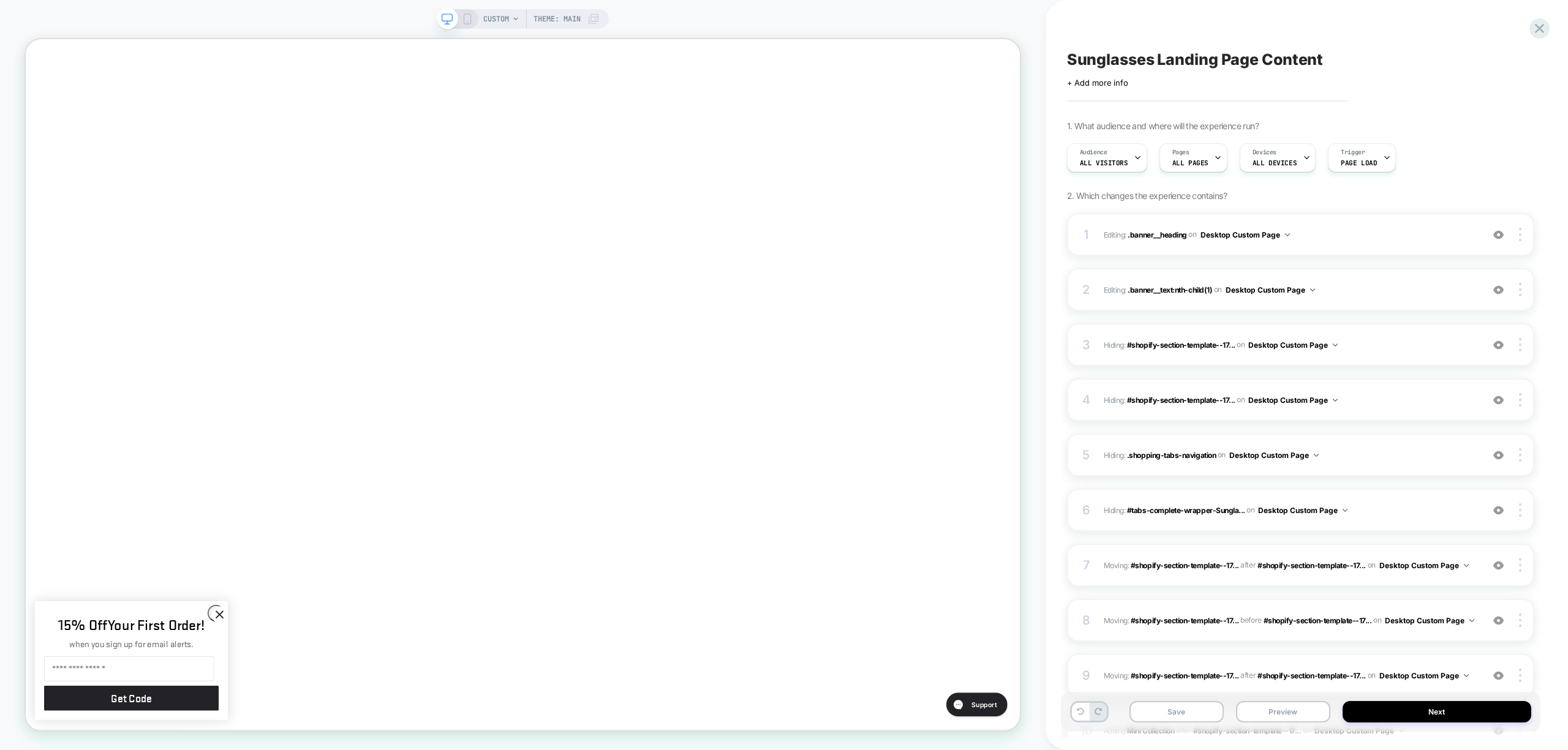
scroll to position [149, 0]
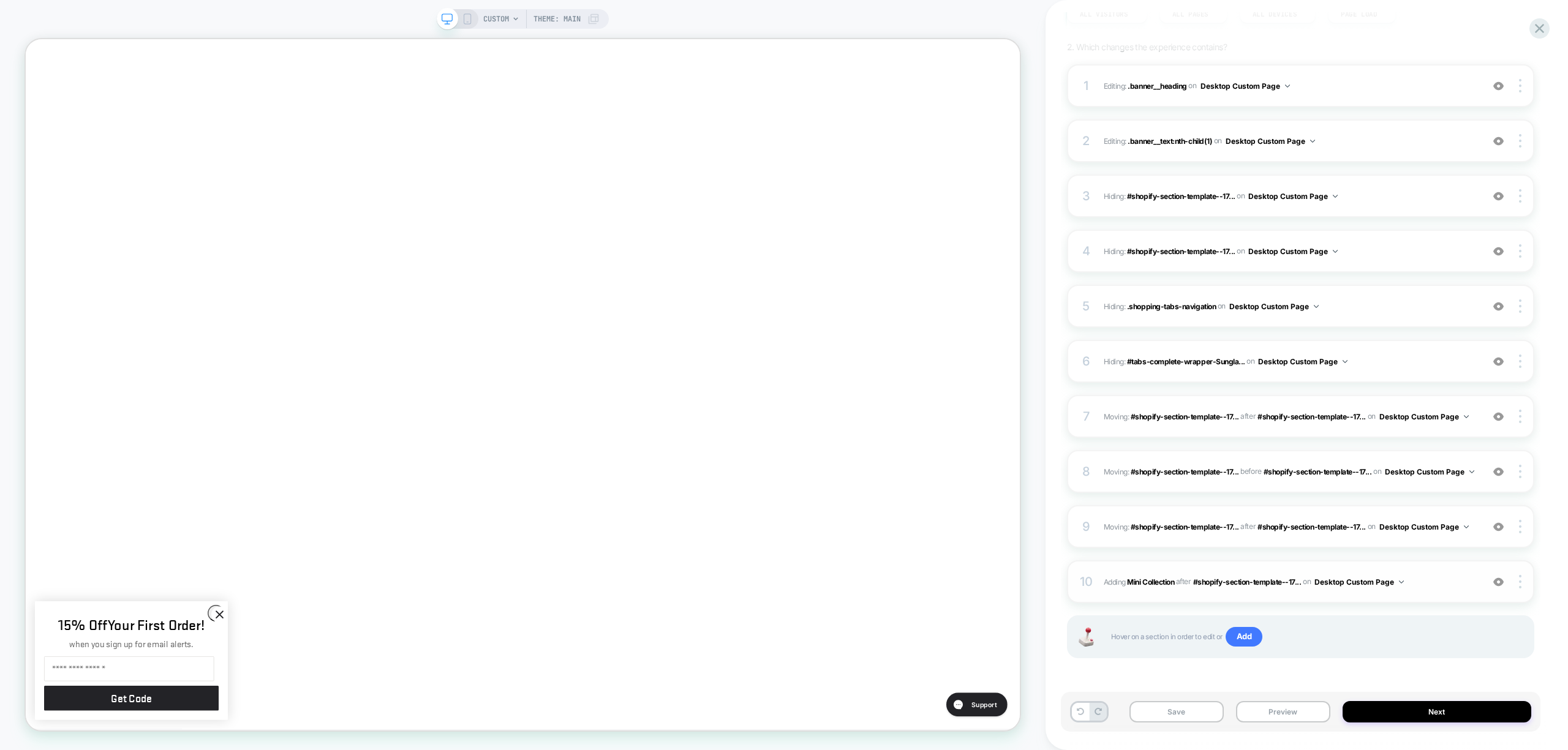
click at [1499, 583] on img at bounding box center [1499, 582] width 10 height 10
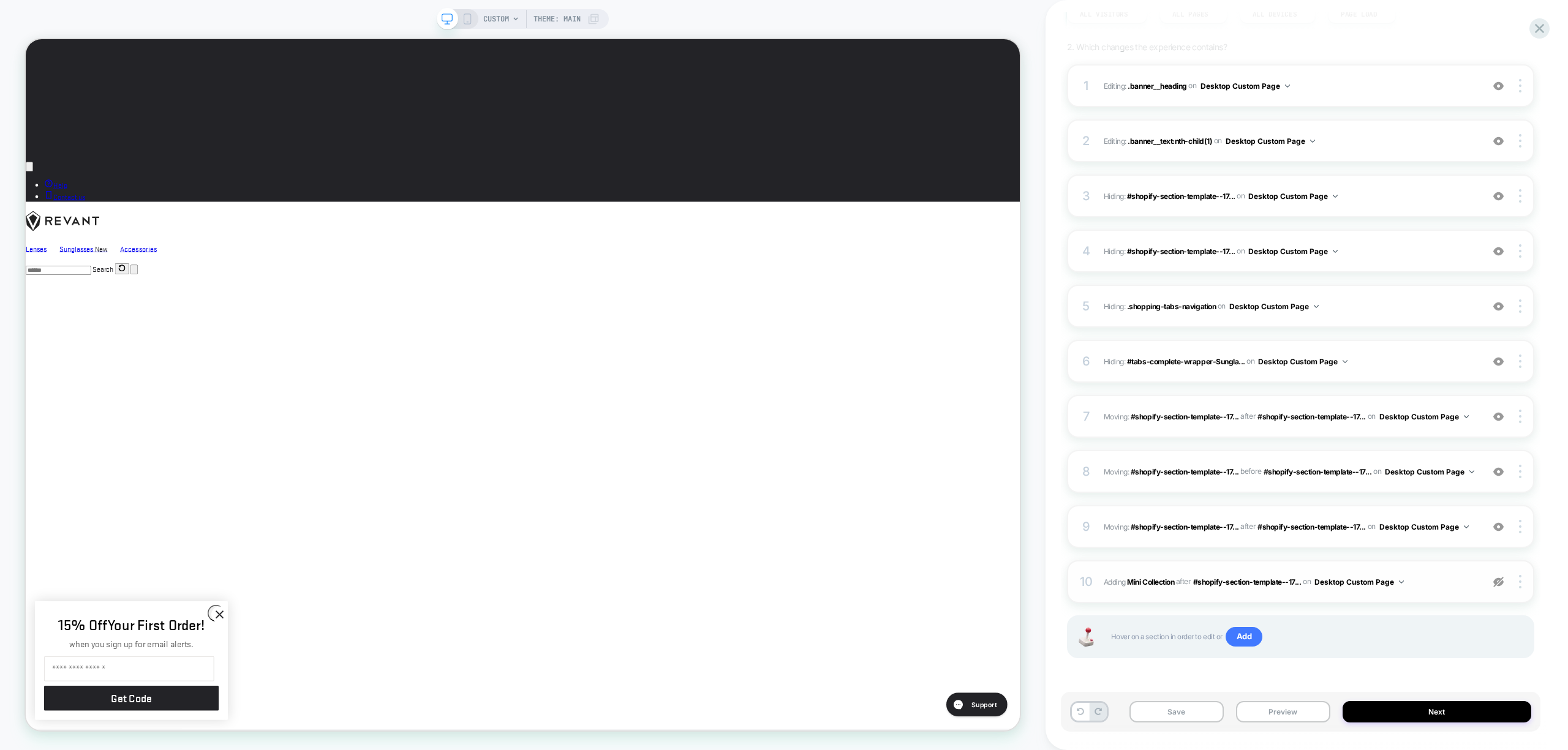
click at [1499, 583] on img at bounding box center [1499, 582] width 10 height 10
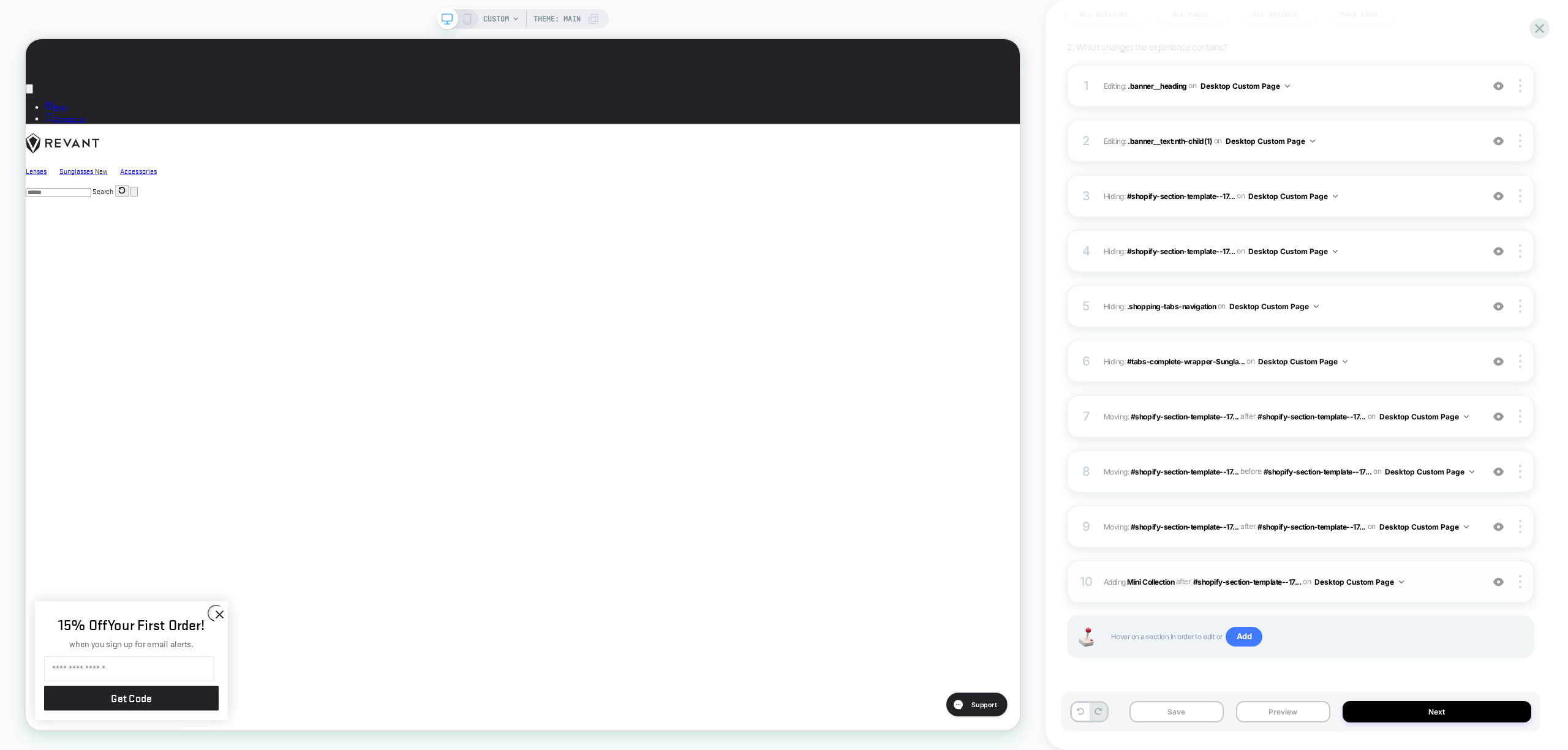
scroll to position [3102, 0]
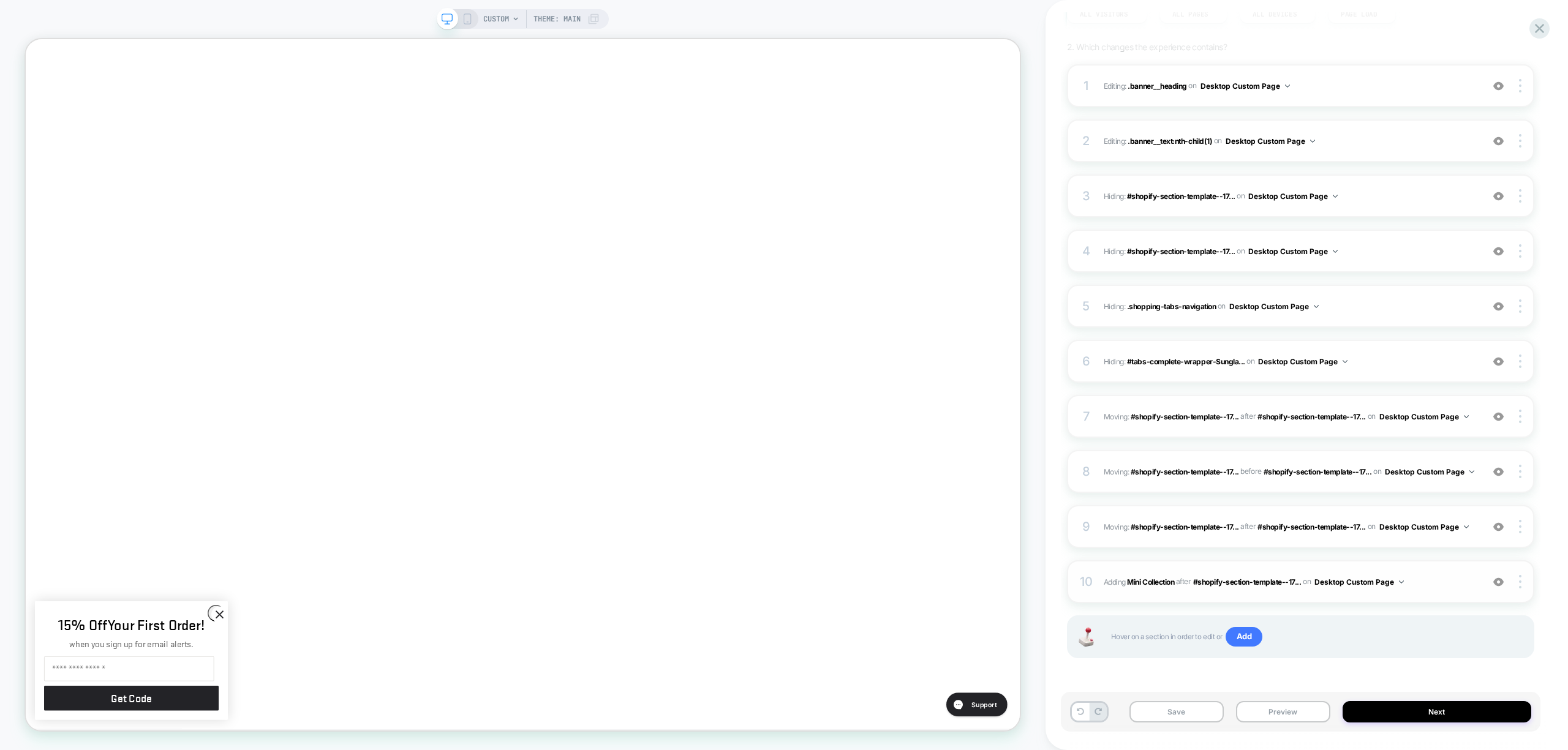
click at [1495, 583] on img at bounding box center [1499, 582] width 10 height 10
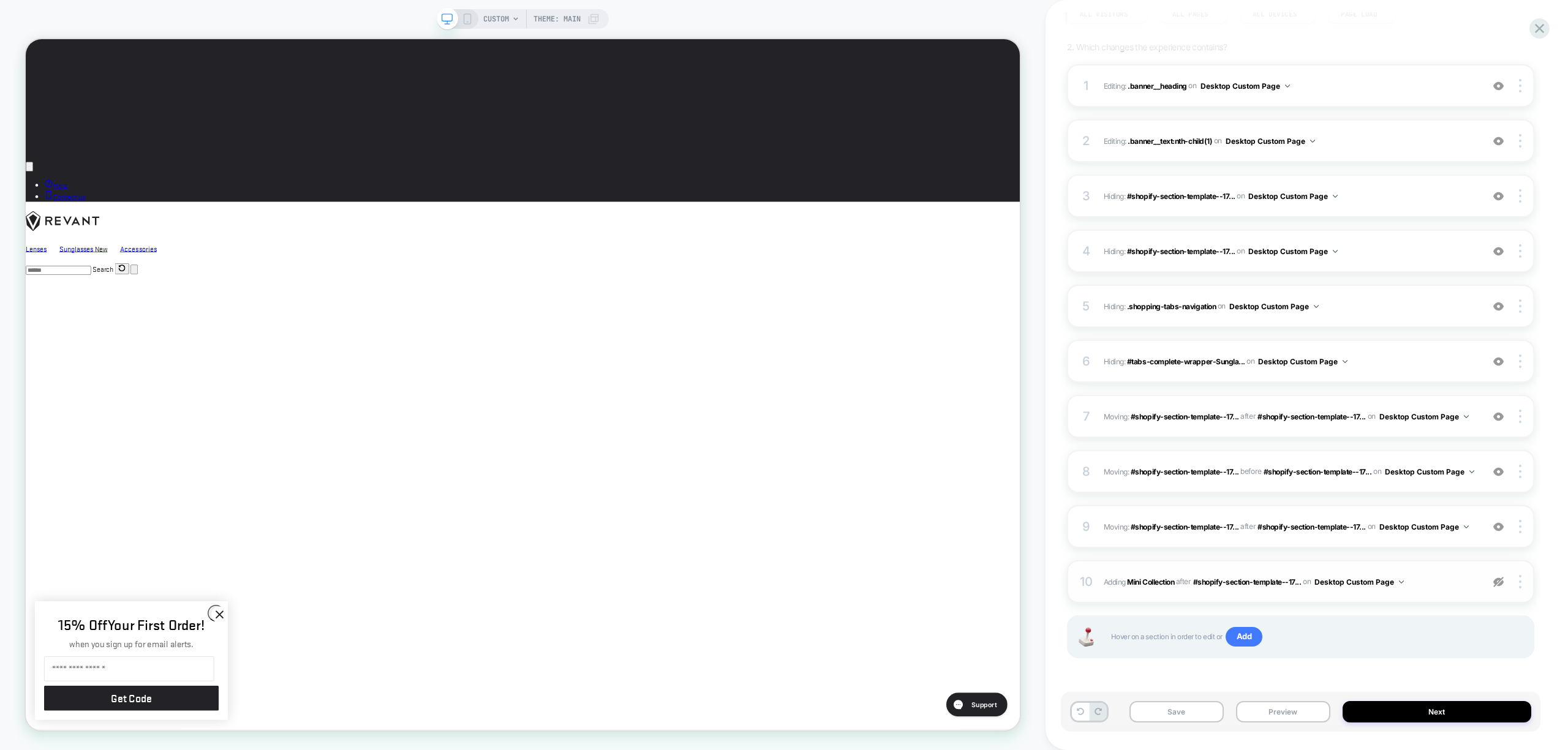
click at [1498, 585] on img at bounding box center [1499, 582] width 10 height 10
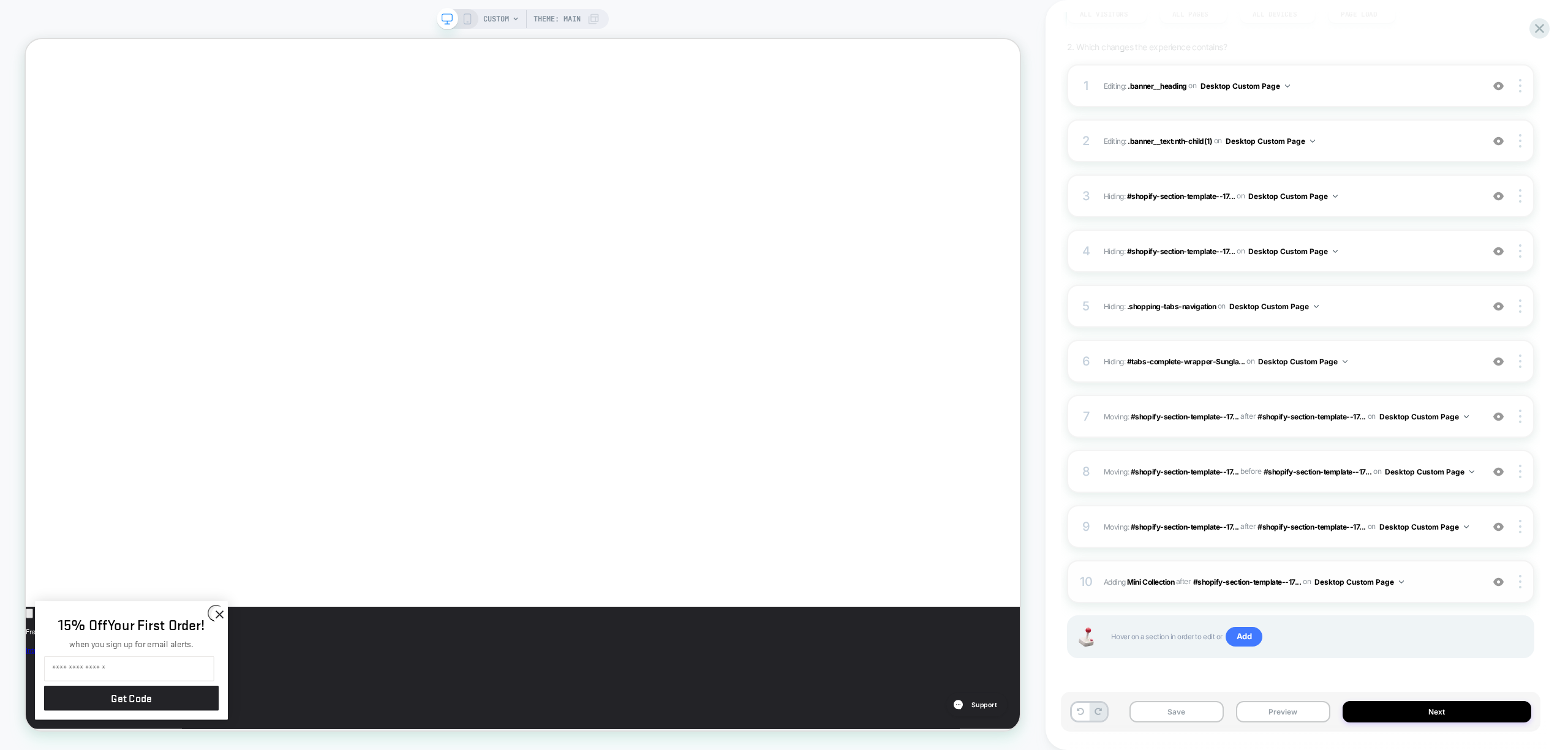
scroll to position [1061, 0]
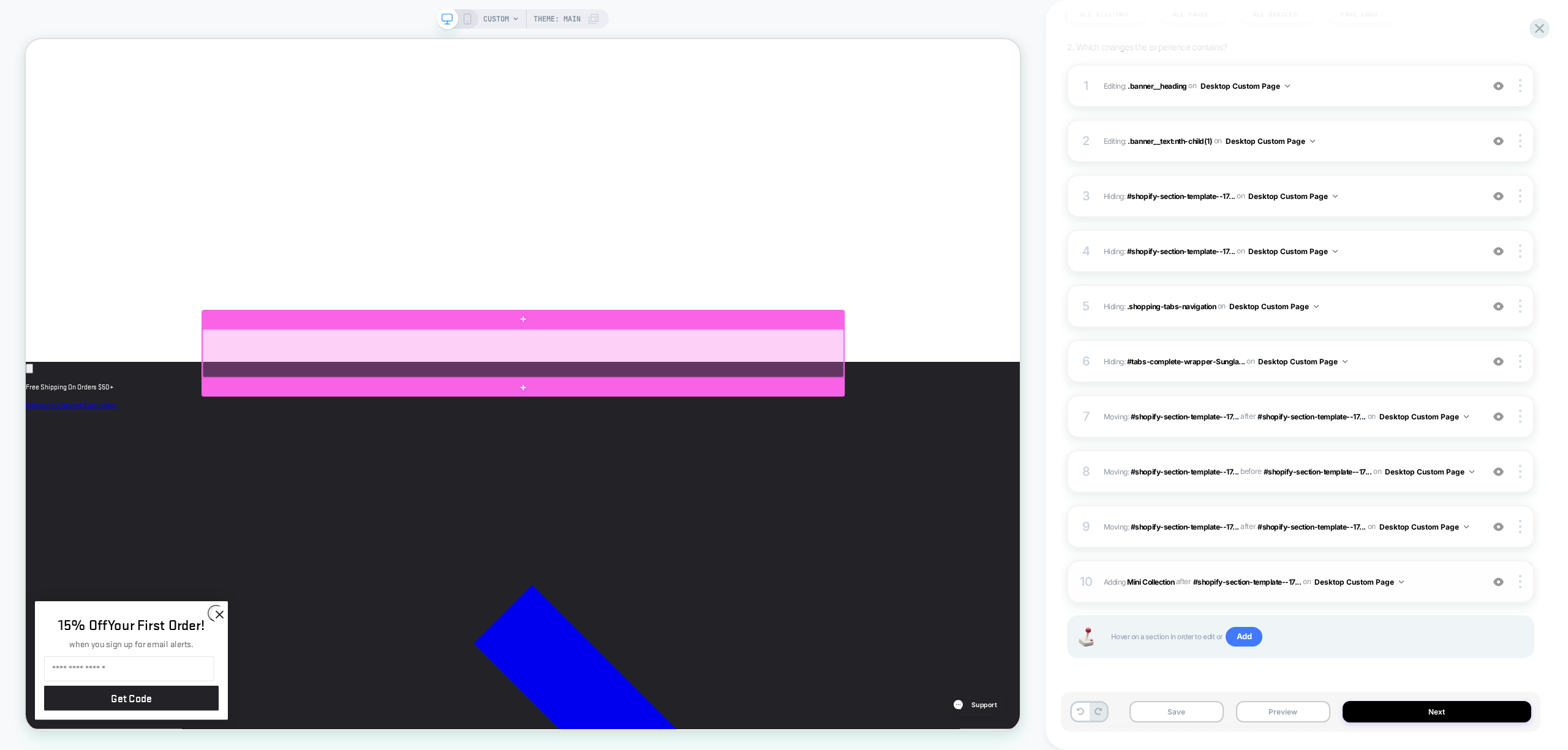
click at [816, 442] on div at bounding box center [688, 458] width 855 height 64
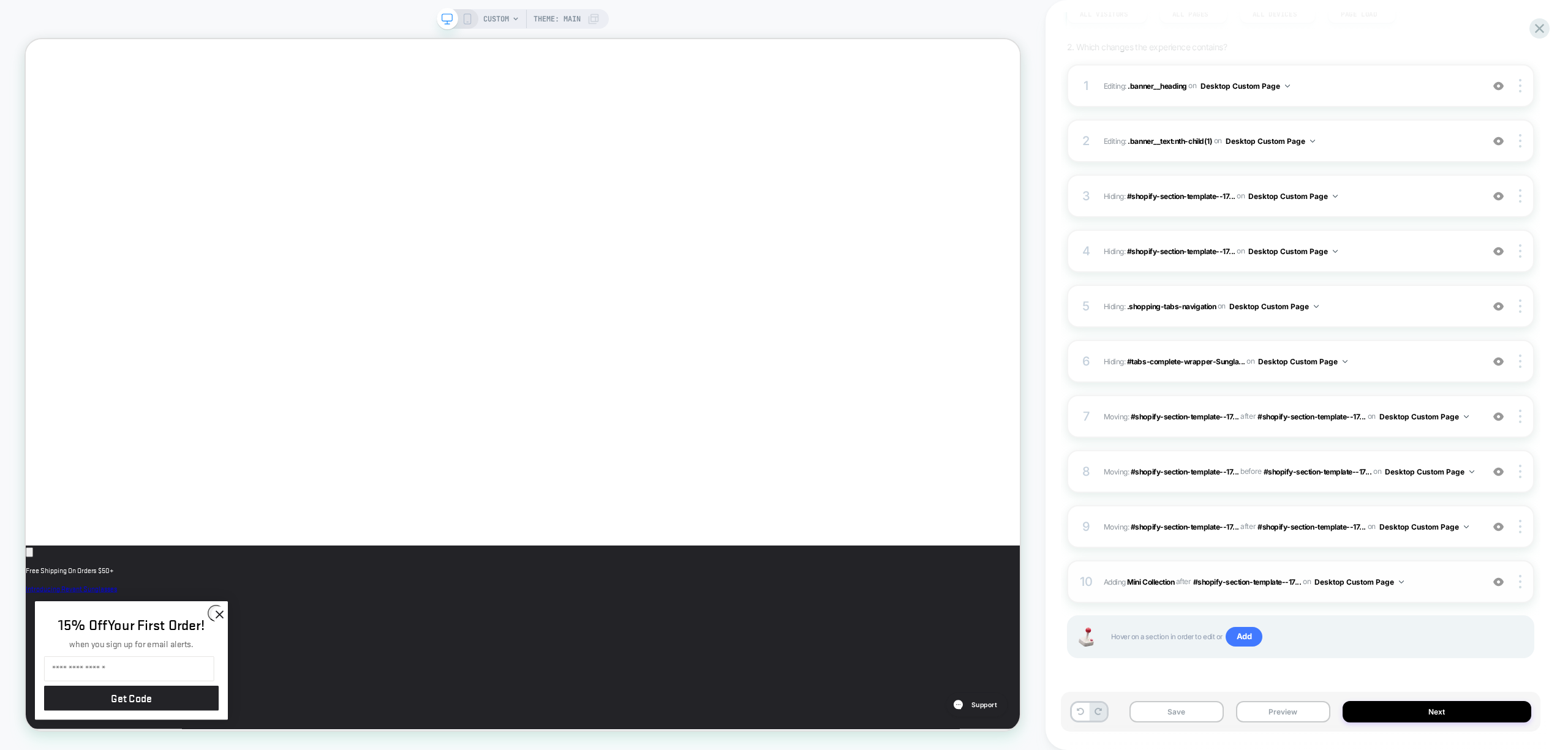
scroll to position [897, 0]
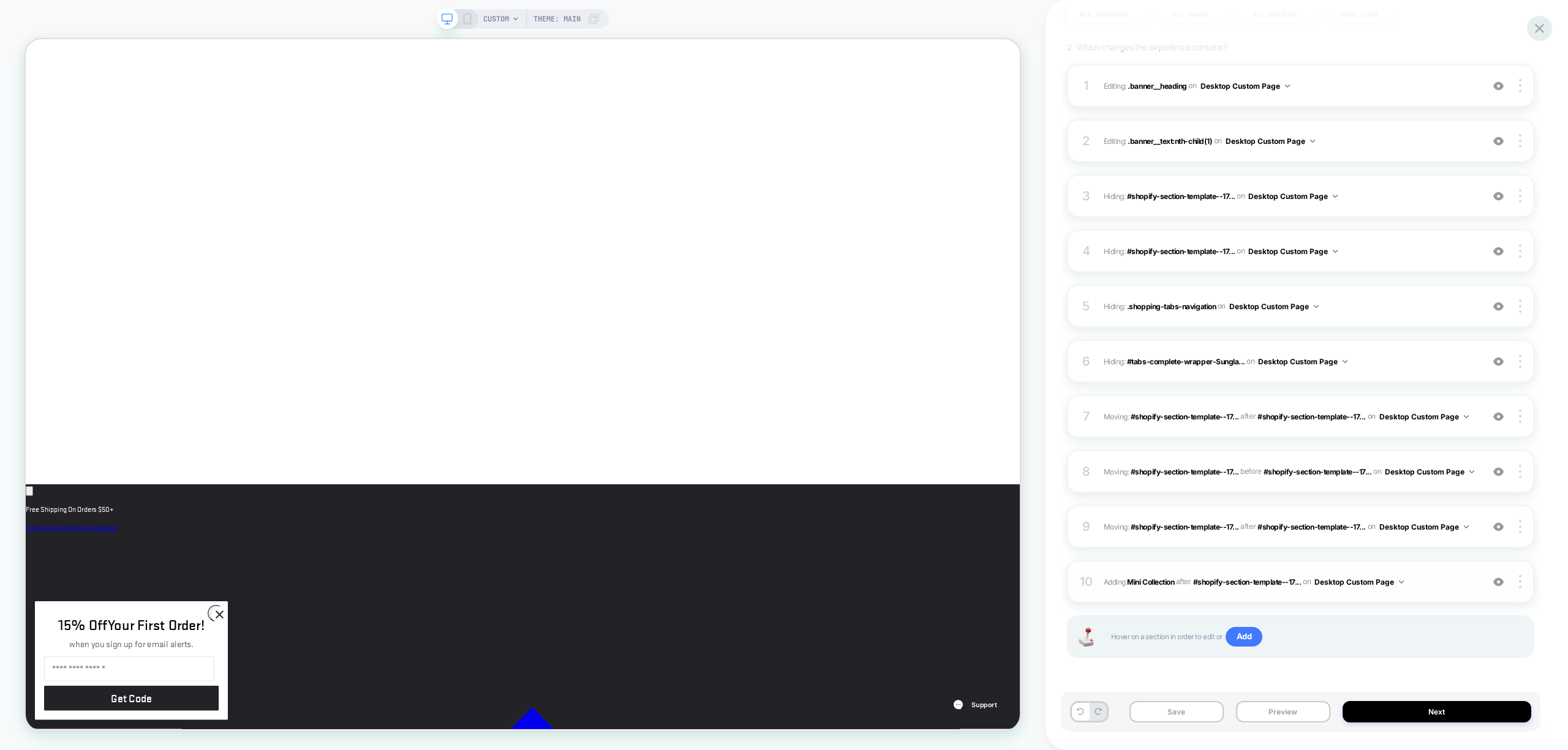
click at [1539, 26] on icon at bounding box center [1539, 28] width 16 height 16
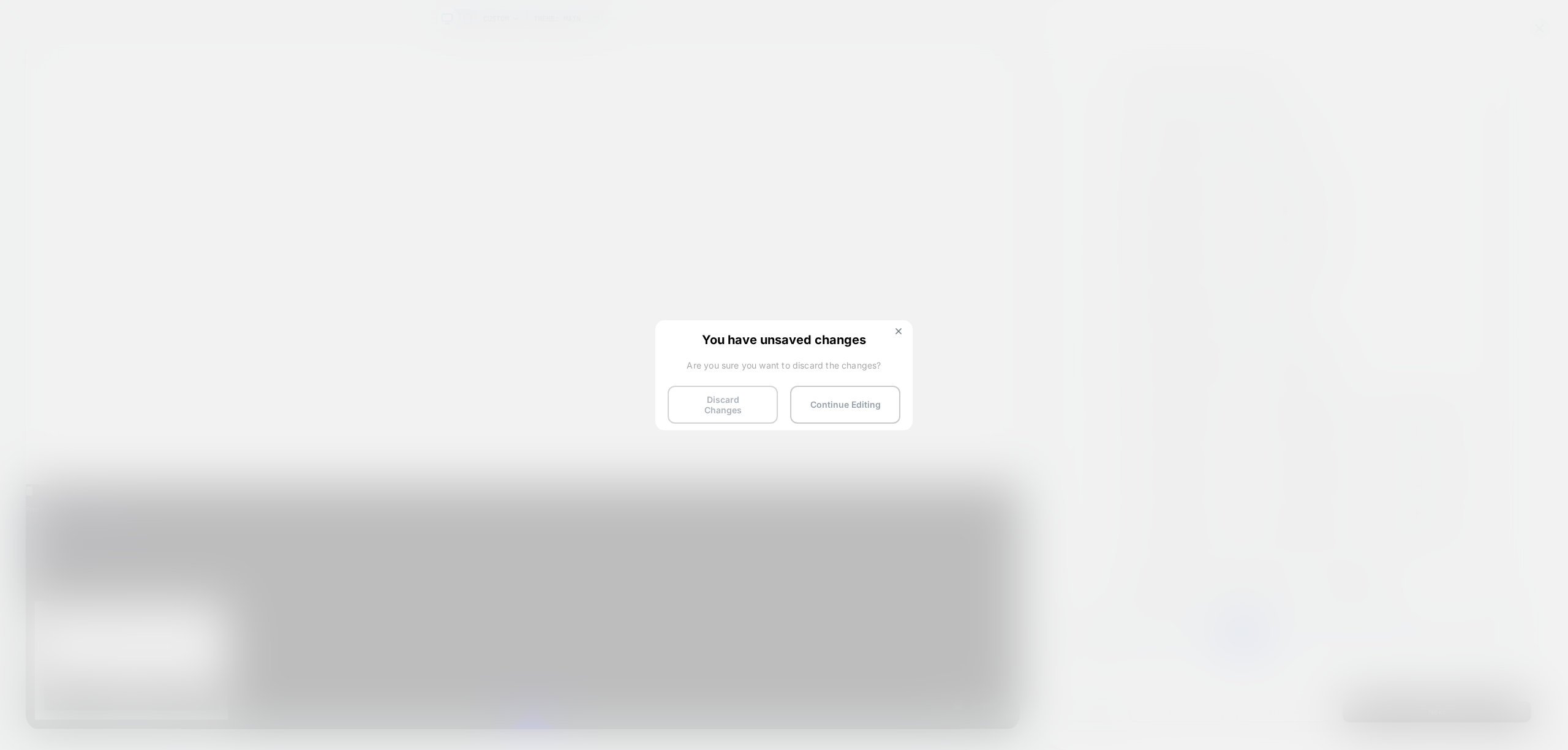
click at [730, 404] on button "Discard Changes" at bounding box center [723, 405] width 111 height 38
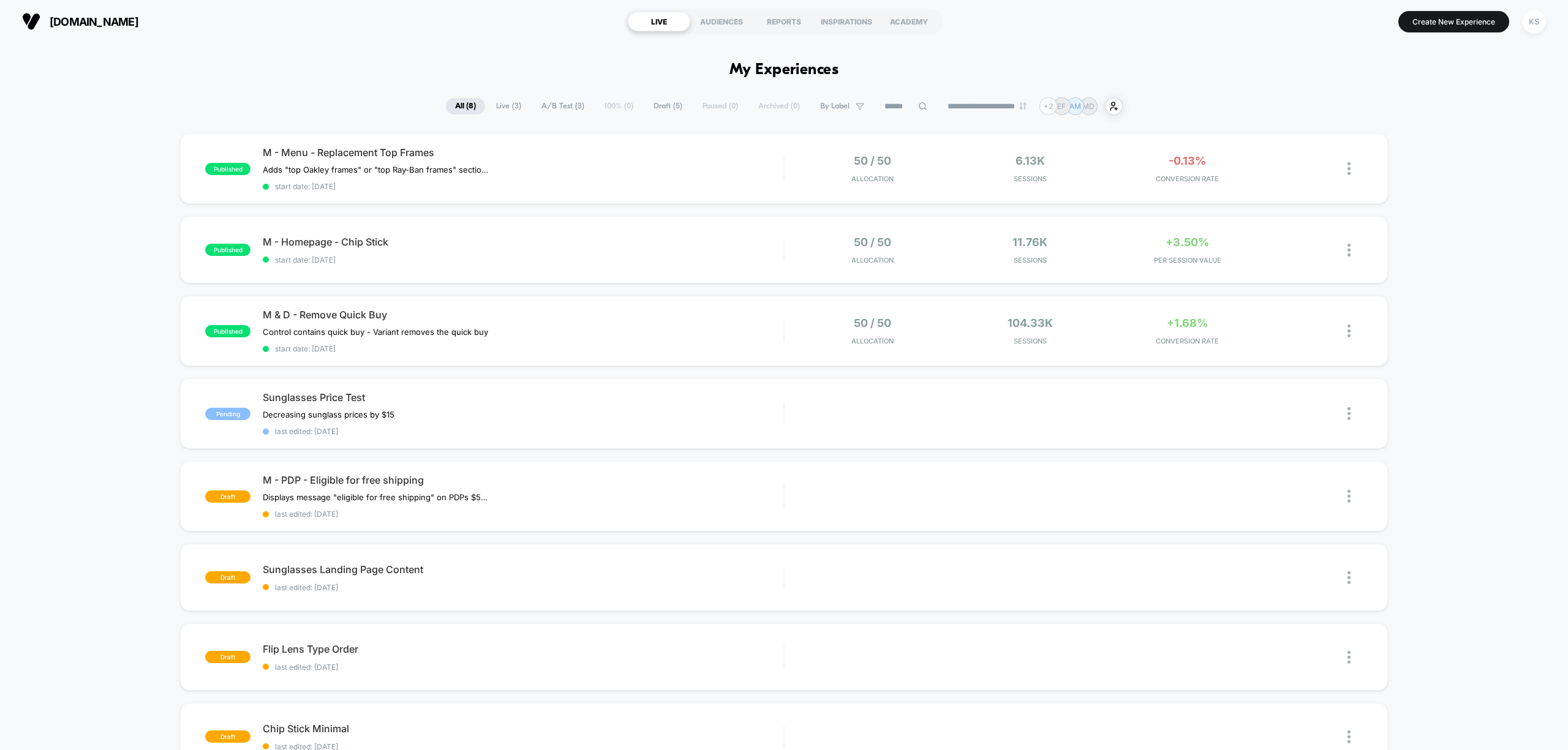
scroll to position [245, 0]
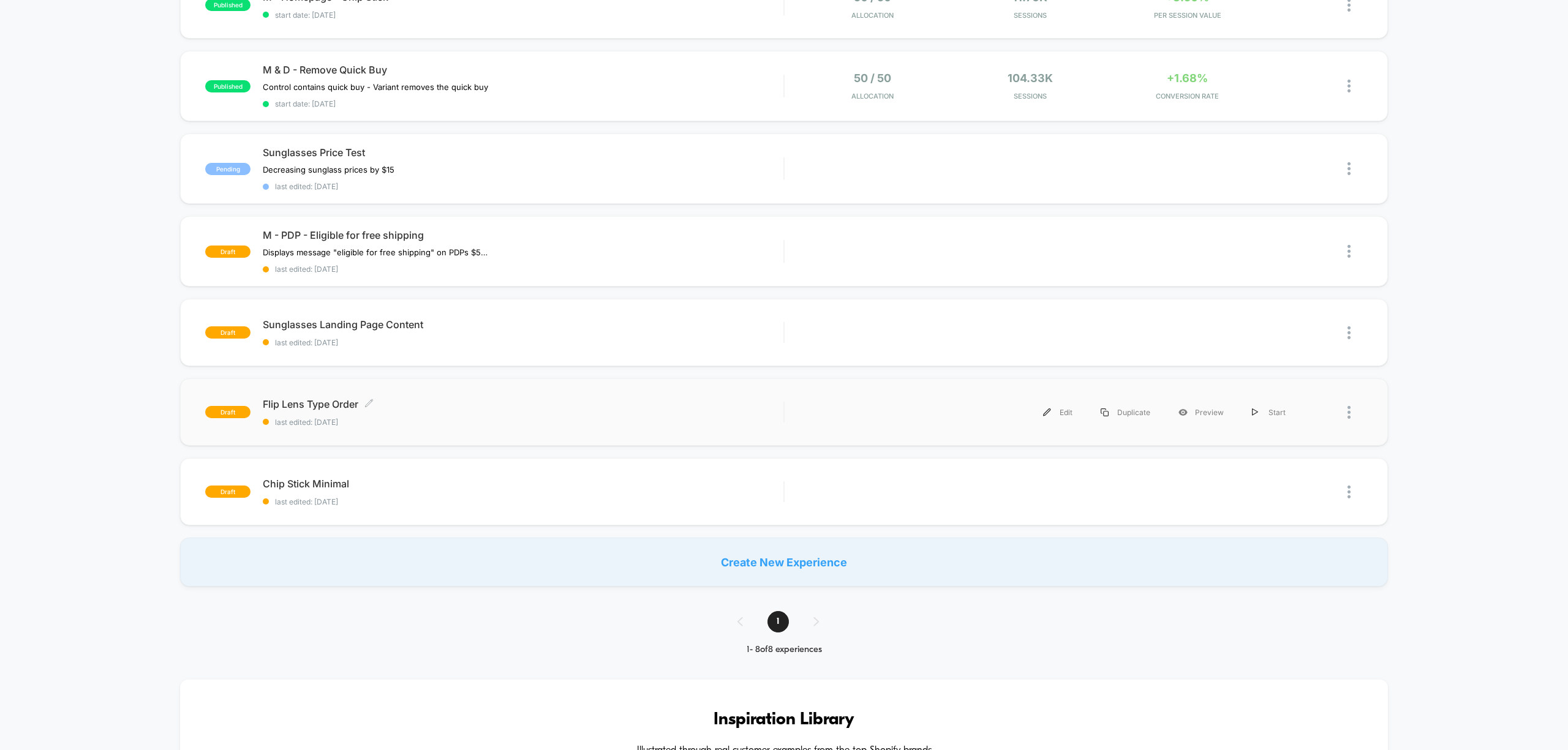
click at [481, 404] on span "Flip Lens Type Order Click to edit experience details" at bounding box center [522, 404] width 520 height 12
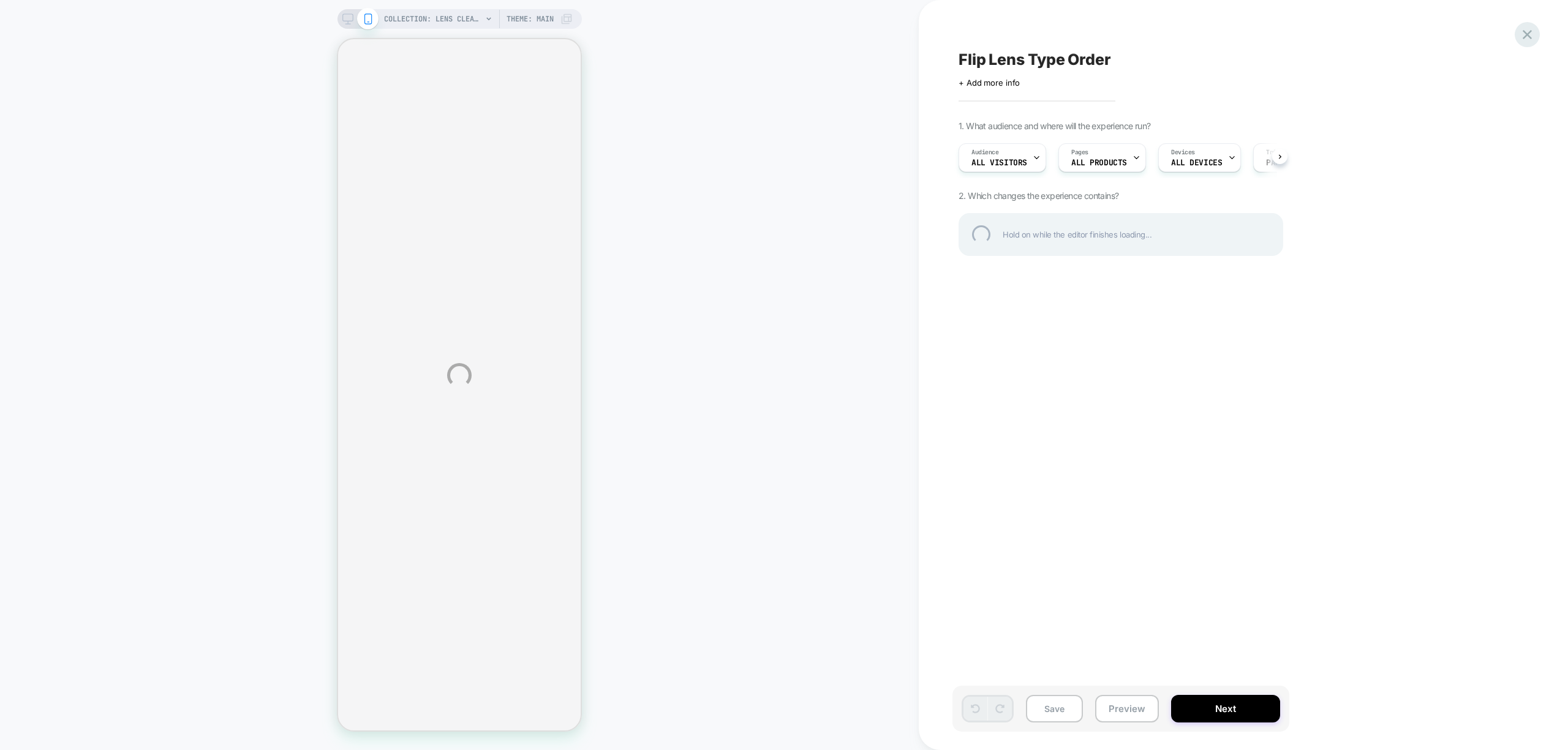
click at [1532, 37] on div at bounding box center [1527, 34] width 25 height 25
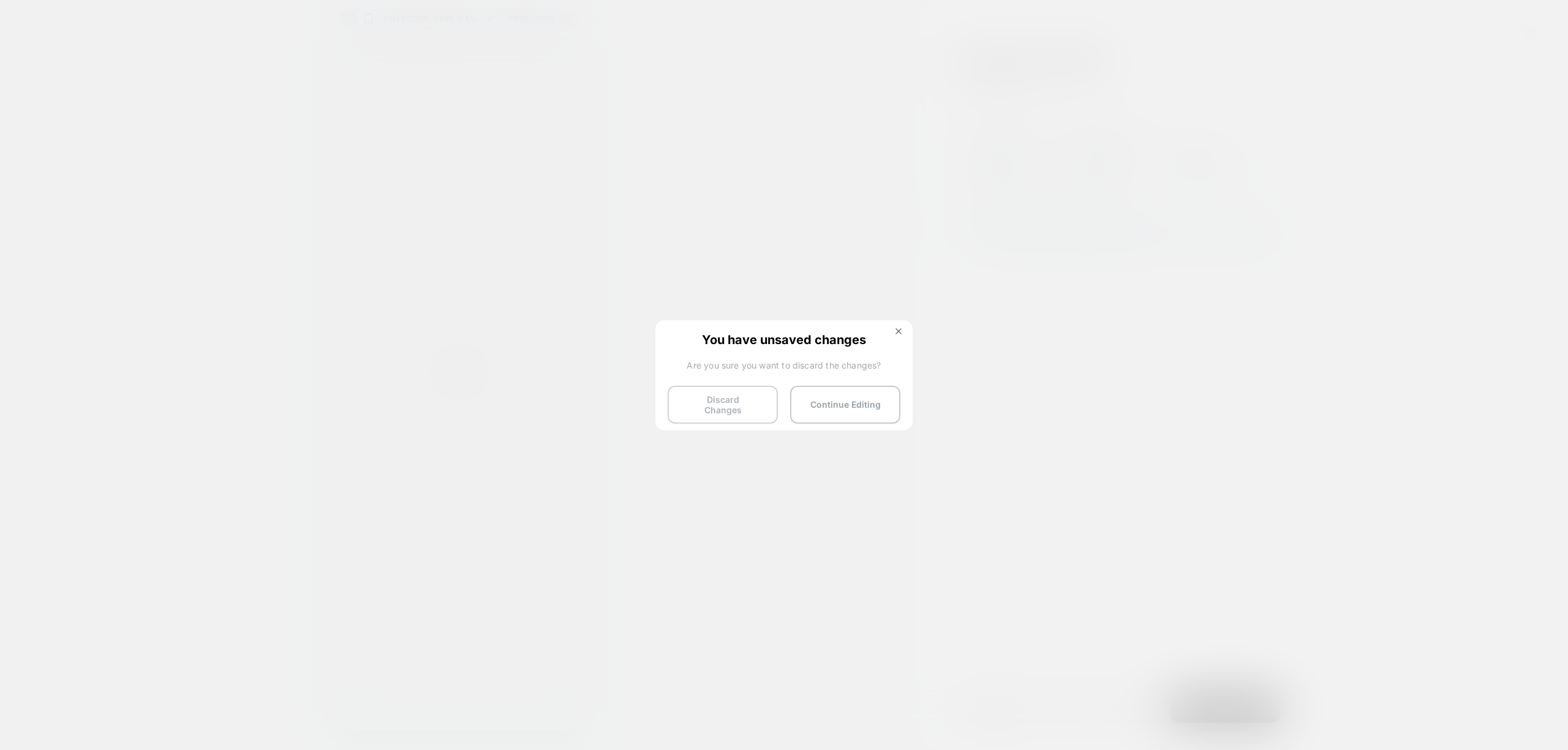
click at [736, 399] on button "Discard Changes" at bounding box center [723, 405] width 111 height 38
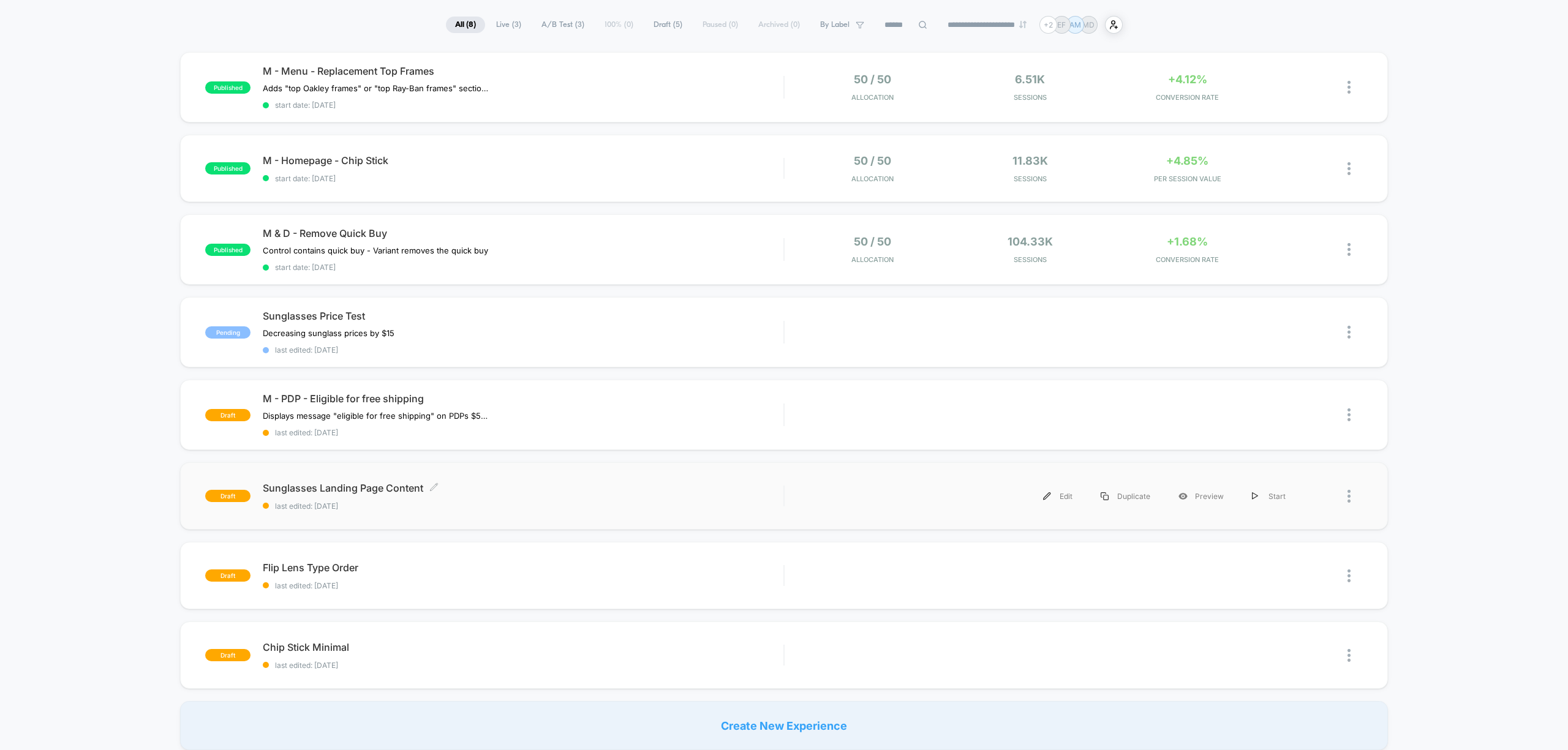
scroll to position [163, 0]
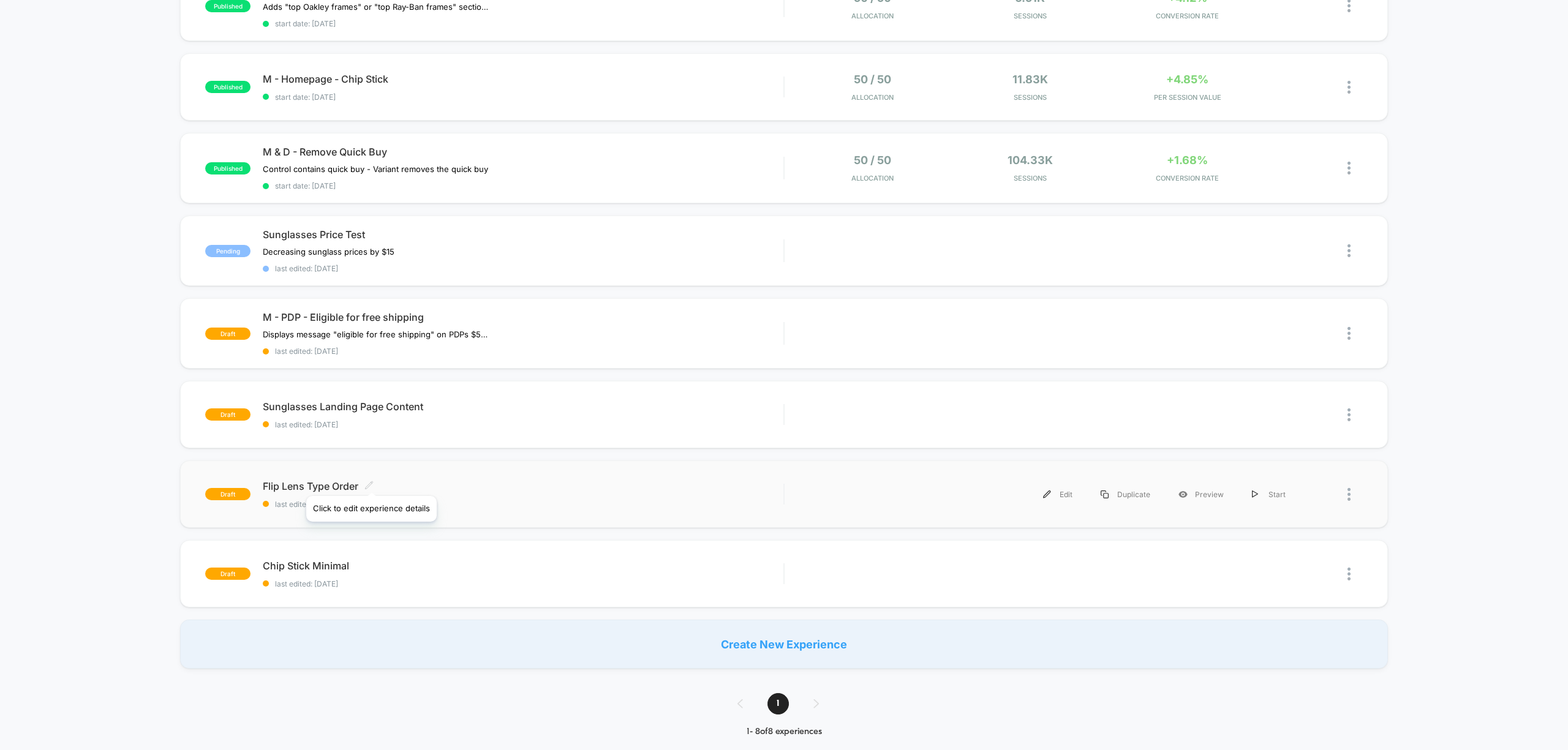
click at [371, 481] on icon at bounding box center [369, 484] width 8 height 8
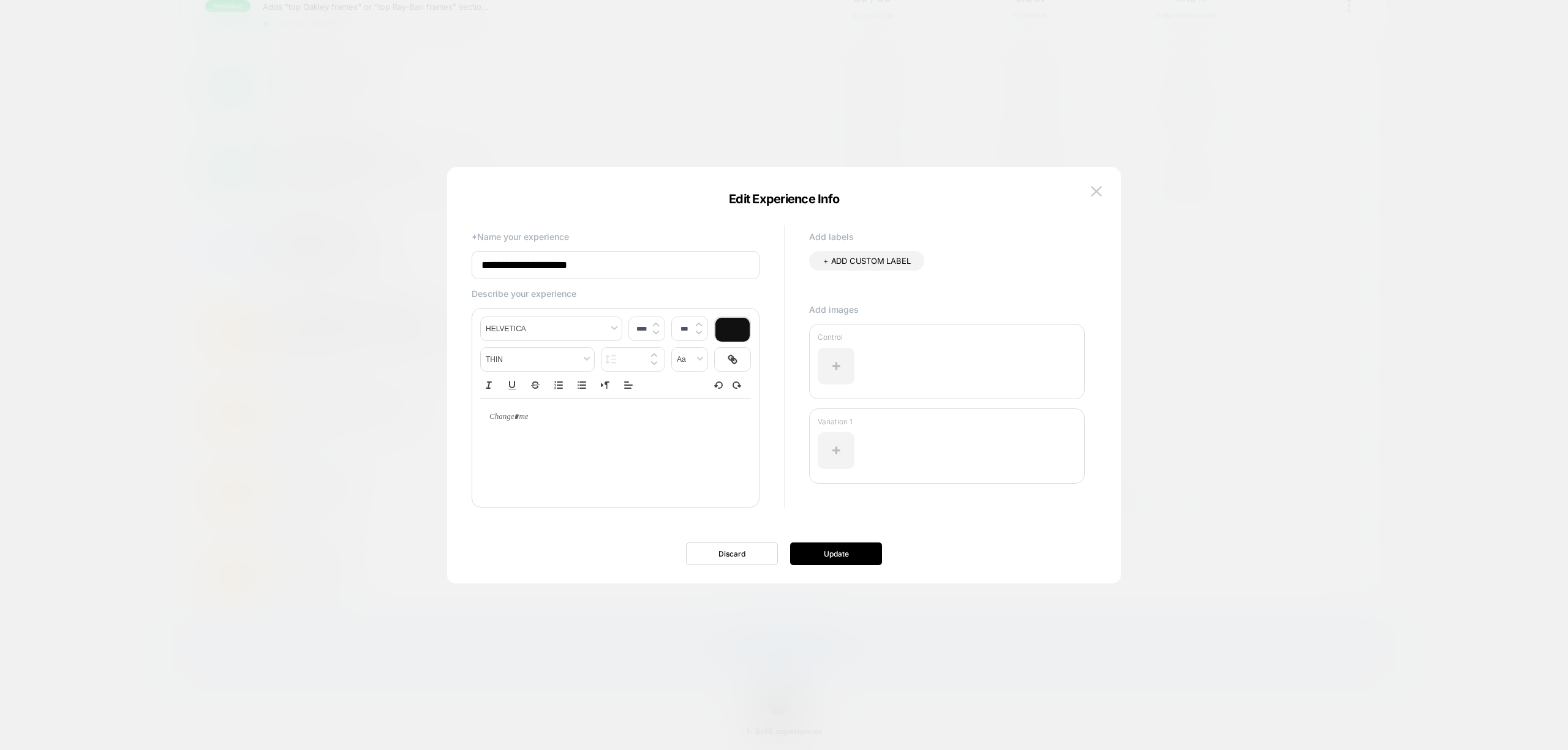
click at [479, 262] on input "**********" at bounding box center [616, 265] width 288 height 28
type input "**********"
click at [841, 552] on button "Update" at bounding box center [836, 554] width 92 height 22
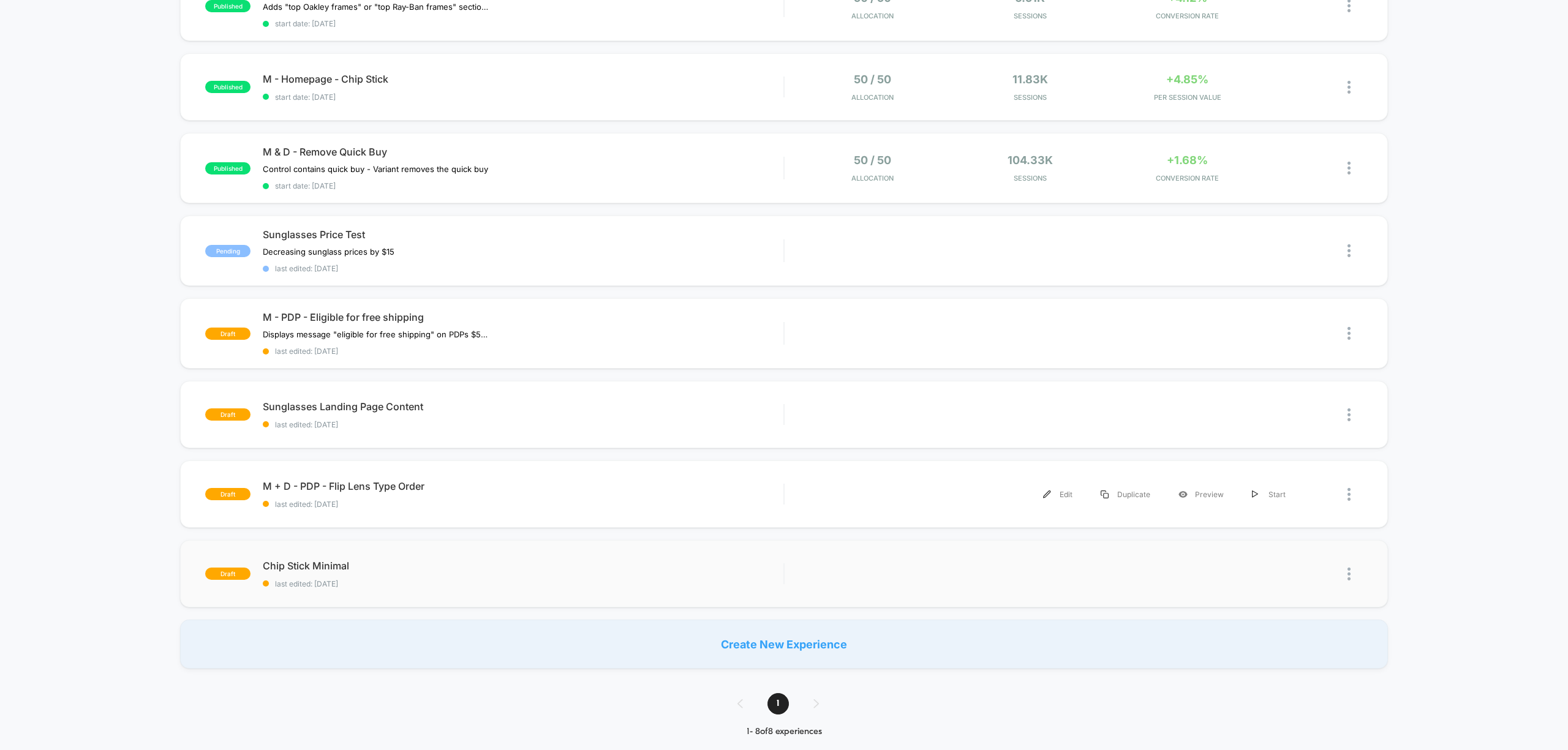
scroll to position [81, 0]
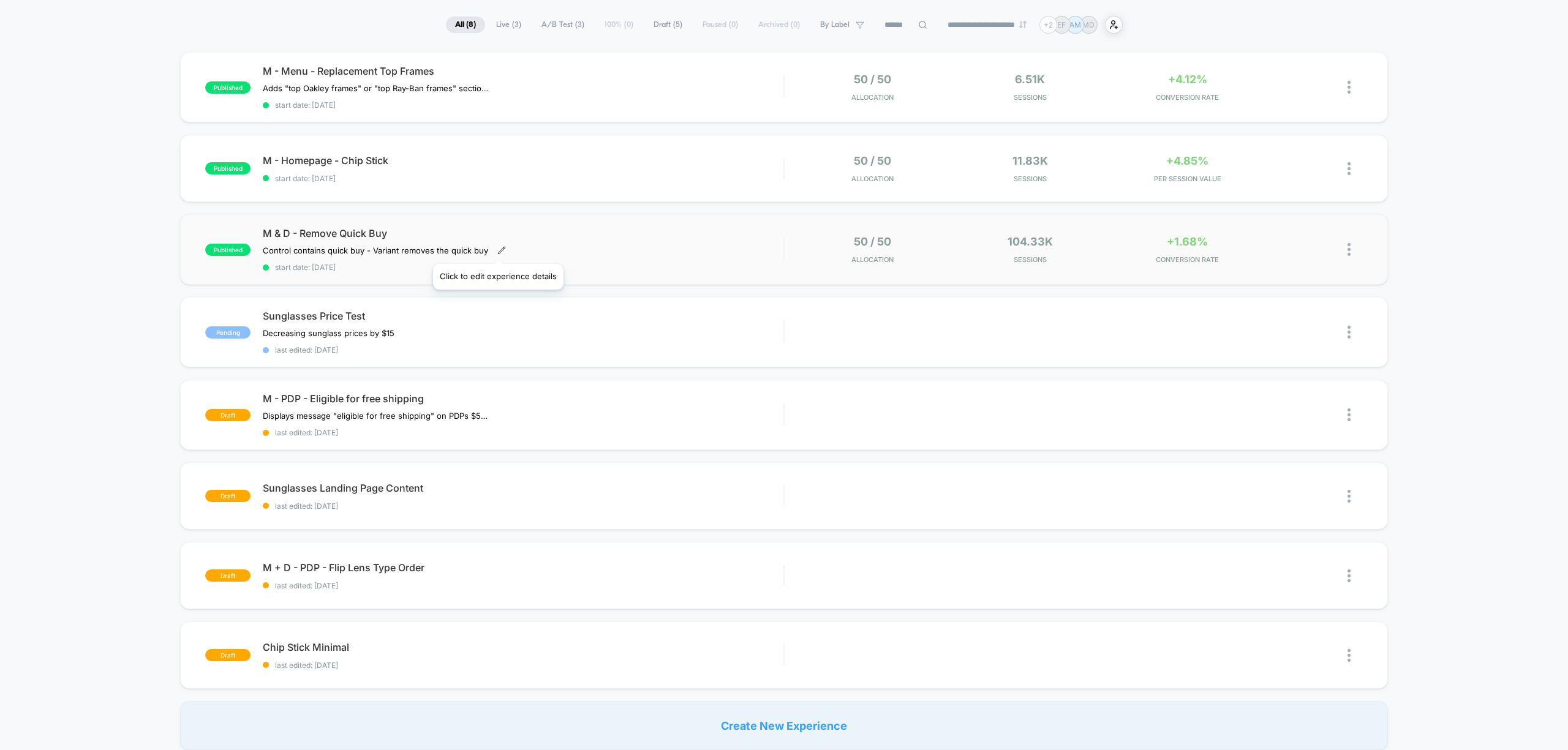
click at [498, 249] on icon at bounding box center [502, 250] width 9 height 9
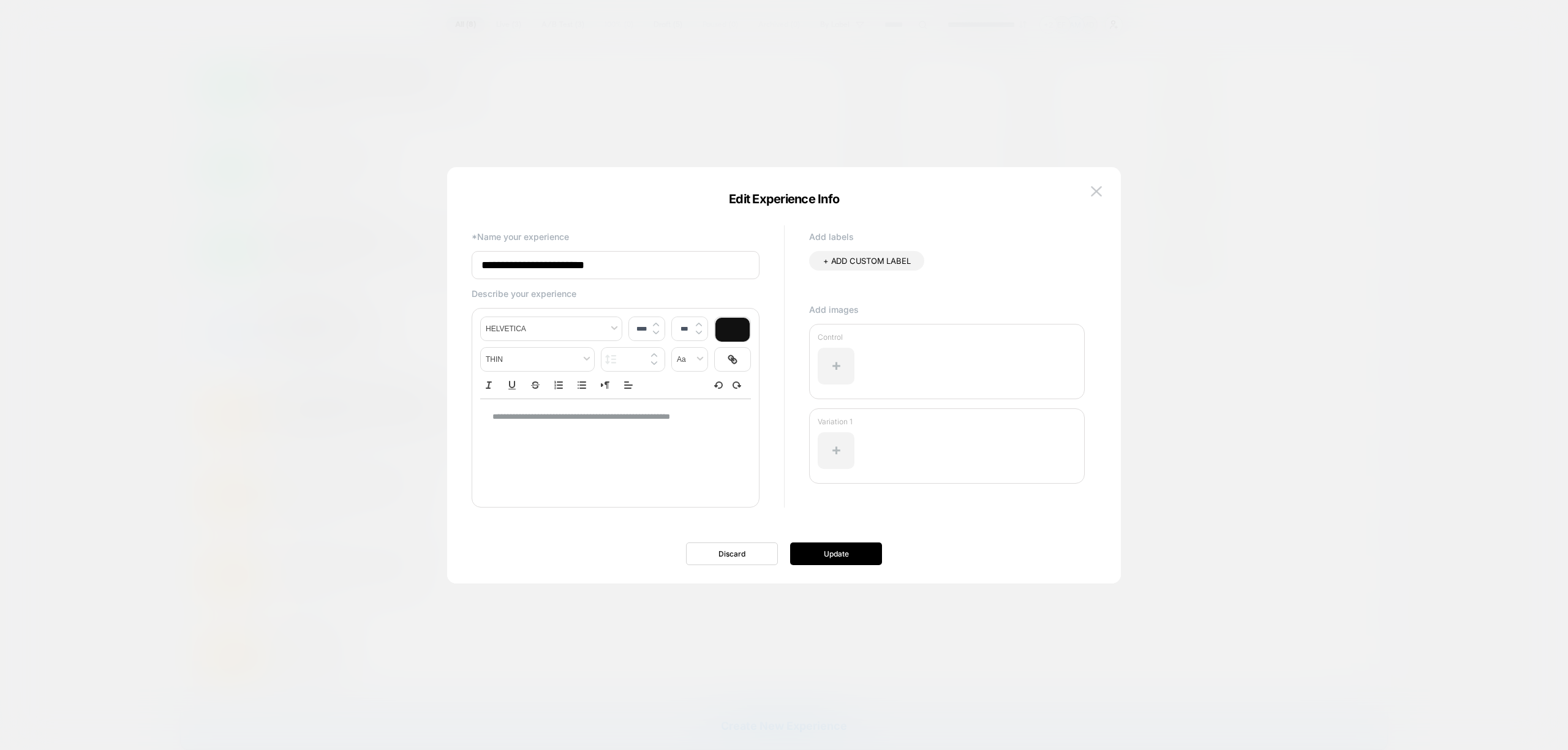
click at [522, 267] on input "**********" at bounding box center [616, 265] width 288 height 28
type input "**********"
click at [851, 556] on button "Update" at bounding box center [836, 554] width 92 height 22
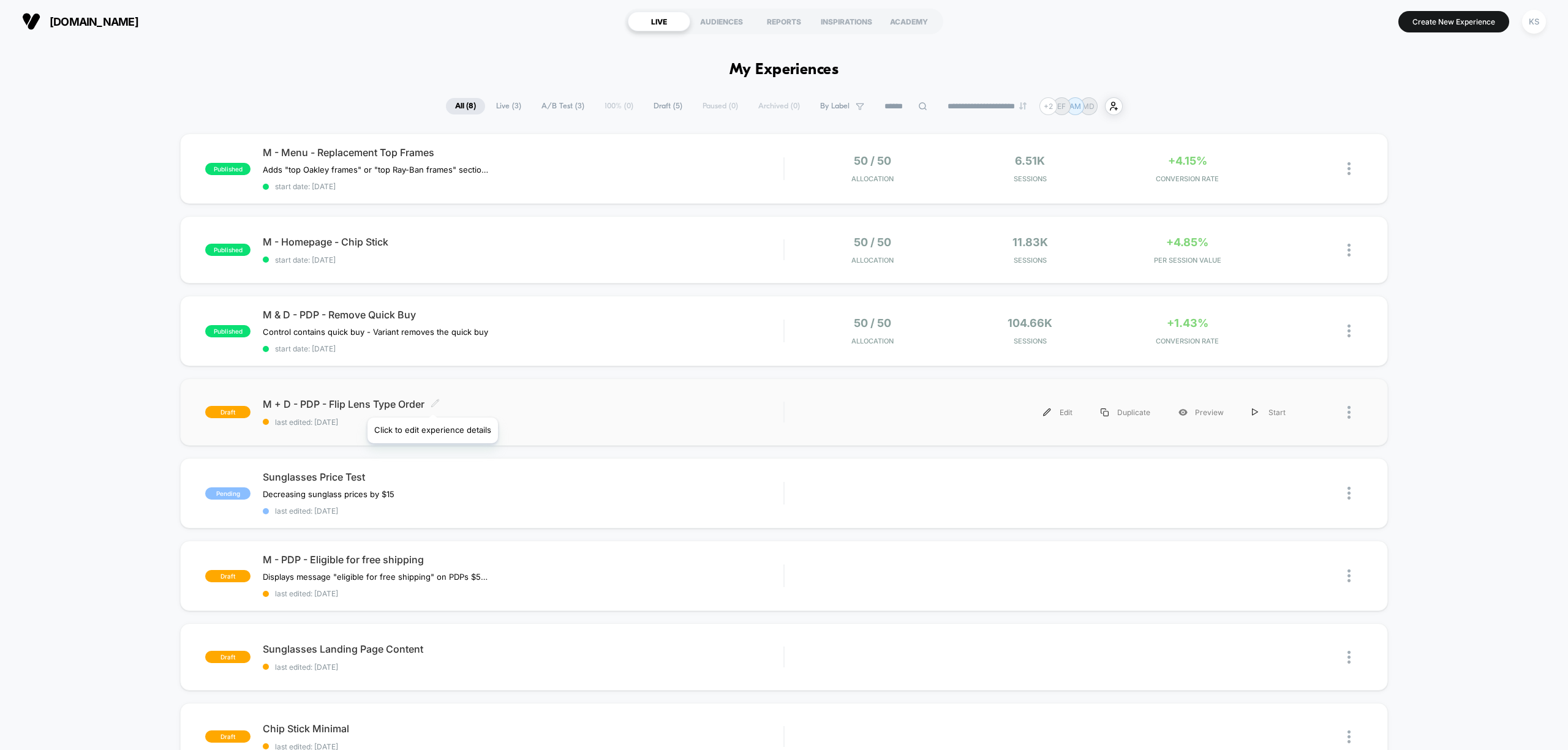
click at [434, 402] on icon at bounding box center [435, 403] width 9 height 9
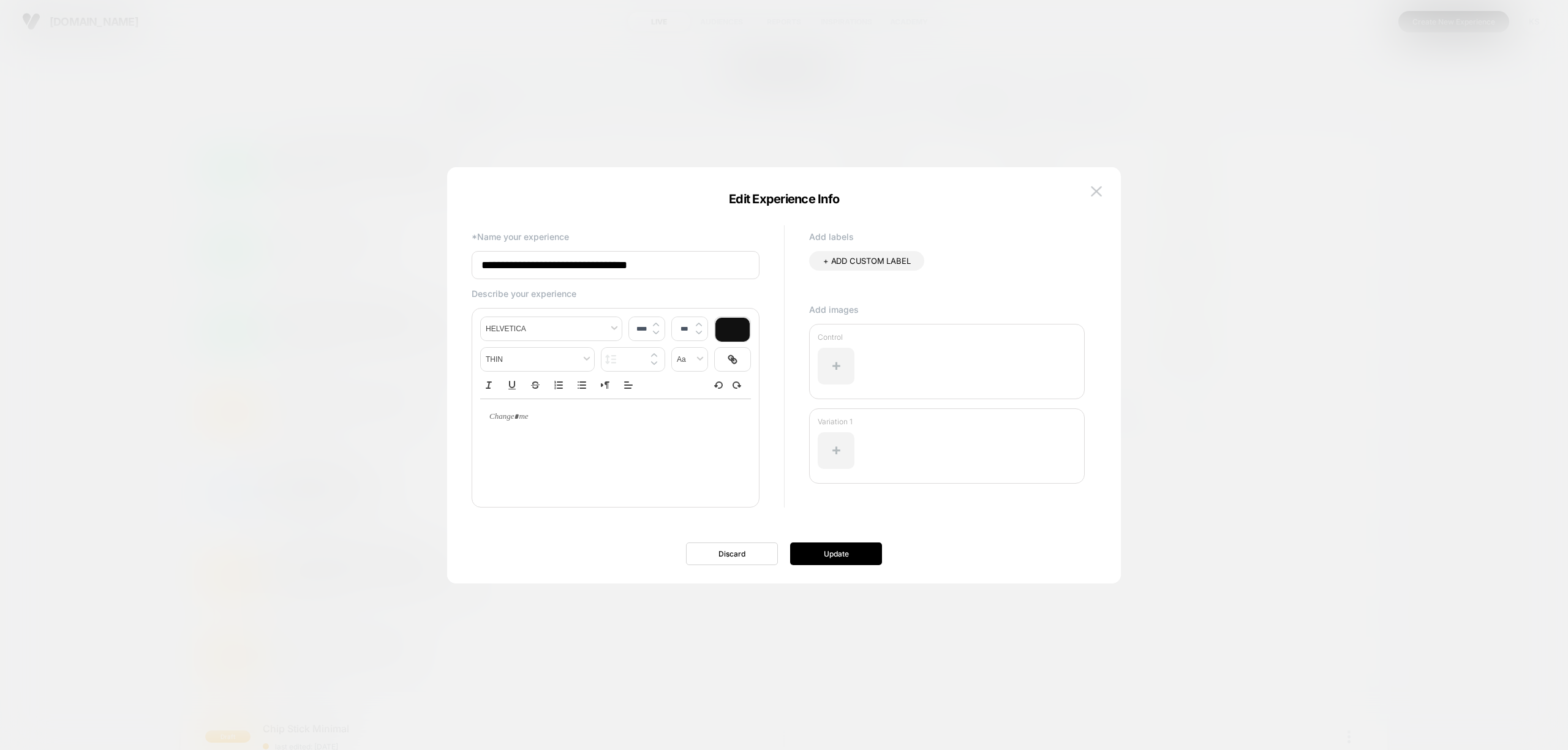
click at [501, 261] on input "**********" at bounding box center [616, 265] width 288 height 28
type input "**********"
click at [840, 555] on button "Update" at bounding box center [836, 554] width 92 height 22
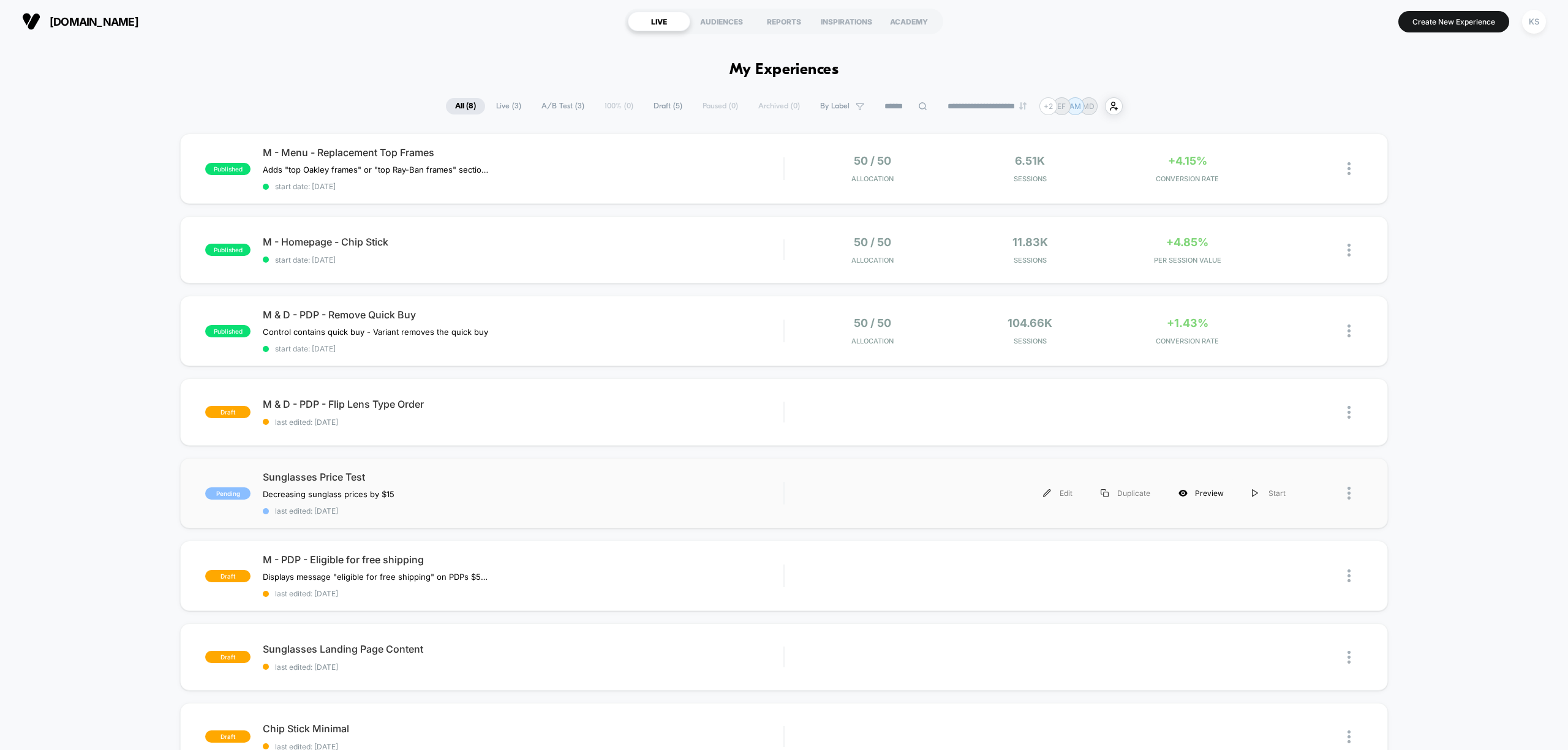
click at [1193, 495] on div "Preview" at bounding box center [1201, 493] width 74 height 27
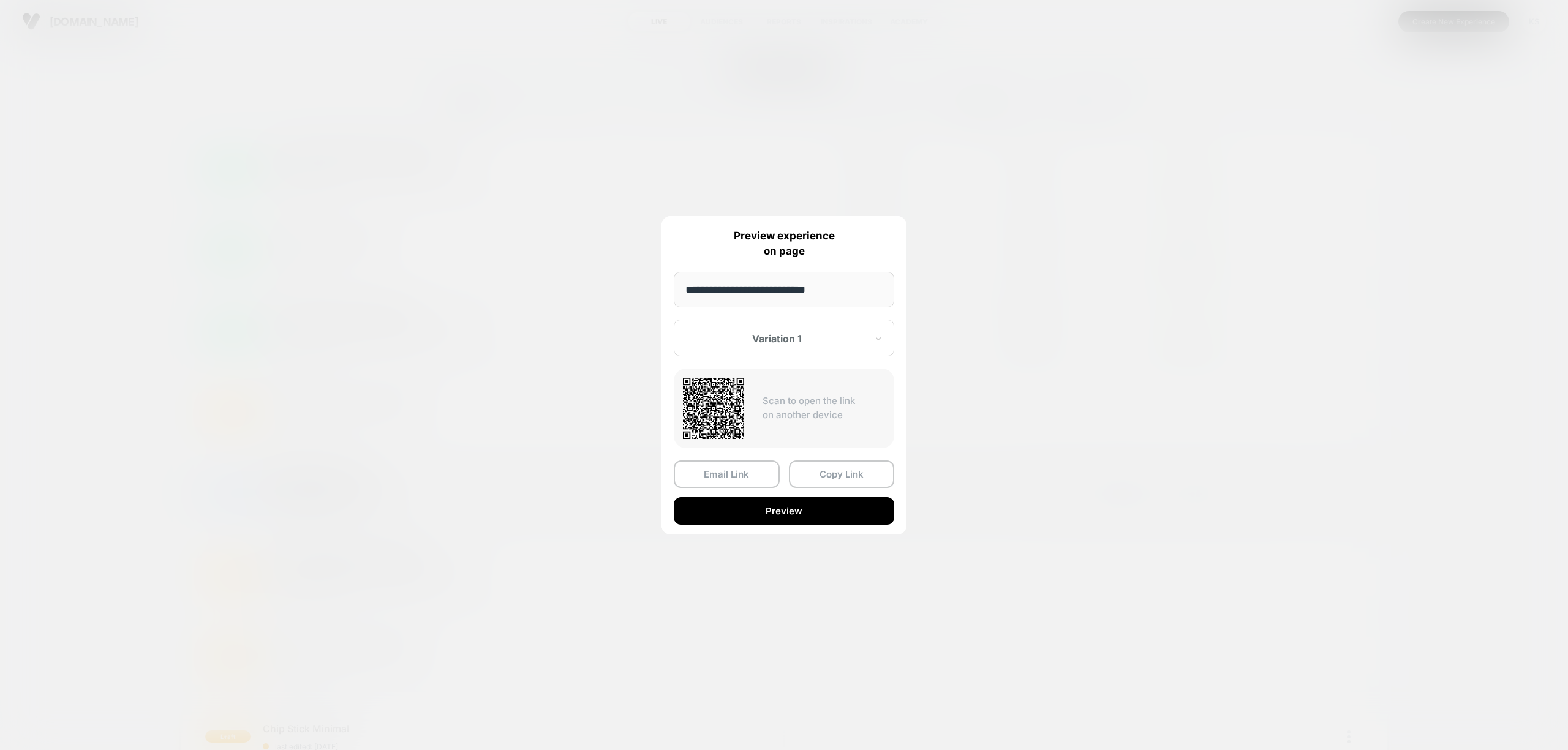
click at [460, 432] on div at bounding box center [784, 375] width 1568 height 750
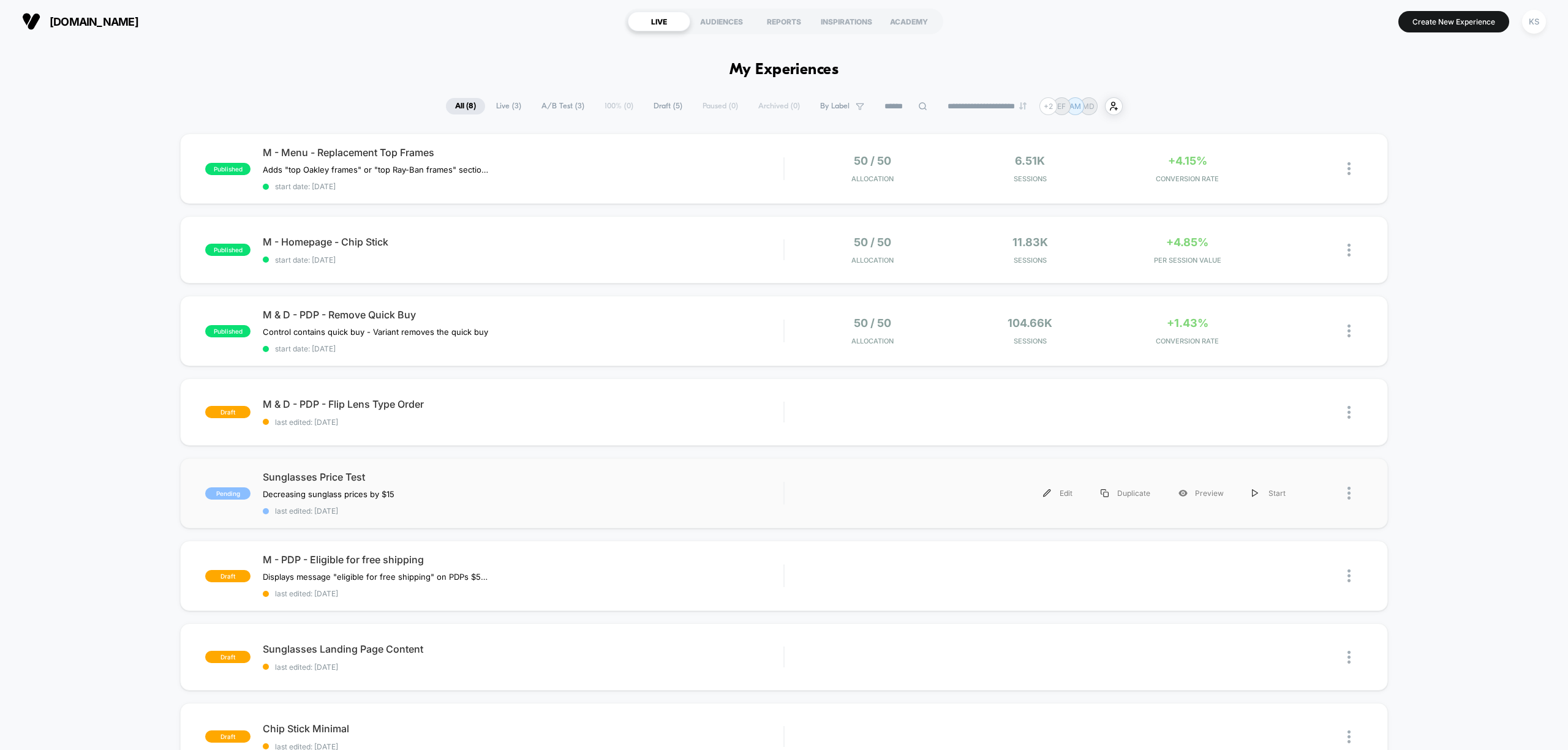
scroll to position [163, 0]
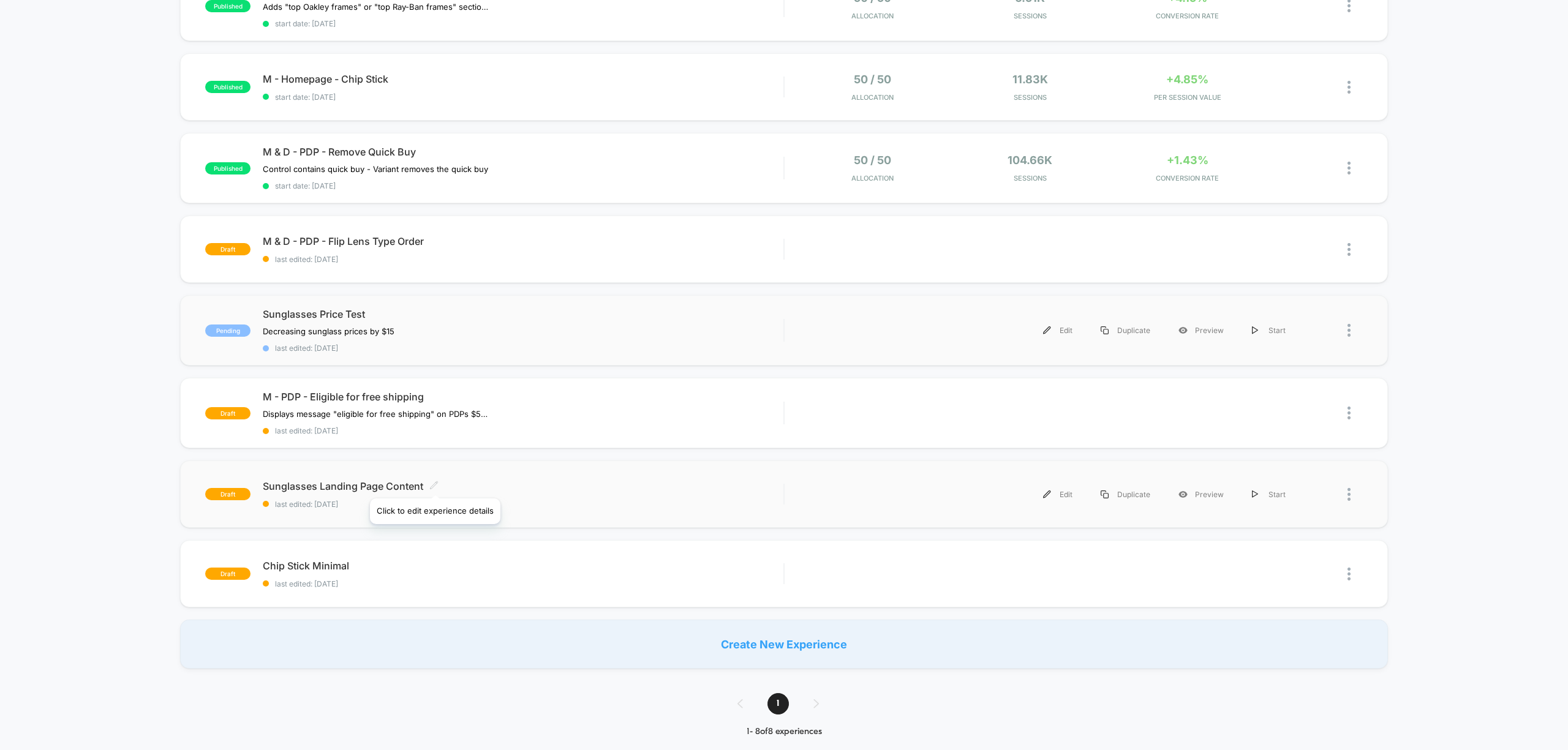
click at [435, 483] on icon at bounding box center [434, 485] width 9 height 9
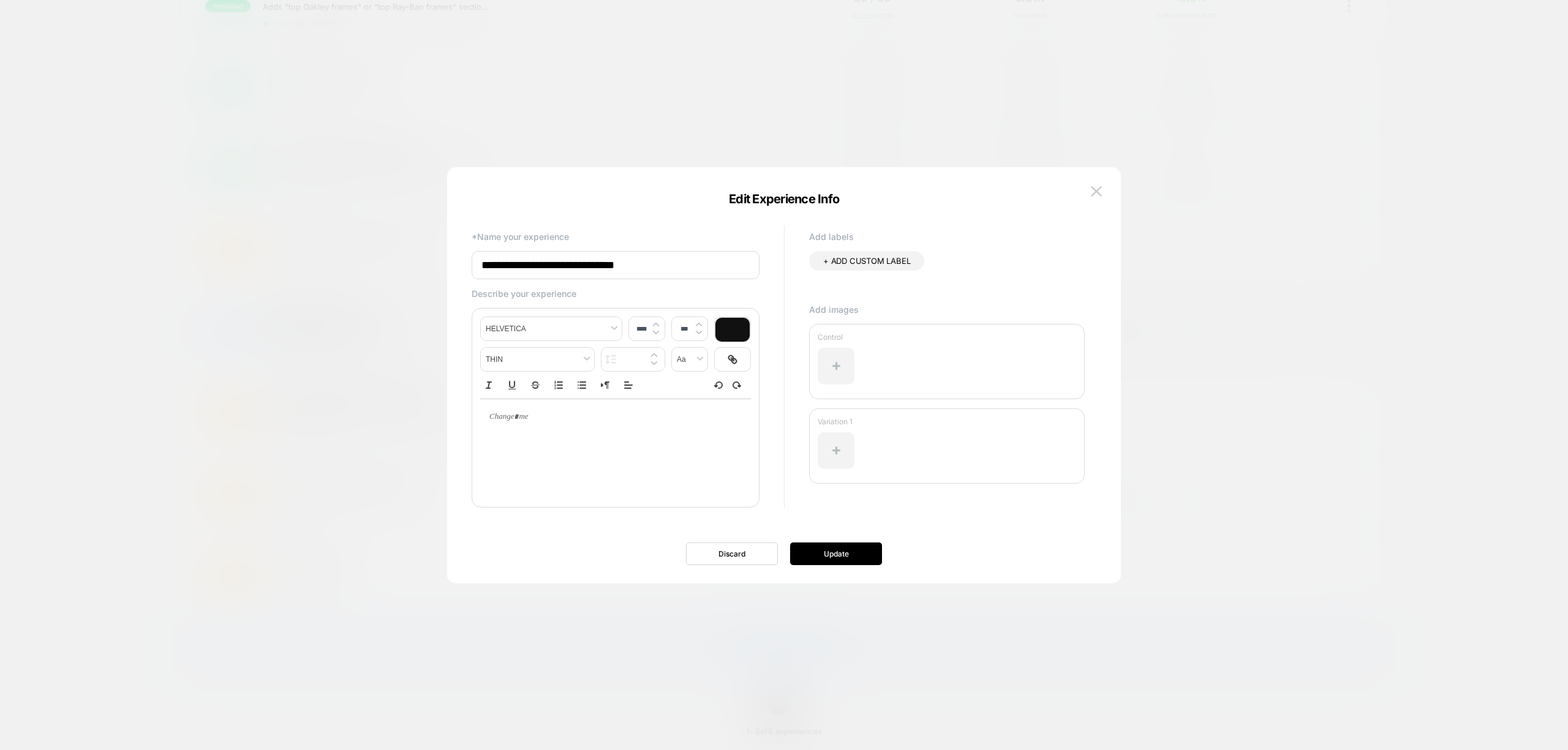
click at [720, 270] on input "**********" at bounding box center [616, 265] width 288 height 28
click at [484, 268] on input "**********" at bounding box center [616, 265] width 288 height 28
type input "**********"
type input "****"
click at [524, 415] on p at bounding box center [610, 417] width 237 height 11
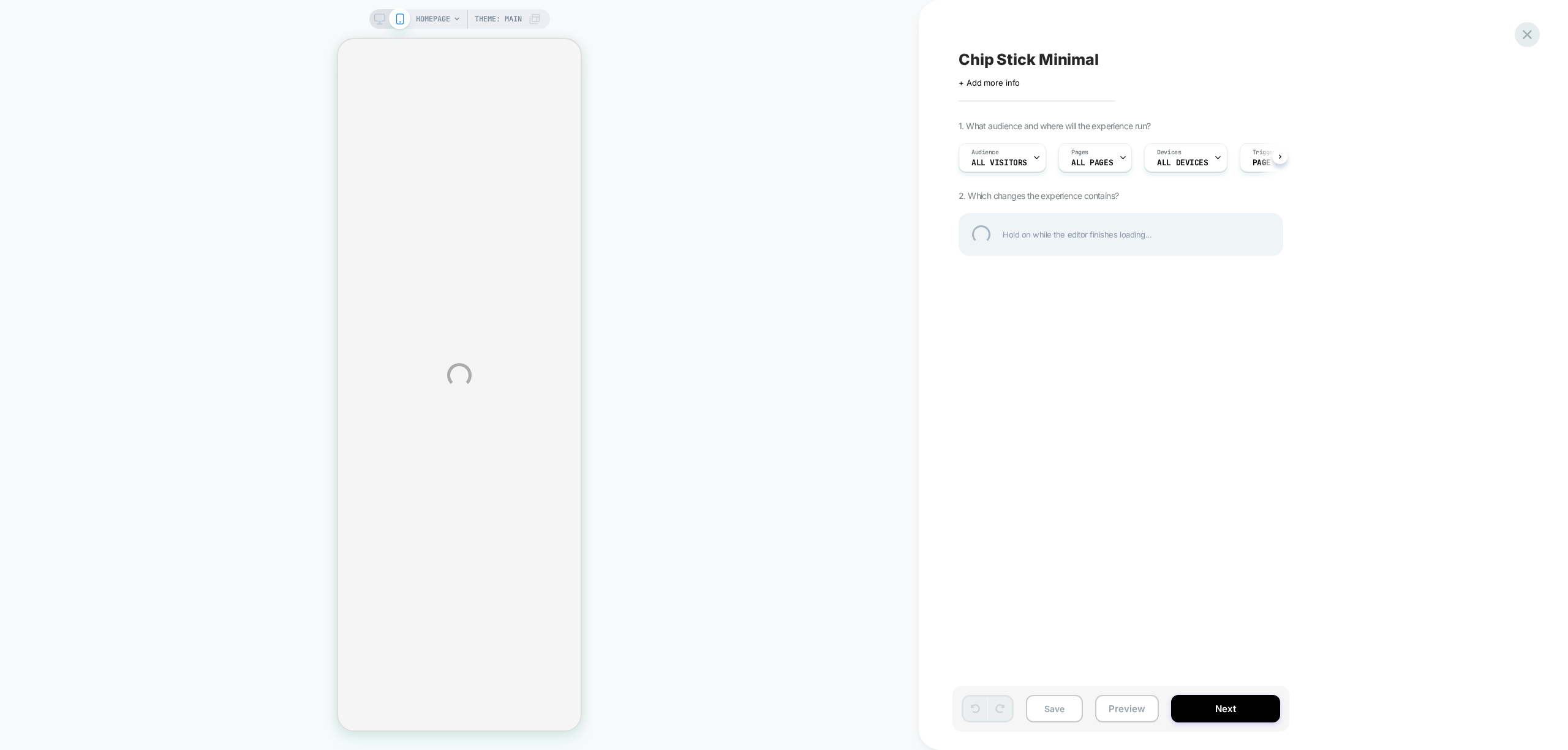
click at [1526, 35] on div at bounding box center [1527, 34] width 25 height 25
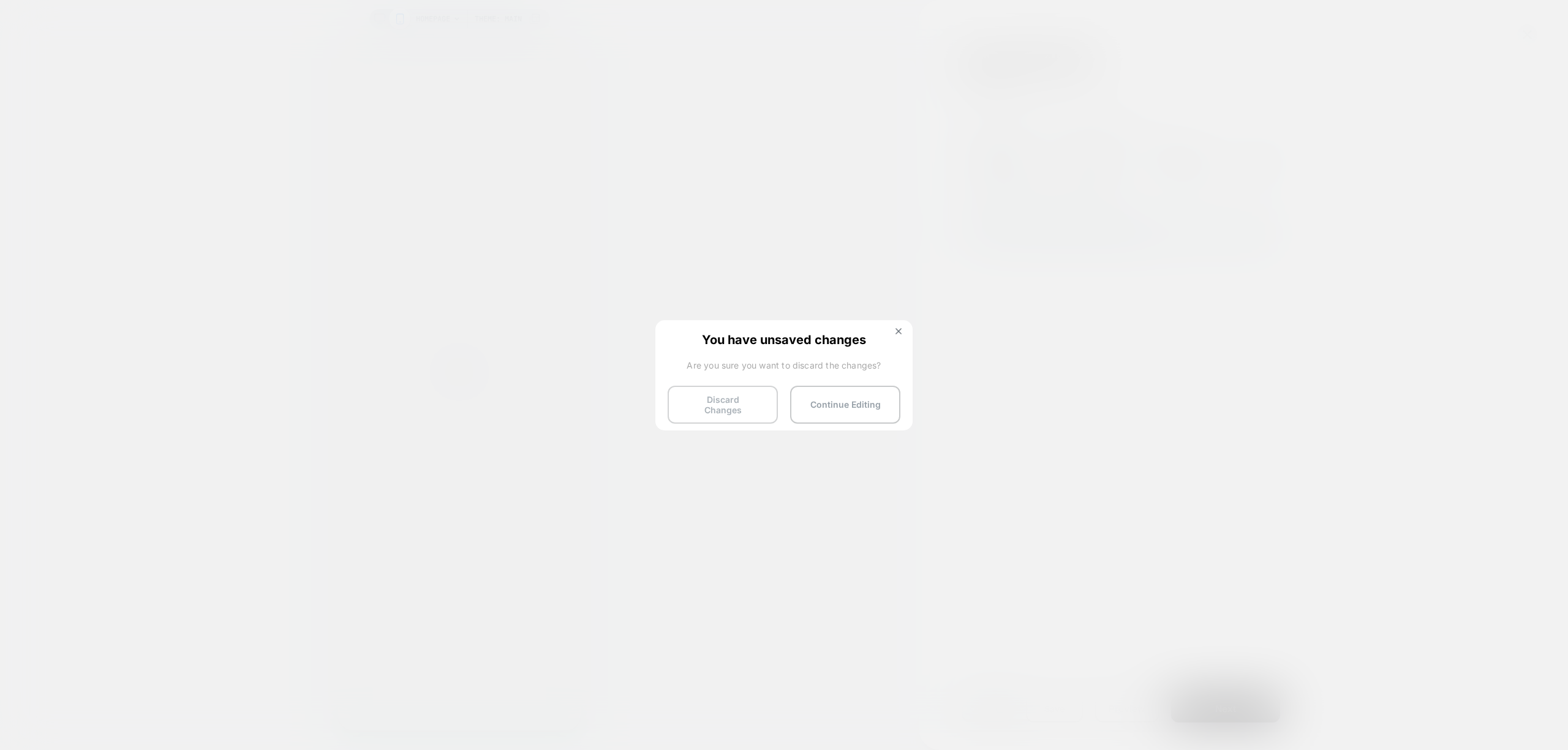
click at [752, 410] on button "Discard Changes" at bounding box center [723, 405] width 111 height 38
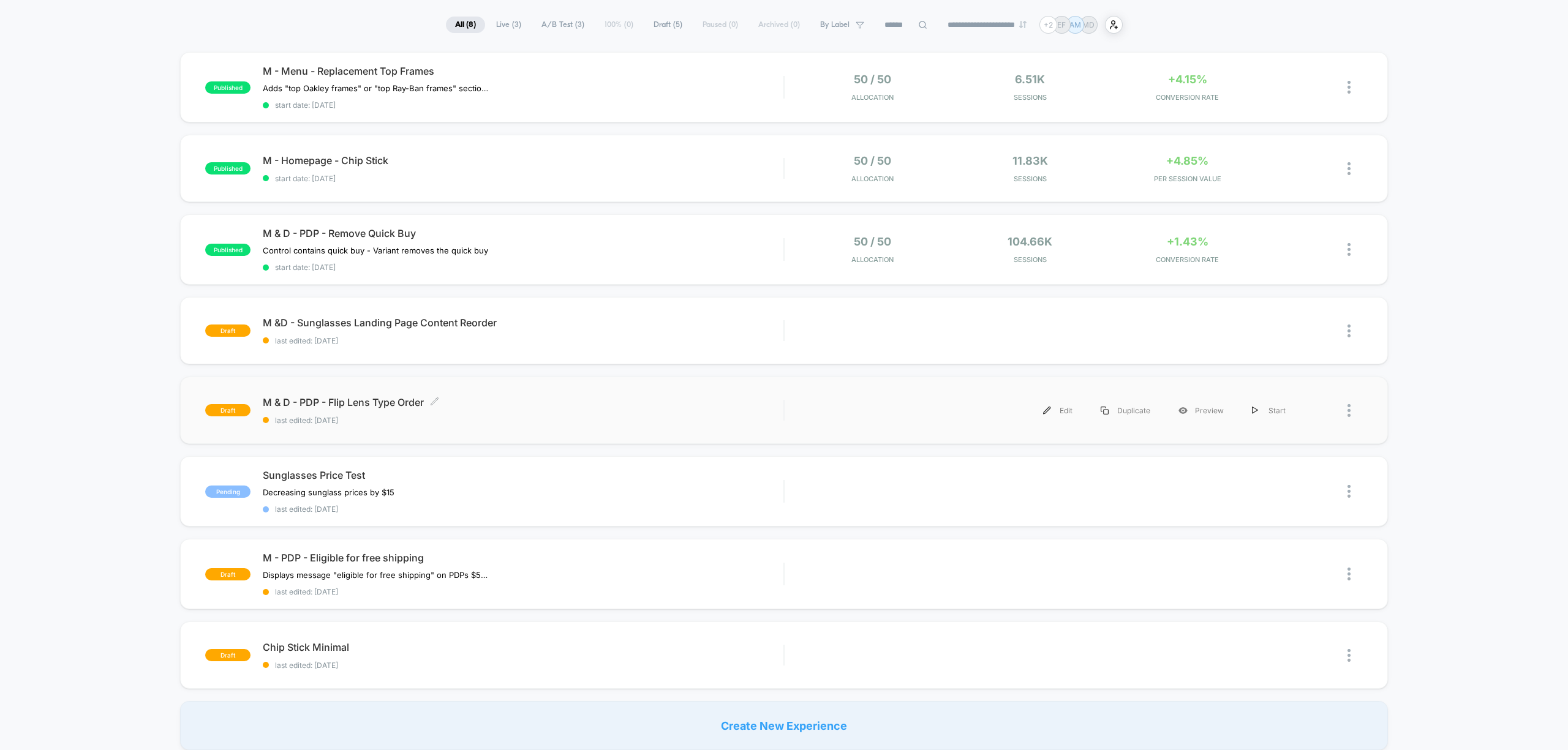
scroll to position [163, 0]
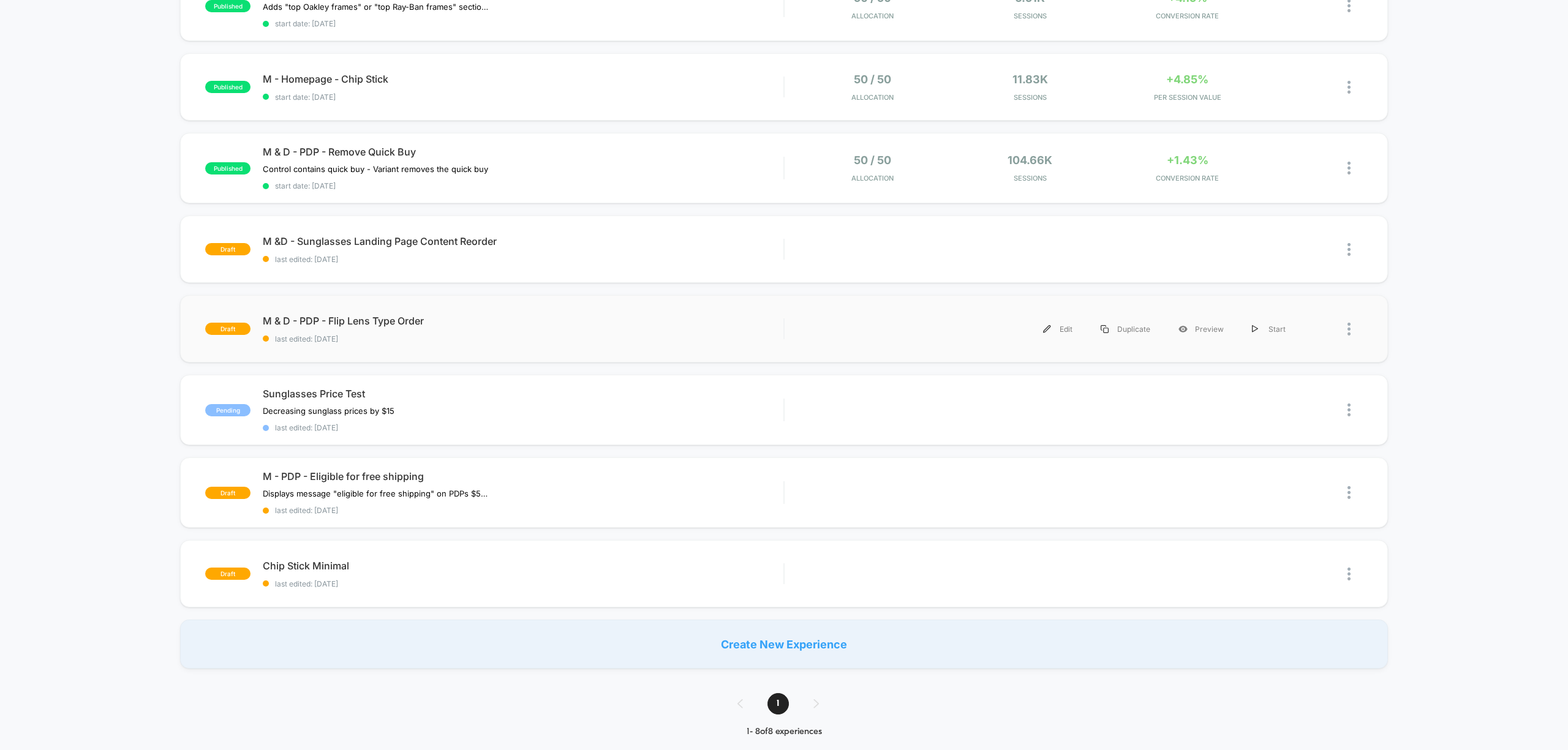
drag, startPoint x: 562, startPoint y: 478, endPoint x: 567, endPoint y: 348, distance: 130.1
click at [567, 348] on div "published M - Menu - Replacement Top Frames Adds "top Oakley frames" or "top Ra…" at bounding box center [784, 320] width 1568 height 698
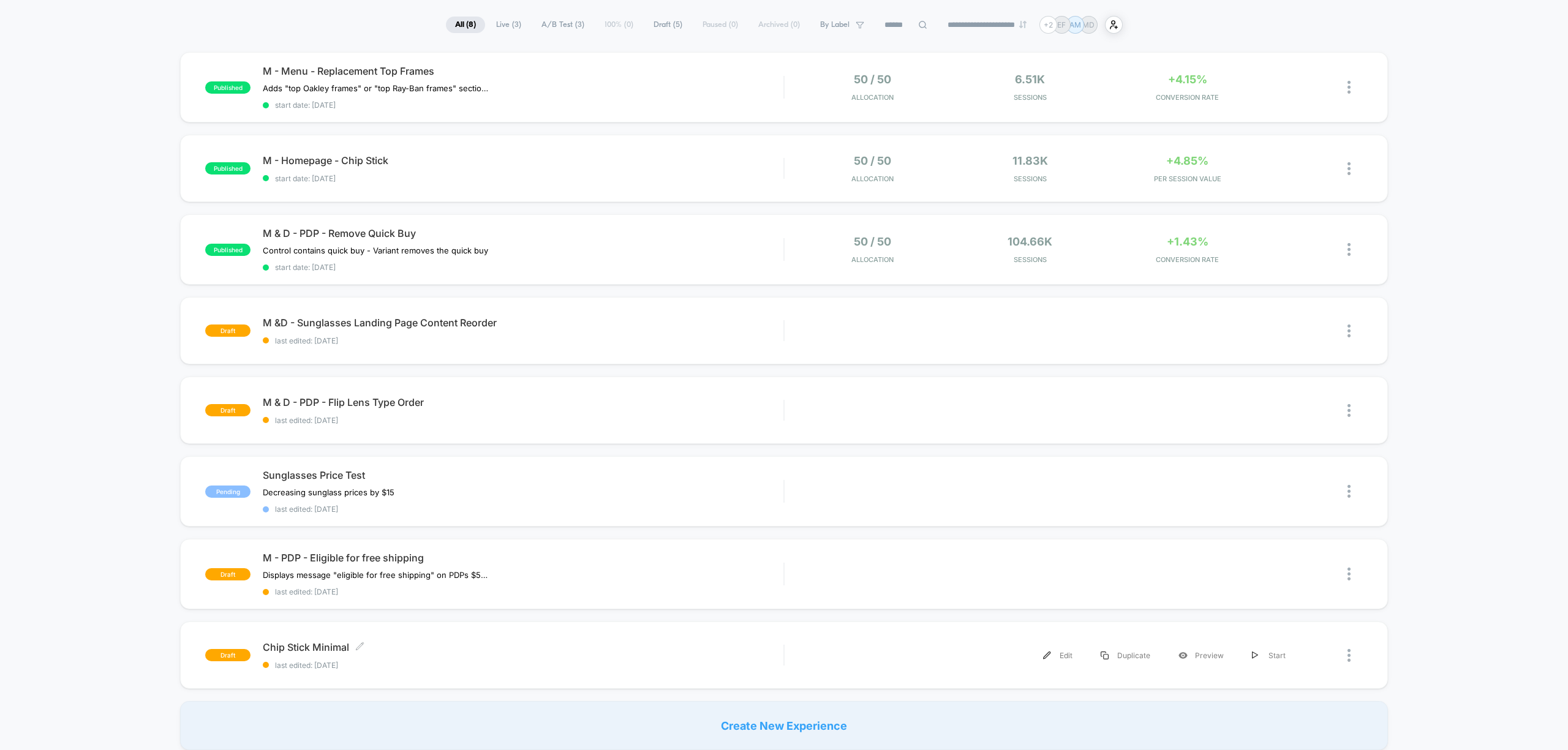
scroll to position [0, 0]
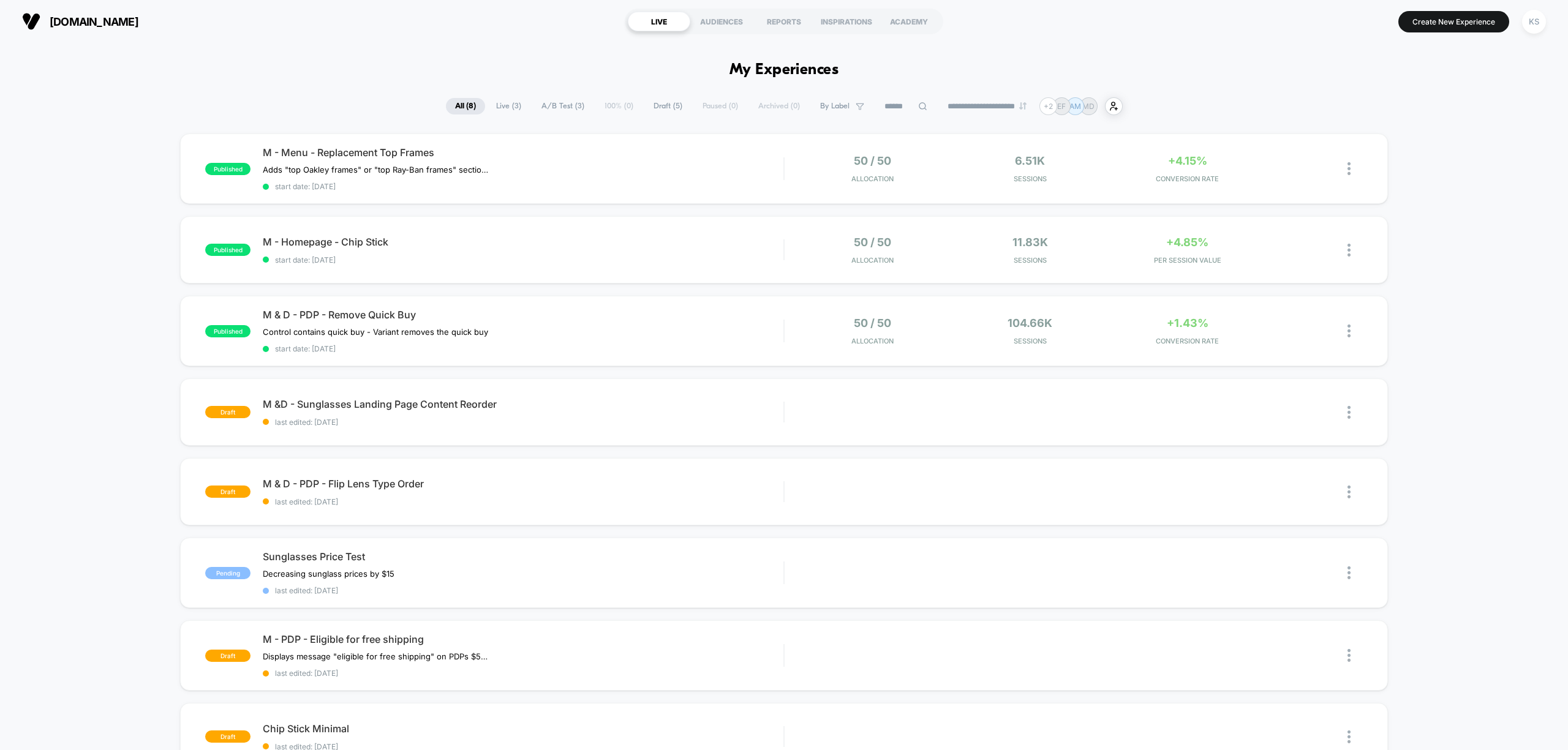
click at [655, 108] on span "Draft ( 5 )" at bounding box center [668, 105] width 47 height 16
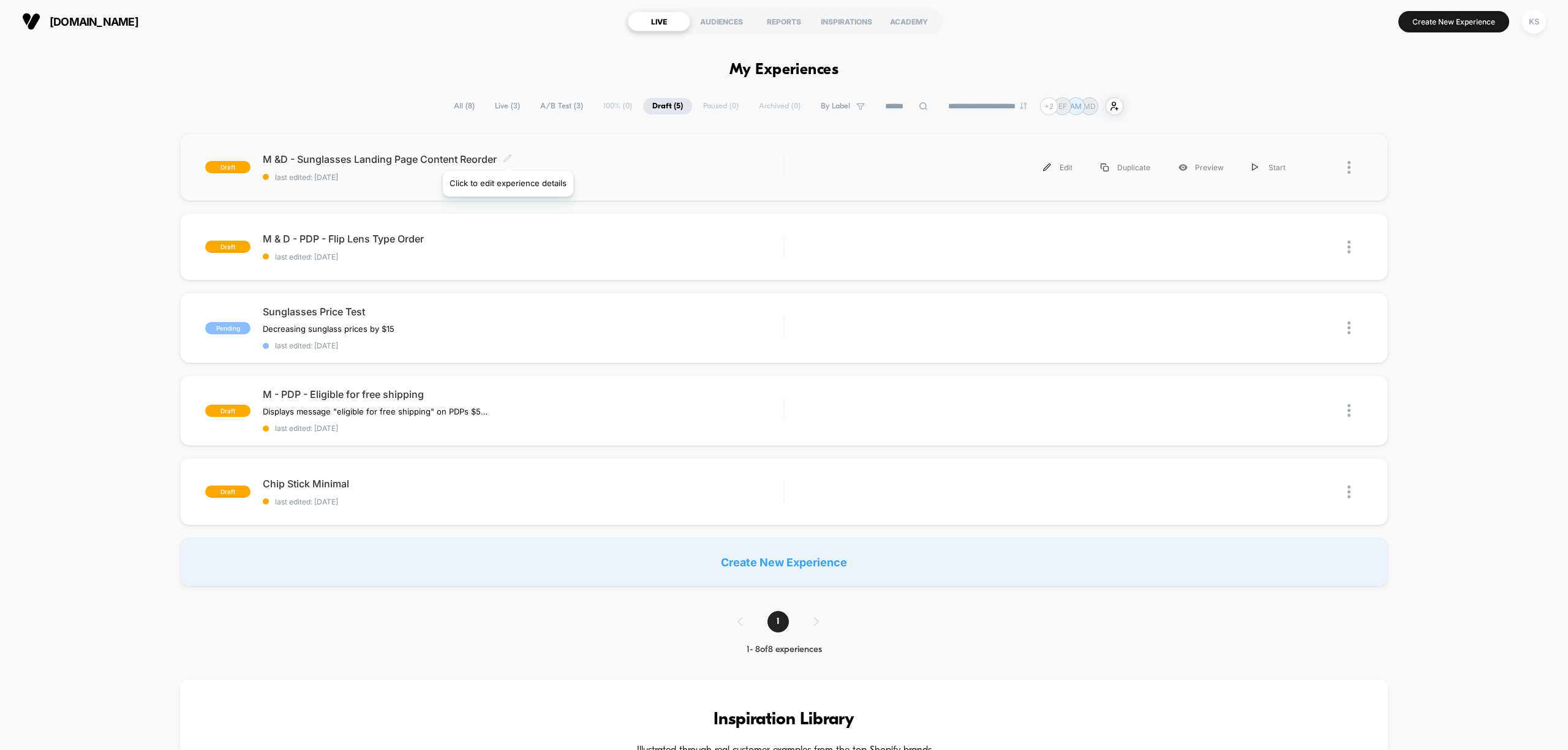
click at [508, 155] on icon at bounding box center [507, 158] width 9 height 9
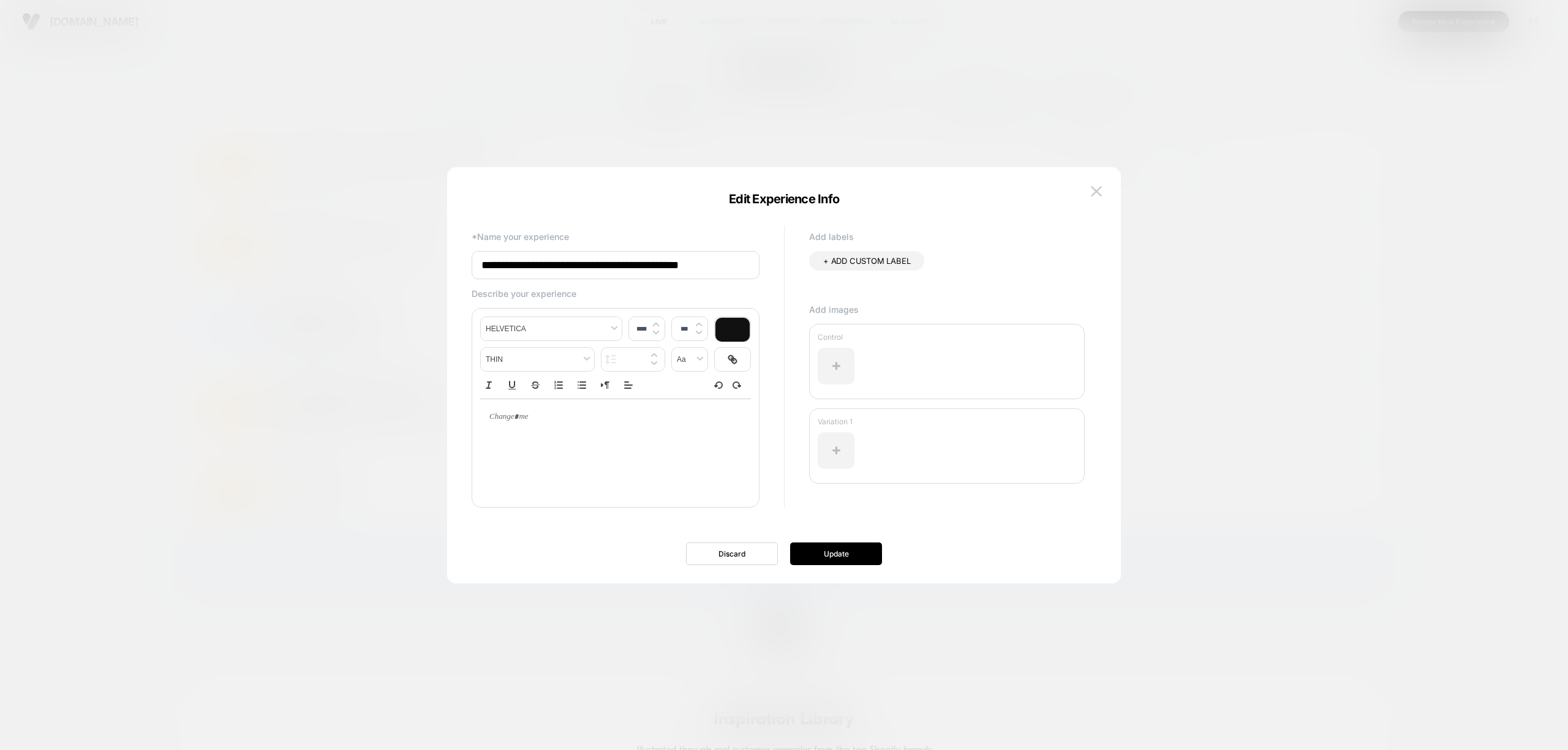
click at [501, 270] on input "**********" at bounding box center [616, 265] width 288 height 28
type input "**********"
click at [838, 552] on button "Update" at bounding box center [836, 554] width 92 height 22
